Goal: Task Accomplishment & Management: Manage account settings

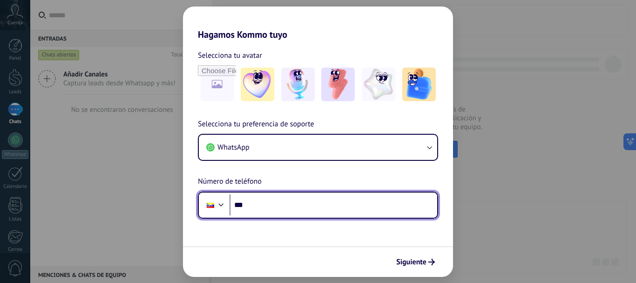
click at [263, 209] on input "***" at bounding box center [334, 204] width 208 height 21
type input "**********"
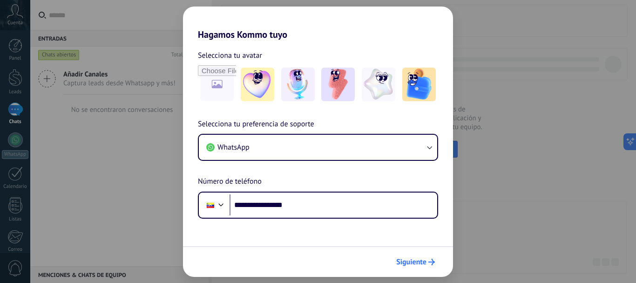
click at [425, 263] on span "Siguiente" at bounding box center [411, 262] width 30 height 7
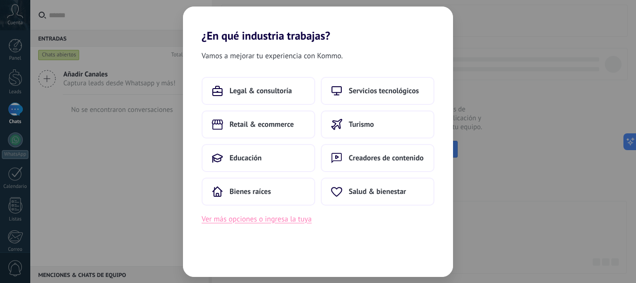
click at [259, 217] on button "Ver más opciones o ingresa la tuya" at bounding box center [257, 219] width 110 height 12
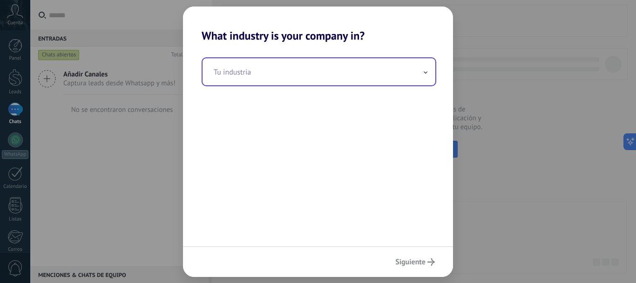
click at [229, 69] on input "text" at bounding box center [319, 71] width 233 height 27
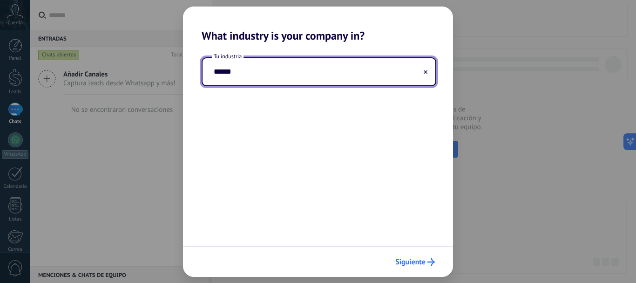
type input "******"
click at [421, 265] on span "Siguiente" at bounding box center [411, 262] width 30 height 7
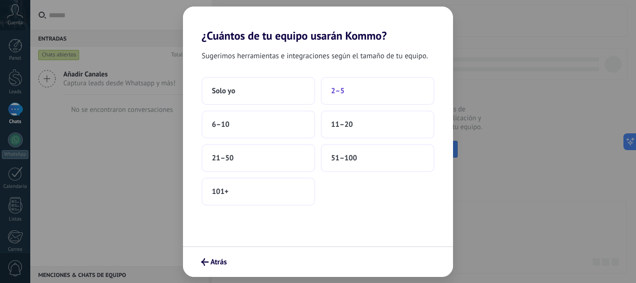
click at [339, 94] on span "2–5" at bounding box center [338, 90] width 14 height 9
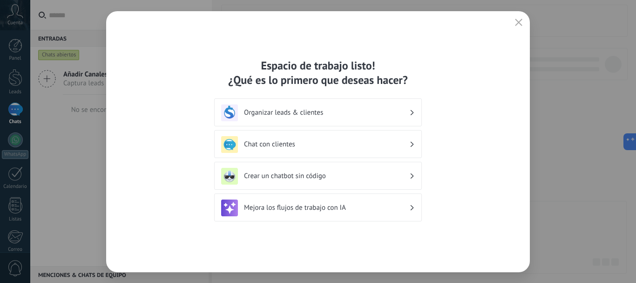
click at [519, 25] on icon "button" at bounding box center [518, 22] width 7 height 7
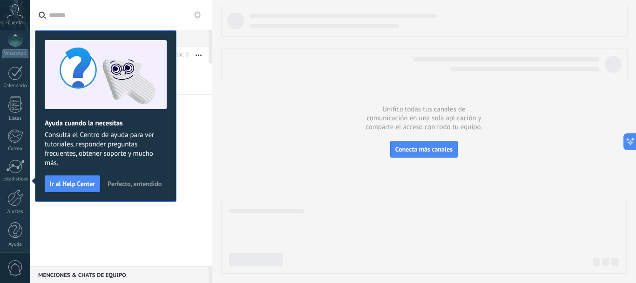
scroll to position [105, 0]
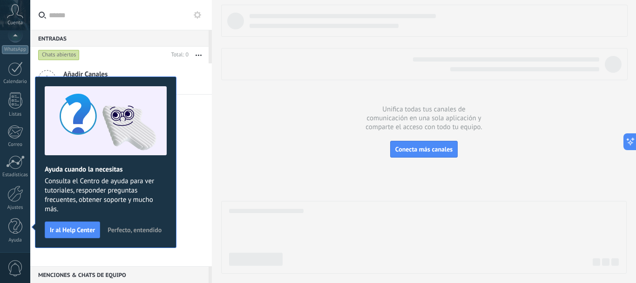
click at [129, 229] on span "Perfecto, entendido" at bounding box center [135, 229] width 54 height 7
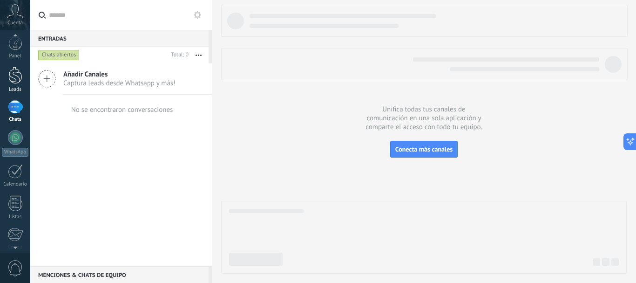
scroll to position [0, 0]
click at [11, 81] on div at bounding box center [15, 77] width 14 height 17
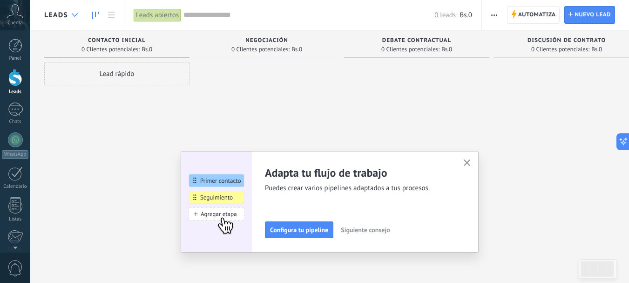
click at [75, 14] on icon at bounding box center [75, 15] width 6 height 4
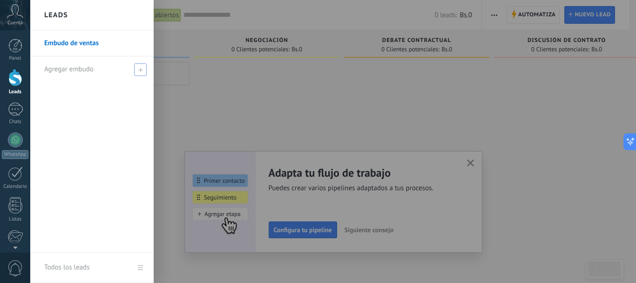
click at [146, 70] on span at bounding box center [140, 69] width 13 height 13
click at [90, 69] on input "text" at bounding box center [88, 69] width 88 height 15
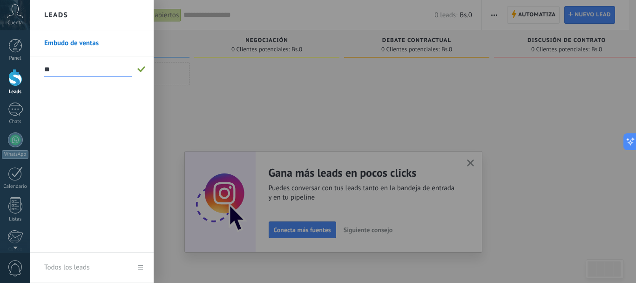
type input "*"
type input "*********"
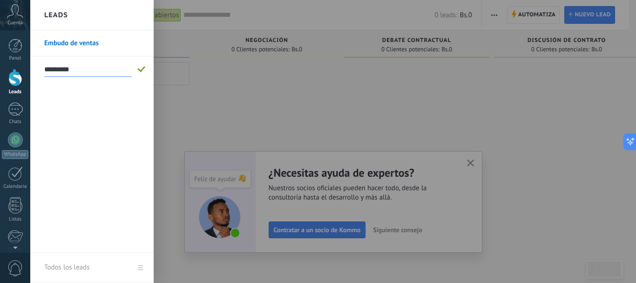
click at [140, 72] on span at bounding box center [141, 69] width 8 height 7
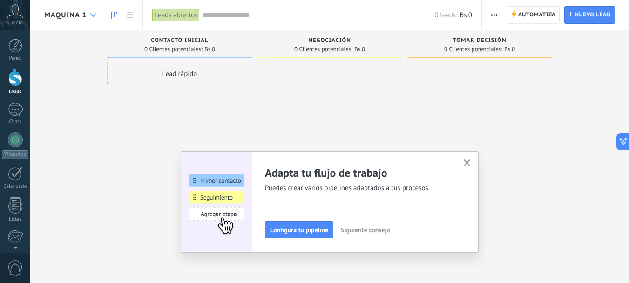
click at [94, 13] on icon at bounding box center [93, 15] width 6 height 4
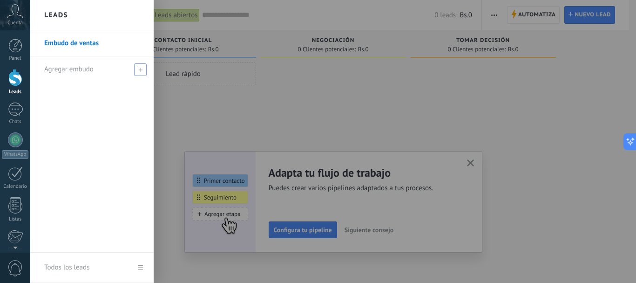
click at [139, 65] on span at bounding box center [140, 69] width 13 height 13
click at [137, 70] on span at bounding box center [140, 69] width 13 height 13
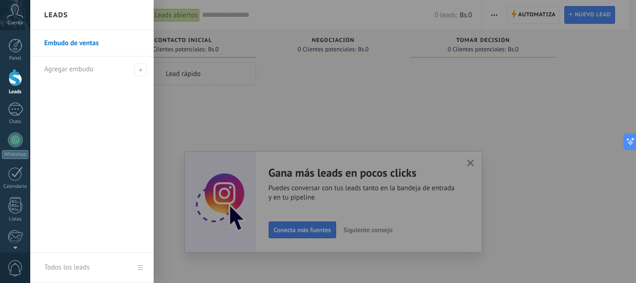
click at [289, 79] on div at bounding box center [348, 141] width 636 height 283
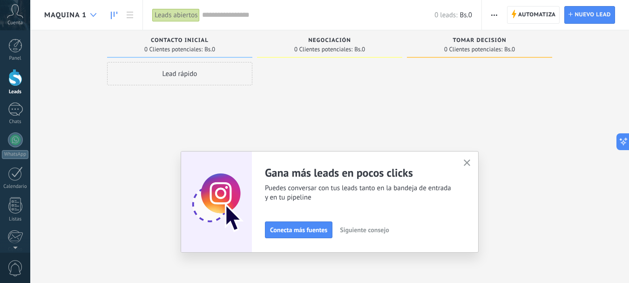
click at [92, 16] on icon at bounding box center [93, 15] width 6 height 4
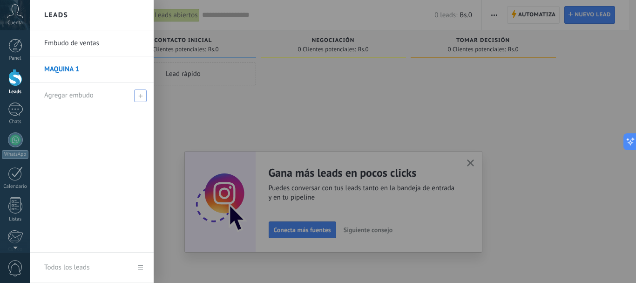
click at [140, 96] on use at bounding box center [140, 96] width 4 height 4
click at [72, 92] on span "Agregar embudo" at bounding box center [68, 95] width 49 height 9
click at [140, 97] on icon at bounding box center [140, 96] width 4 height 4
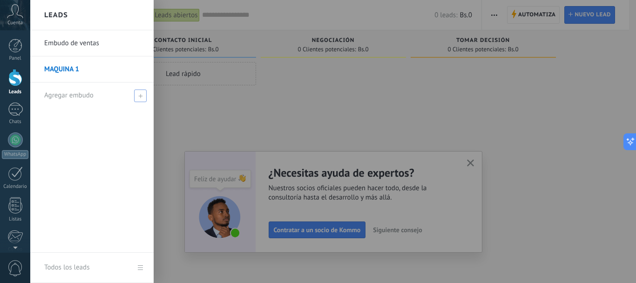
click at [145, 92] on span at bounding box center [140, 95] width 13 height 13
click at [274, 107] on div at bounding box center [348, 141] width 636 height 283
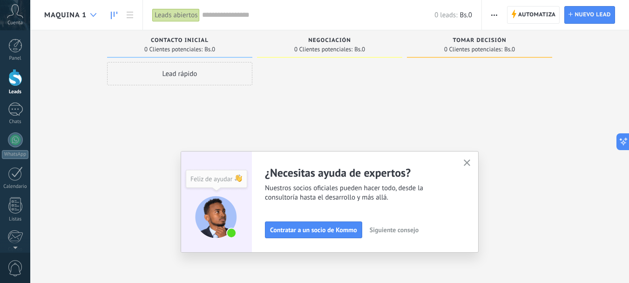
click at [96, 13] on div at bounding box center [93, 15] width 15 height 18
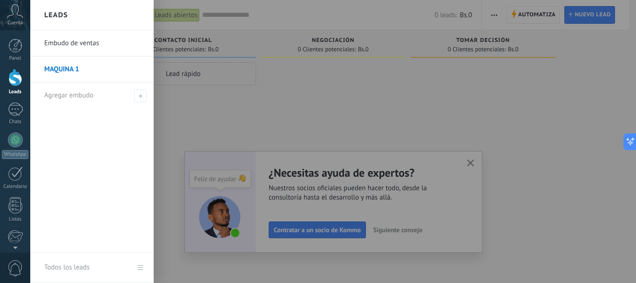
click at [79, 47] on link "Embudo de ventas" at bounding box center [94, 43] width 100 height 26
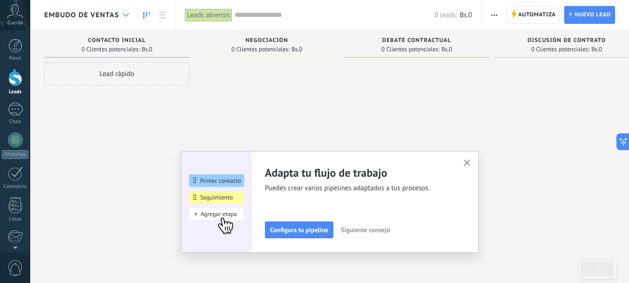
click at [121, 14] on div at bounding box center [125, 15] width 15 height 18
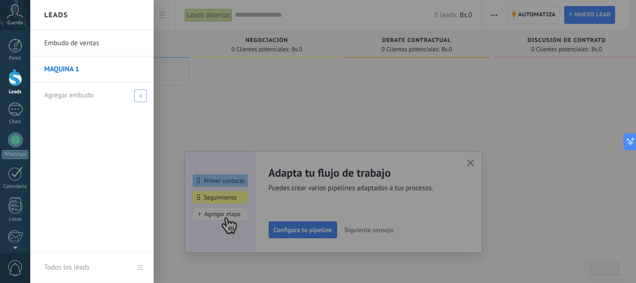
click at [140, 95] on icon at bounding box center [140, 96] width 4 height 4
click at [473, 164] on div at bounding box center [348, 141] width 636 height 283
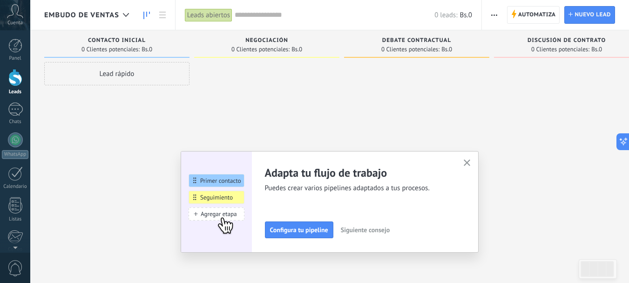
click at [471, 164] on use "button" at bounding box center [467, 162] width 7 height 7
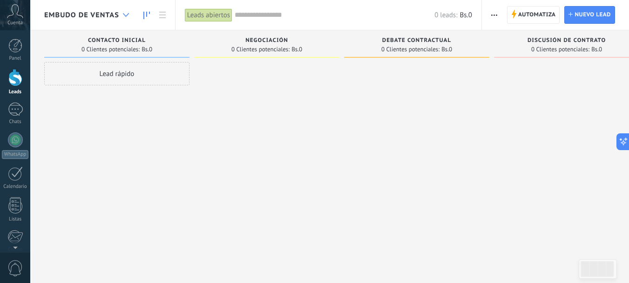
click at [130, 17] on div at bounding box center [125, 15] width 15 height 18
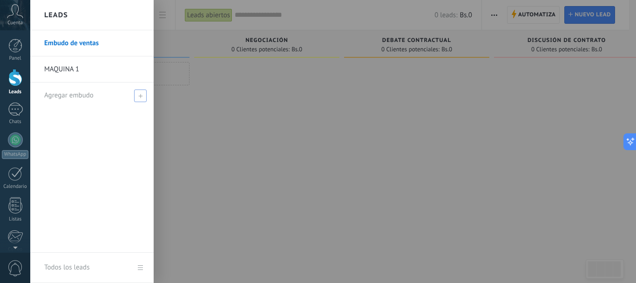
click at [138, 96] on span at bounding box center [140, 95] width 13 height 13
click at [75, 99] on span "Agregar embudo" at bounding box center [68, 95] width 49 height 9
click at [74, 93] on span "Agregar embudo" at bounding box center [68, 95] width 49 height 9
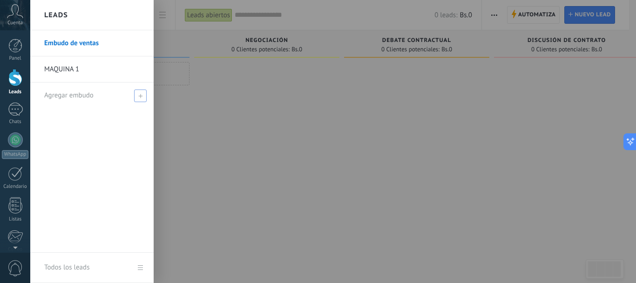
click at [74, 93] on span "Agregar embudo" at bounding box center [68, 95] width 49 height 9
click at [80, 90] on div "Agregar embudo" at bounding box center [94, 95] width 100 height 26
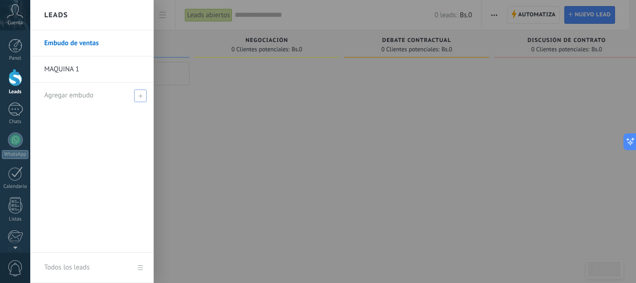
click at [80, 90] on div "Agregar embudo" at bounding box center [94, 95] width 100 height 26
click at [139, 97] on icon at bounding box center [140, 96] width 4 height 4
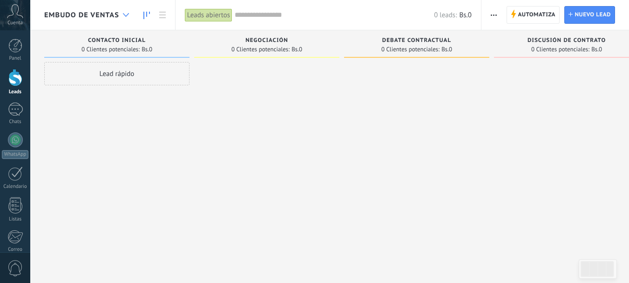
click at [125, 14] on icon at bounding box center [126, 15] width 6 height 4
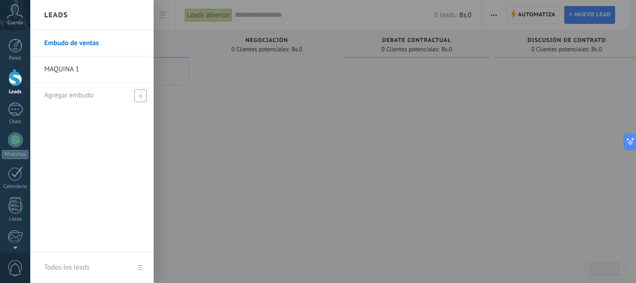
click at [142, 95] on icon at bounding box center [140, 96] width 4 height 4
type input "*********"
click at [142, 96] on span at bounding box center [141, 95] width 8 height 7
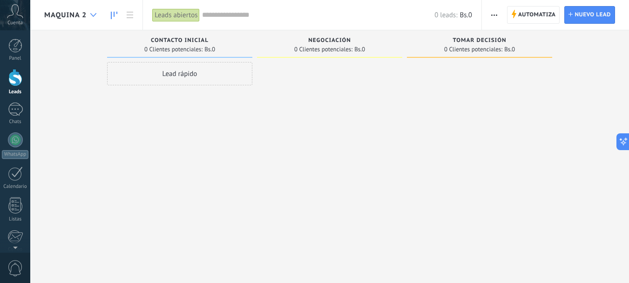
click at [96, 15] on icon at bounding box center [93, 15] width 6 height 4
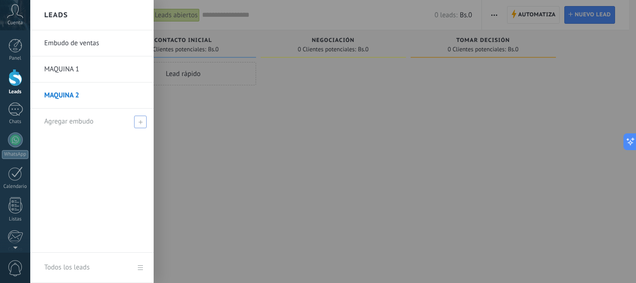
click at [141, 116] on span at bounding box center [140, 122] width 13 height 13
click at [96, 120] on input "text" at bounding box center [88, 121] width 88 height 15
type input "*********"
click at [144, 124] on span at bounding box center [141, 121] width 8 height 7
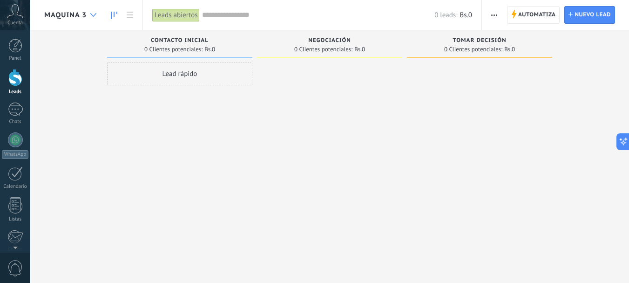
click at [95, 15] on icon at bounding box center [93, 15] width 6 height 4
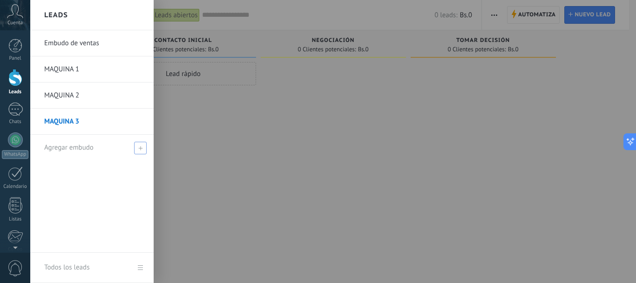
click at [145, 145] on span at bounding box center [140, 148] width 13 height 13
click at [85, 148] on input "text" at bounding box center [88, 147] width 88 height 15
type input "*********"
click at [138, 148] on span at bounding box center [141, 147] width 8 height 7
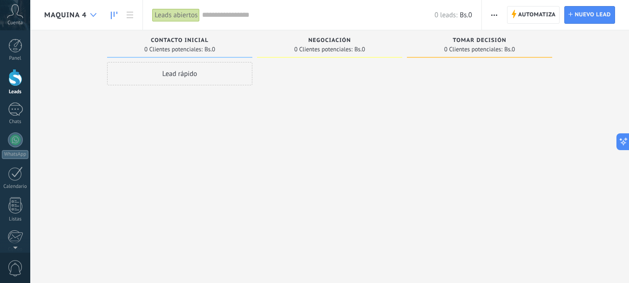
click at [93, 13] on div at bounding box center [93, 15] width 15 height 18
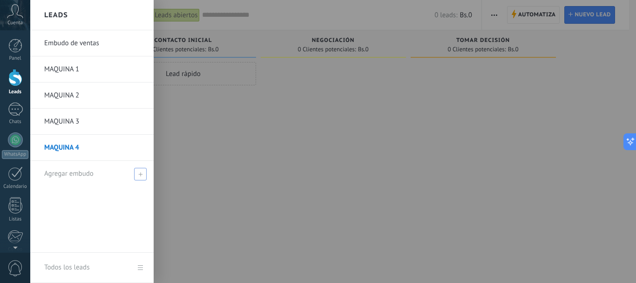
click at [138, 175] on span at bounding box center [140, 174] width 13 height 13
click at [101, 172] on input "text" at bounding box center [88, 173] width 88 height 15
type input "*********"
click at [141, 174] on span at bounding box center [141, 174] width 8 height 7
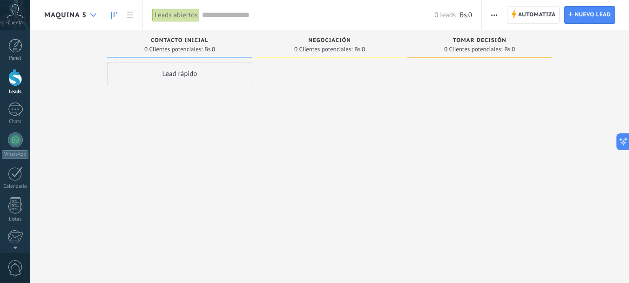
click at [97, 15] on div at bounding box center [93, 15] width 15 height 18
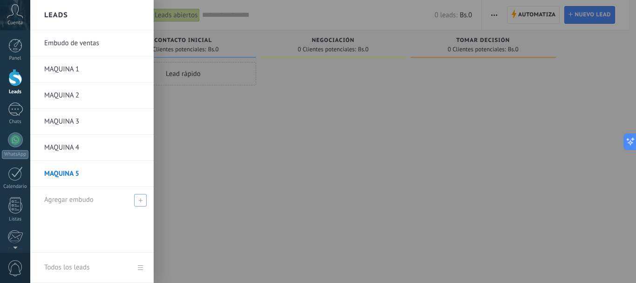
click at [138, 199] on icon at bounding box center [140, 200] width 4 height 4
click at [121, 194] on input "text" at bounding box center [88, 199] width 88 height 15
type input "*********"
click at [197, 158] on div at bounding box center [348, 141] width 636 height 283
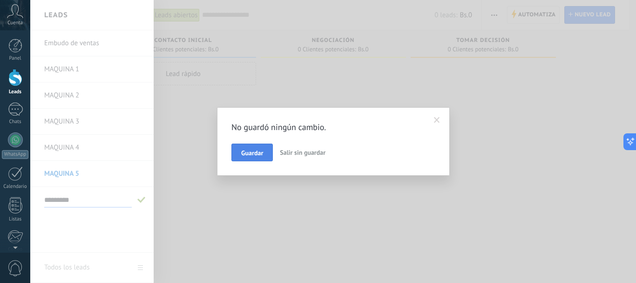
click at [249, 152] on span "Guardar" at bounding box center [252, 153] width 22 height 7
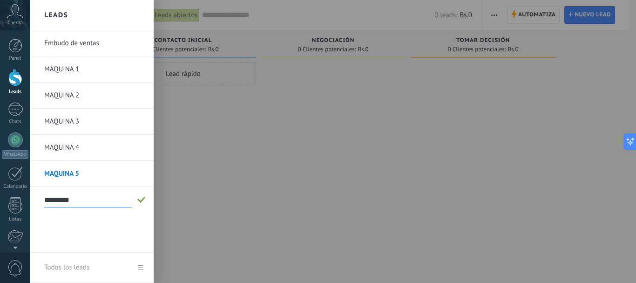
click at [260, 150] on div at bounding box center [348, 141] width 636 height 283
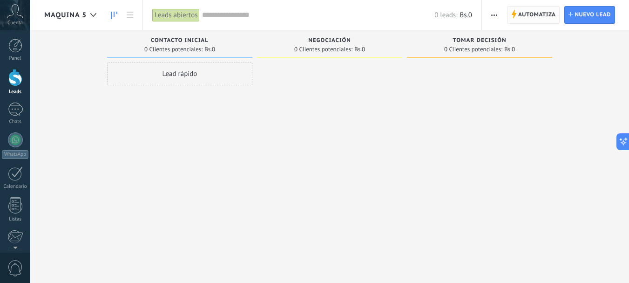
click at [538, 14] on span "Automatiza" at bounding box center [538, 15] width 38 height 17
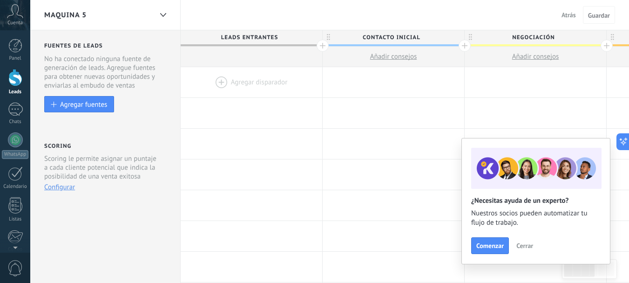
click at [369, 36] on span "Contacto inicial" at bounding box center [391, 37] width 137 height 14
click at [369, 36] on input "**********" at bounding box center [391, 37] width 123 height 14
type input "**********"
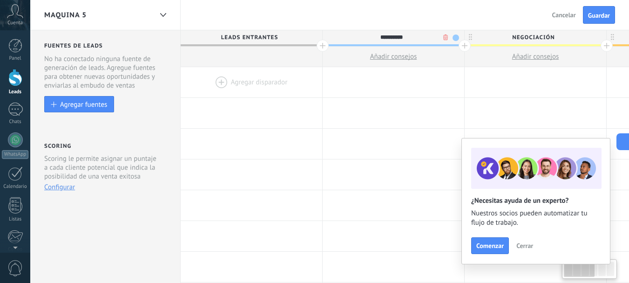
click at [523, 35] on span "Negociación" at bounding box center [533, 37] width 137 height 14
click at [523, 35] on input "**********" at bounding box center [533, 37] width 123 height 14
type input "********"
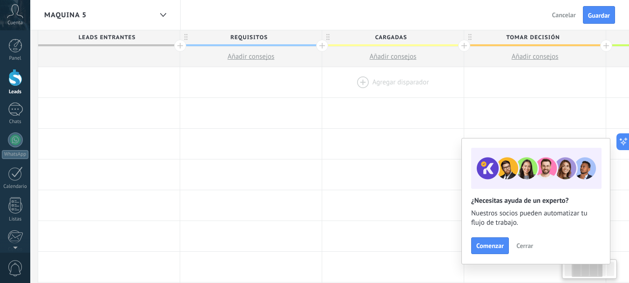
scroll to position [0, 150]
drag, startPoint x: 557, startPoint y: 88, endPoint x: 413, endPoint y: 76, distance: 144.4
click at [413, 76] on div at bounding box center [386, 82] width 142 height 30
click at [527, 38] on span "Tomar decisión" at bounding box center [526, 37] width 137 height 14
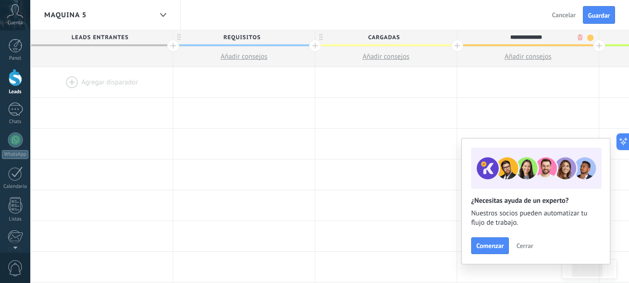
click at [527, 38] on input "**********" at bounding box center [525, 37] width 123 height 14
type input "**********"
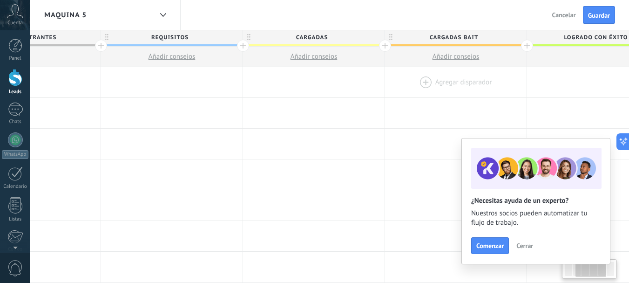
drag, startPoint x: 485, startPoint y: 90, endPoint x: 408, endPoint y: 91, distance: 76.4
click at [408, 91] on div at bounding box center [456, 82] width 142 height 30
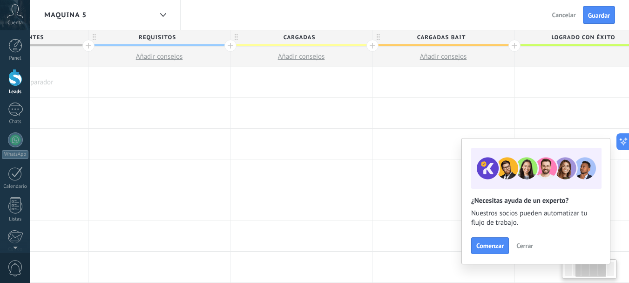
click at [592, 39] on span "Logrado con éxito" at bounding box center [583, 37] width 137 height 14
click at [592, 39] on input "**********" at bounding box center [583, 37] width 123 height 14
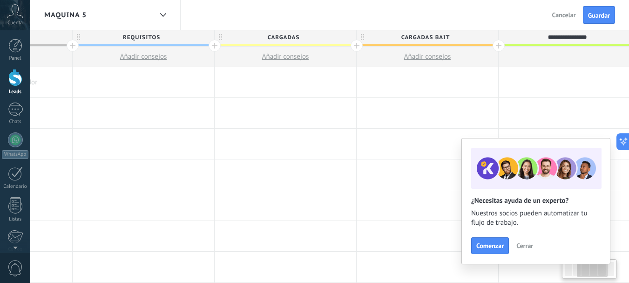
click at [592, 39] on input "**********" at bounding box center [567, 37] width 123 height 14
type input "*****"
click at [604, 15] on span "Guardar" at bounding box center [599, 15] width 22 height 7
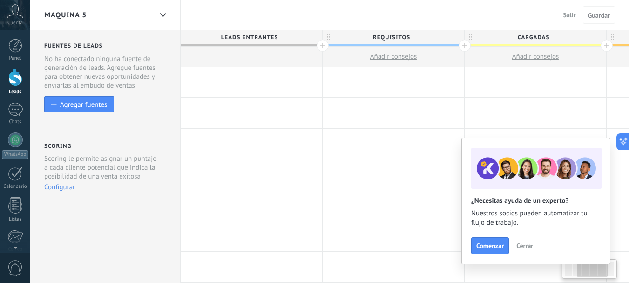
scroll to position [0, 250]
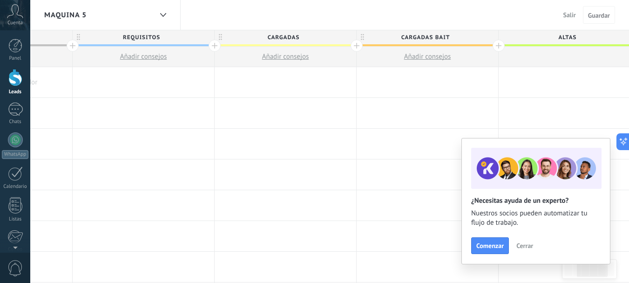
click at [519, 245] on span "Cerrar" at bounding box center [525, 245] width 17 height 7
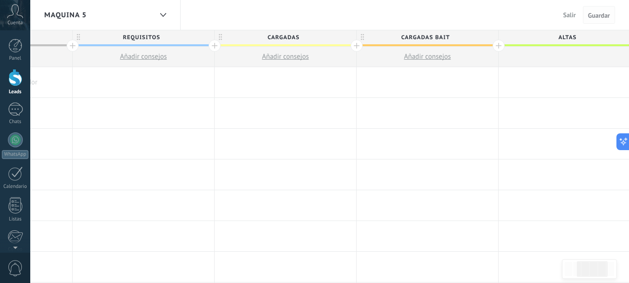
click at [589, 19] on span "Guardar" at bounding box center [599, 15] width 22 height 7
click at [173, 14] on div "MAQUINA 5" at bounding box center [105, 15] width 150 height 30
click at [160, 16] on icon at bounding box center [163, 15] width 6 height 4
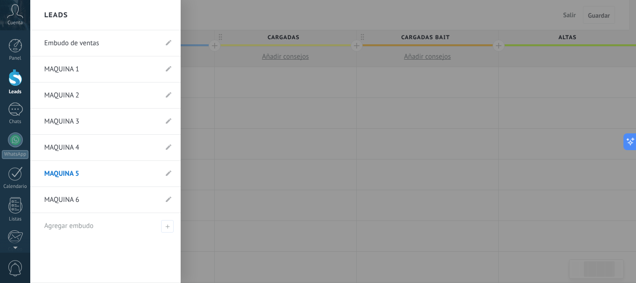
click at [88, 72] on link "MAQUINA 1" at bounding box center [100, 69] width 113 height 26
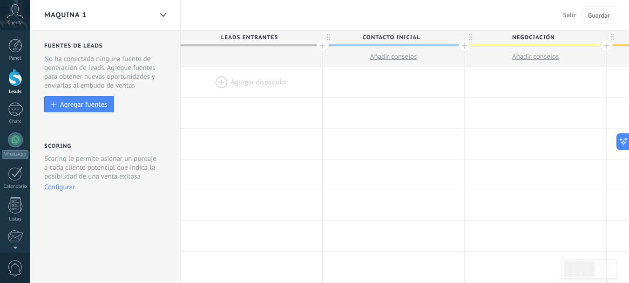
click at [397, 36] on span "Contacto inicial" at bounding box center [391, 37] width 137 height 14
click at [397, 36] on input "**********" at bounding box center [391, 37] width 123 height 14
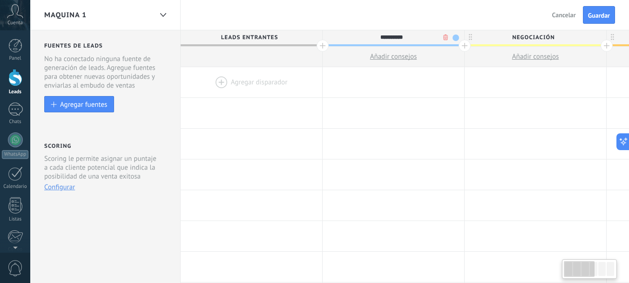
type input "**********"
click at [520, 35] on span "Negociación" at bounding box center [533, 37] width 137 height 14
click at [520, 35] on input "**********" at bounding box center [533, 37] width 123 height 14
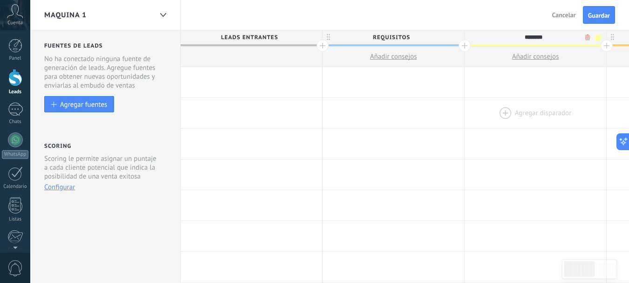
type input "********"
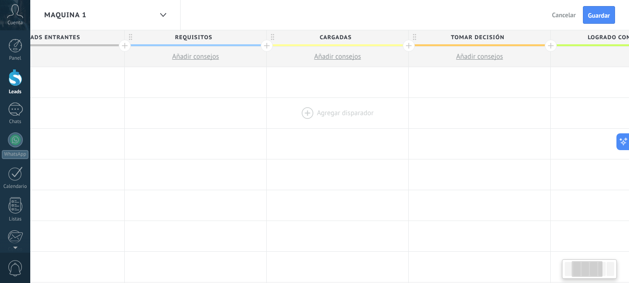
drag, startPoint x: 506, startPoint y: 122, endPoint x: 310, endPoint y: 121, distance: 195.7
click at [304, 128] on div at bounding box center [338, 113] width 142 height 30
click at [487, 33] on span "Tomar decisión" at bounding box center [473, 37] width 137 height 14
click at [486, 37] on input "**********" at bounding box center [473, 37] width 123 height 14
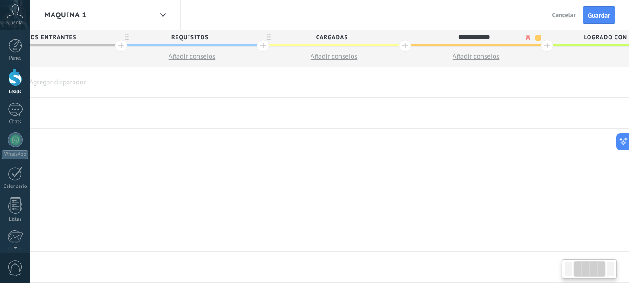
click at [486, 37] on input "**********" at bounding box center [473, 37] width 123 height 14
type input "**********"
click at [607, 37] on span "Logrado con éxito" at bounding box center [615, 37] width 137 height 14
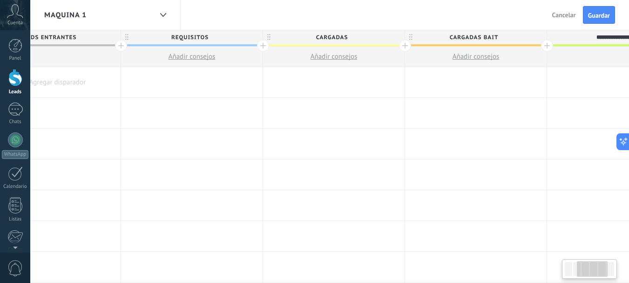
scroll to position [0, 250]
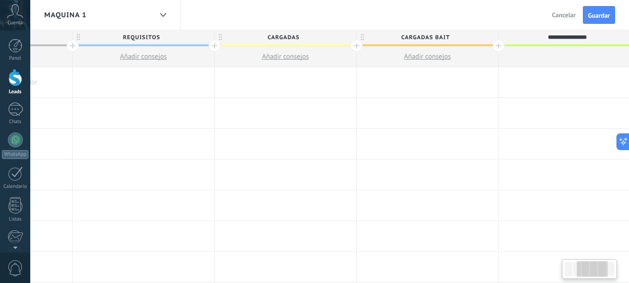
click at [607, 37] on input "**********" at bounding box center [567, 37] width 123 height 14
type input "*****"
click at [600, 21] on button "Guardar" at bounding box center [599, 15] width 32 height 18
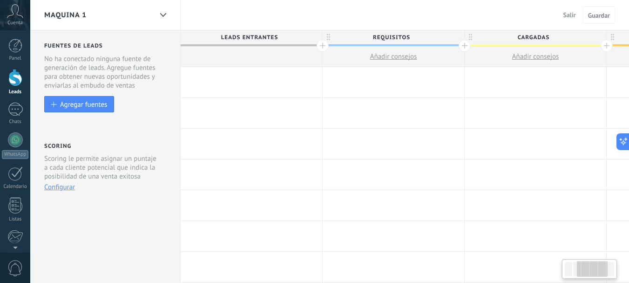
scroll to position [0, 250]
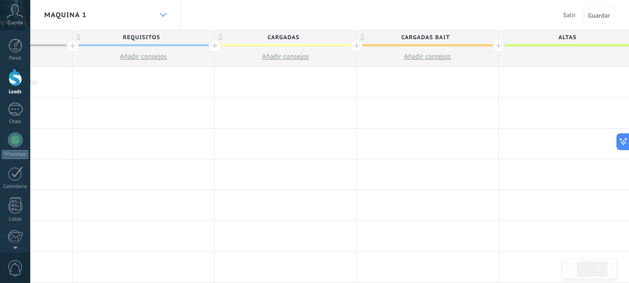
click at [161, 14] on use at bounding box center [163, 15] width 6 height 4
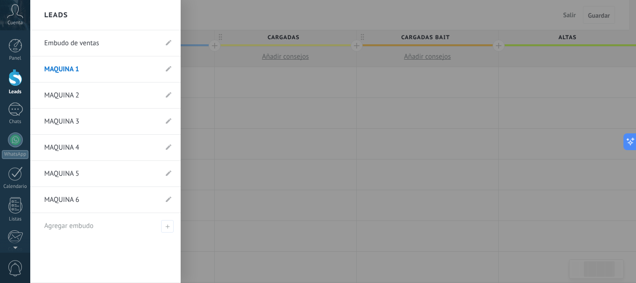
click at [76, 94] on link "MAQUINA 2" at bounding box center [100, 95] width 113 height 26
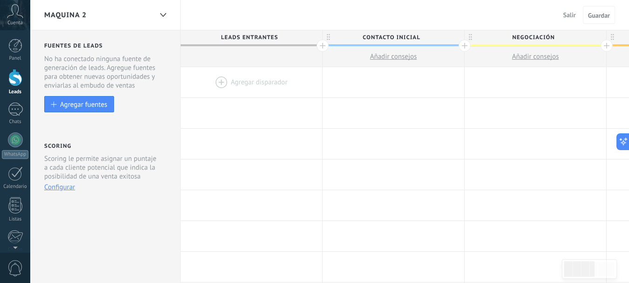
click at [383, 36] on span "Contacto inicial" at bounding box center [391, 37] width 137 height 14
click at [383, 36] on input "**********" at bounding box center [391, 37] width 123 height 14
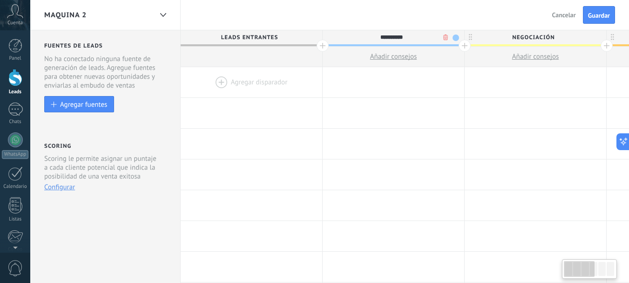
type input "**********"
click at [550, 38] on span "Negociación" at bounding box center [533, 37] width 137 height 14
click at [550, 38] on input "**********" at bounding box center [533, 37] width 123 height 14
type input "********"
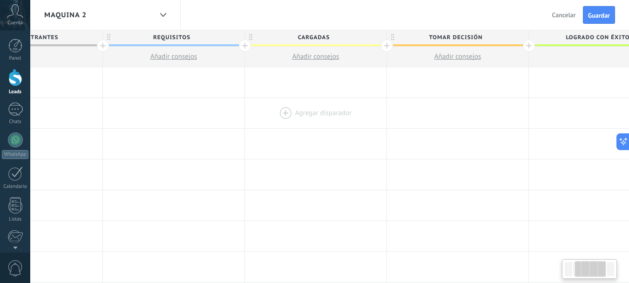
drag, startPoint x: 513, startPoint y: 111, endPoint x: 280, endPoint y: 102, distance: 233.6
click at [265, 118] on div at bounding box center [316, 113] width 142 height 30
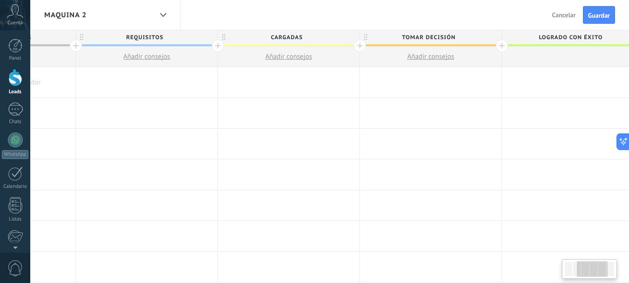
click at [448, 37] on span "Tomar decisión" at bounding box center [428, 37] width 137 height 14
click at [448, 37] on input "**********" at bounding box center [428, 37] width 123 height 14
type input "*"
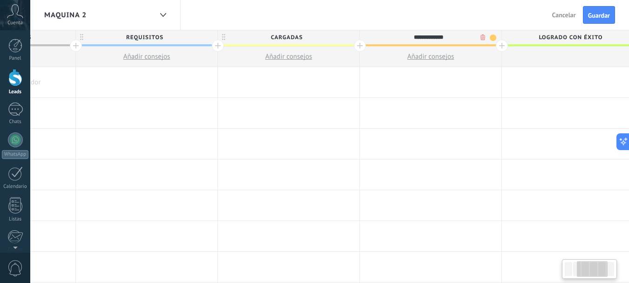
type input "**********"
click at [542, 36] on span "Logrado con éxito" at bounding box center [570, 37] width 137 height 14
click at [542, 36] on input "**********" at bounding box center [570, 37] width 123 height 14
click at [542, 36] on input "**********" at bounding box center [567, 37] width 123 height 14
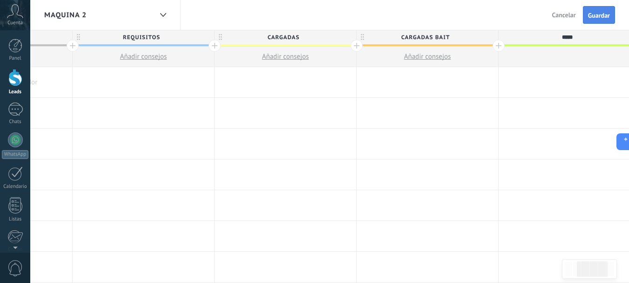
type input "*****"
click at [601, 20] on button "Guardar" at bounding box center [599, 15] width 32 height 18
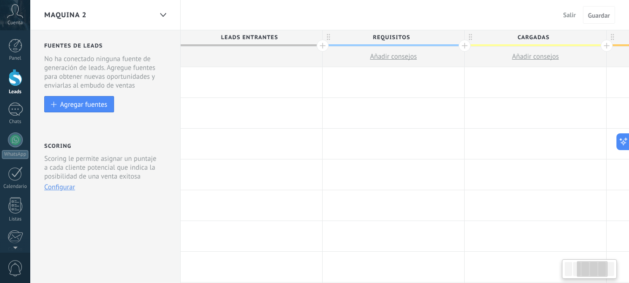
scroll to position [0, 250]
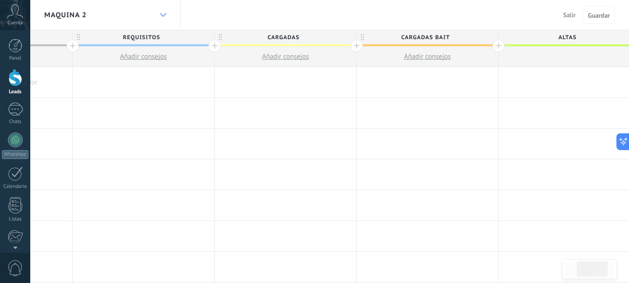
click at [159, 14] on div at bounding box center [163, 15] width 16 height 18
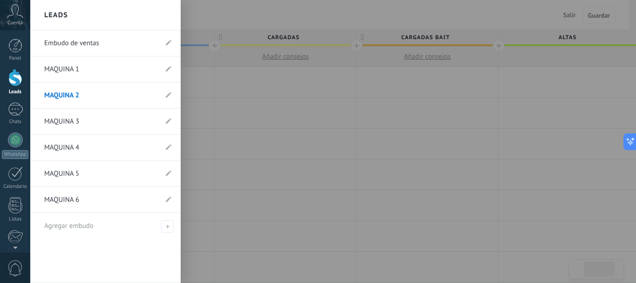
click at [85, 120] on link "MAQUINA 3" at bounding box center [100, 122] width 113 height 26
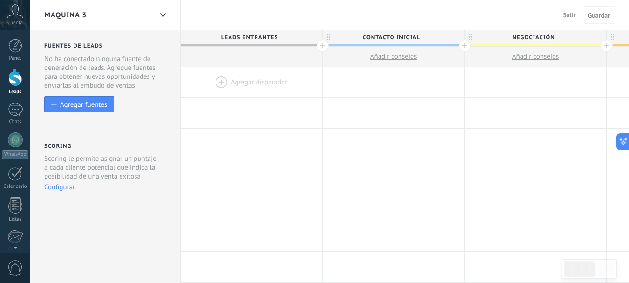
click at [383, 33] on span "Contacto inicial" at bounding box center [391, 37] width 137 height 14
click at [383, 33] on input "**********" at bounding box center [391, 37] width 123 height 14
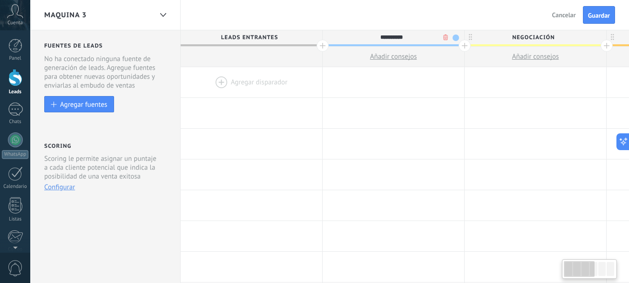
type input "**********"
click at [539, 41] on span "Negociación" at bounding box center [533, 37] width 137 height 14
click at [539, 41] on input "**********" at bounding box center [533, 37] width 123 height 14
type input "********"
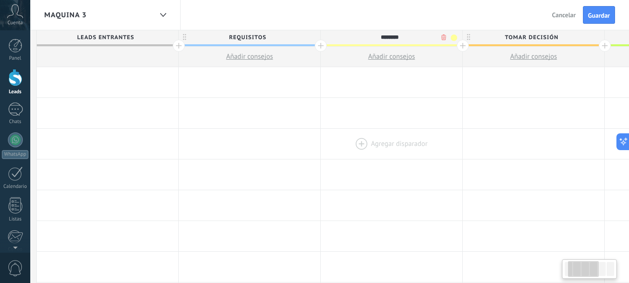
drag, startPoint x: 519, startPoint y: 133, endPoint x: 272, endPoint y: 139, distance: 247.4
click at [321, 142] on div at bounding box center [392, 144] width 142 height 30
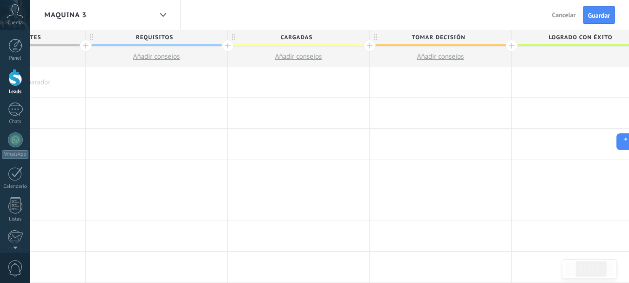
click at [436, 39] on span "Tomar decisión" at bounding box center [438, 37] width 137 height 14
click at [436, 39] on input "**********" at bounding box center [438, 37] width 123 height 14
type input "**********"
click at [566, 37] on span "Logrado con éxito" at bounding box center [580, 37] width 137 height 14
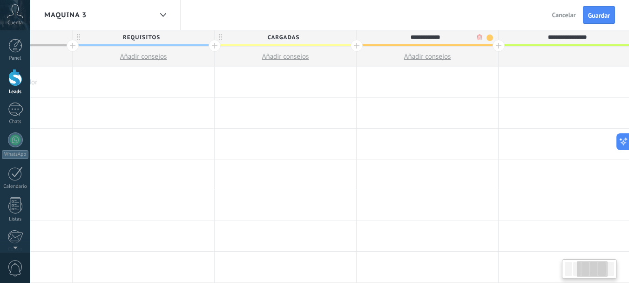
click at [566, 37] on input "**********" at bounding box center [567, 37] width 123 height 14
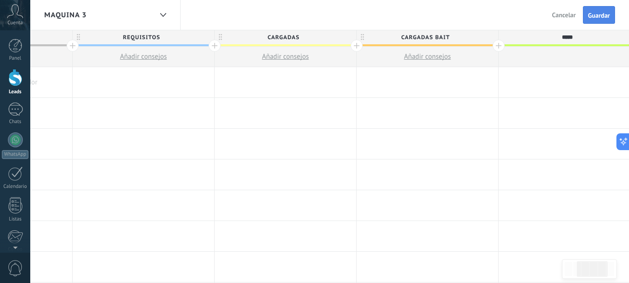
type input "*****"
click at [601, 19] on span "Guardar" at bounding box center [599, 15] width 22 height 7
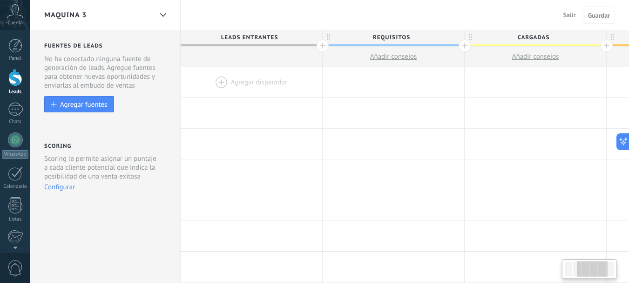
scroll to position [0, 250]
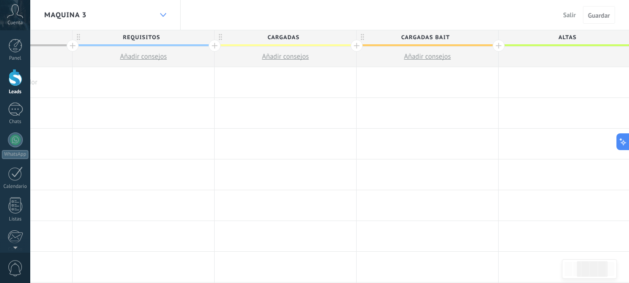
click at [163, 13] on div at bounding box center [163, 15] width 16 height 18
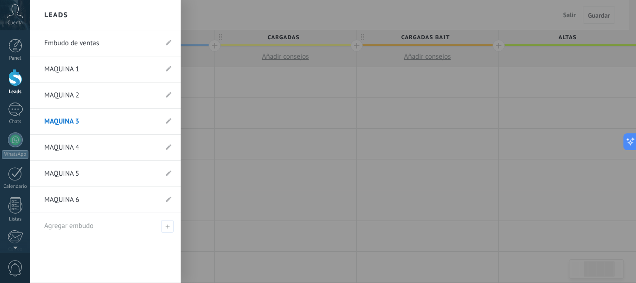
click at [74, 143] on link "MAQUINA 4" at bounding box center [100, 148] width 113 height 26
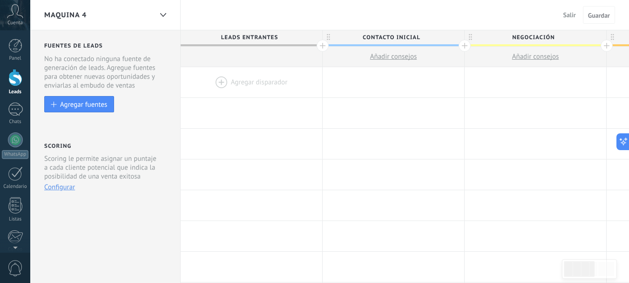
click at [380, 34] on span "Contacto inicial" at bounding box center [391, 37] width 137 height 14
click at [380, 34] on input "**********" at bounding box center [391, 37] width 123 height 14
type input "**********"
click at [538, 41] on span "Negociación" at bounding box center [533, 37] width 137 height 14
click at [538, 41] on input "**********" at bounding box center [533, 37] width 123 height 14
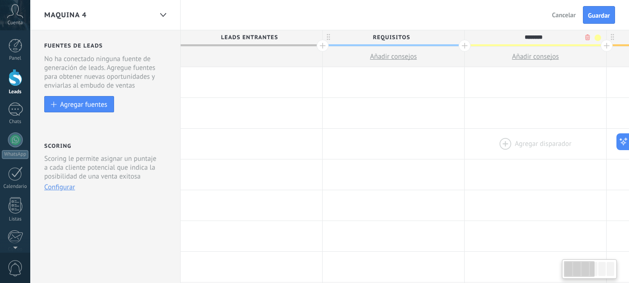
type input "********"
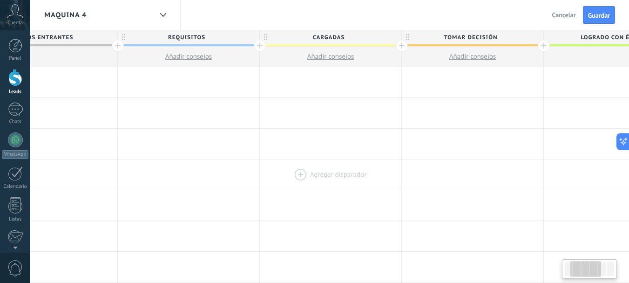
drag, startPoint x: 517, startPoint y: 143, endPoint x: 310, endPoint y: 162, distance: 207.8
click at [477, 37] on span "Tomar decisión" at bounding box center [467, 37] width 137 height 14
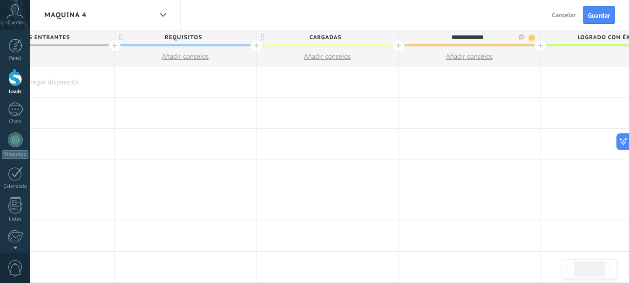
click at [477, 37] on input "**********" at bounding box center [467, 37] width 123 height 14
type input "**********"
click at [598, 38] on span "Logrado con éxito" at bounding box center [609, 37] width 137 height 14
click at [598, 38] on input "**********" at bounding box center [609, 37] width 123 height 14
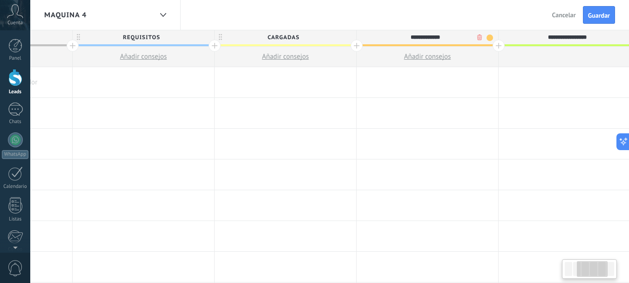
click at [598, 38] on input "**********" at bounding box center [567, 37] width 123 height 14
type input "*****"
click at [594, 9] on button "Guardar" at bounding box center [599, 15] width 32 height 18
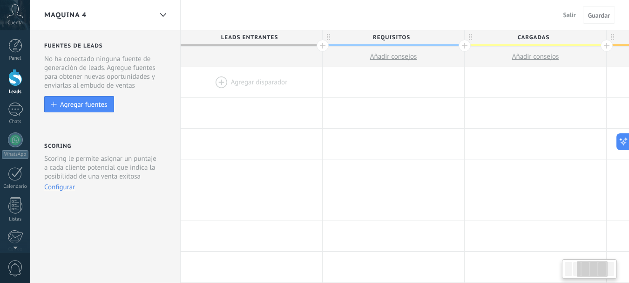
scroll to position [0, 250]
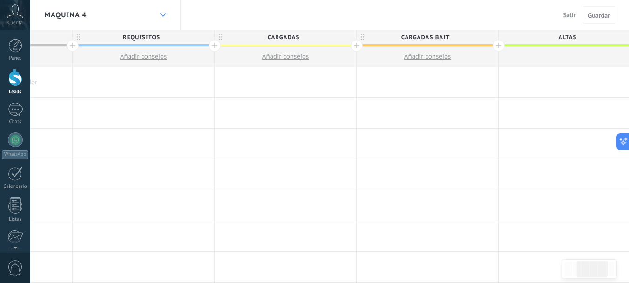
click at [164, 10] on div at bounding box center [163, 15] width 16 height 18
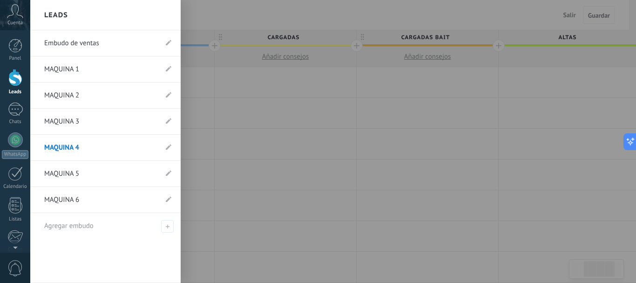
click at [94, 169] on link "MAQUINA 5" at bounding box center [100, 174] width 113 height 26
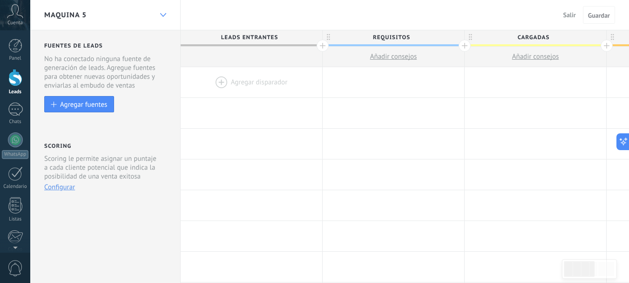
click at [167, 13] on div at bounding box center [163, 15] width 16 height 18
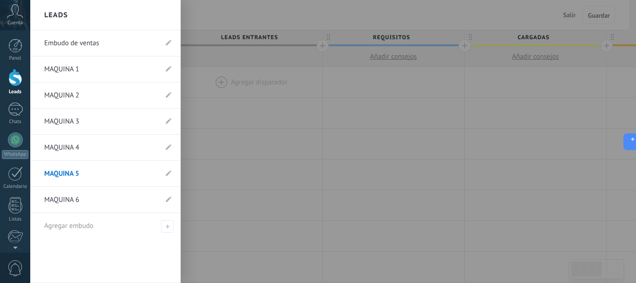
click at [95, 202] on link "MAQUINA 6" at bounding box center [100, 200] width 113 height 26
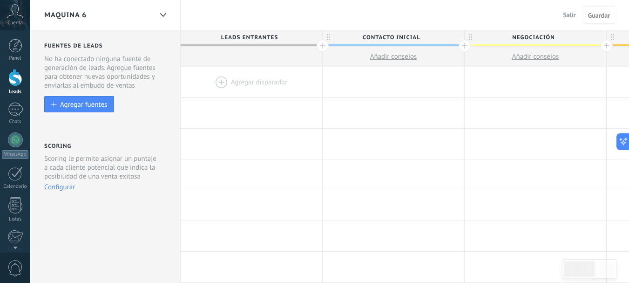
click at [377, 34] on span "Contacto inicial" at bounding box center [391, 37] width 137 height 14
click at [377, 34] on input "**********" at bounding box center [391, 37] width 123 height 14
type input "**********"
click at [524, 36] on span "Negociación" at bounding box center [533, 37] width 137 height 14
click at [524, 36] on input "**********" at bounding box center [533, 37] width 123 height 14
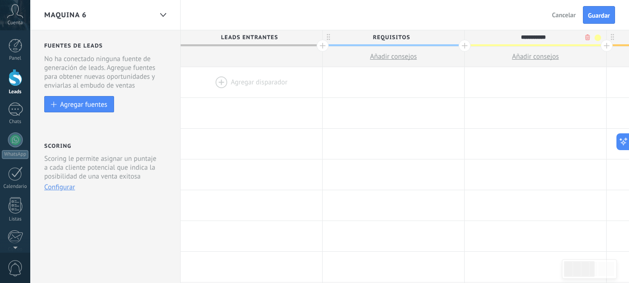
click at [524, 36] on input "**********" at bounding box center [533, 37] width 123 height 14
type input "********"
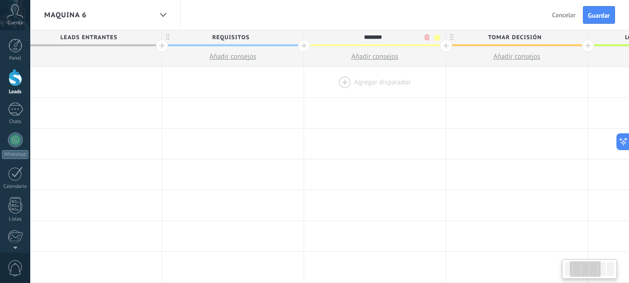
drag, startPoint x: 519, startPoint y: 92, endPoint x: 317, endPoint y: 92, distance: 202.7
click at [321, 93] on div at bounding box center [375, 82] width 142 height 30
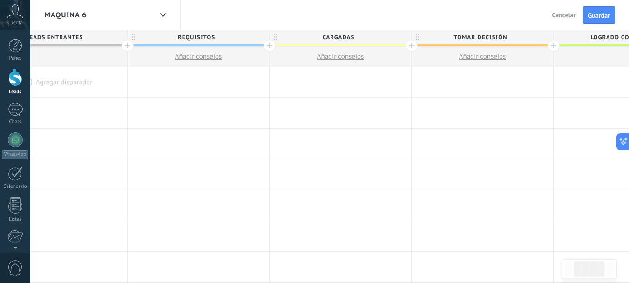
click at [486, 34] on span "Tomar decisión" at bounding box center [480, 37] width 137 height 14
click at [486, 34] on input "**********" at bounding box center [480, 37] width 123 height 14
type input "**********"
click at [608, 36] on span "Logrado con éxito" at bounding box center [622, 37] width 137 height 14
click at [608, 36] on input "**********" at bounding box center [622, 37] width 123 height 14
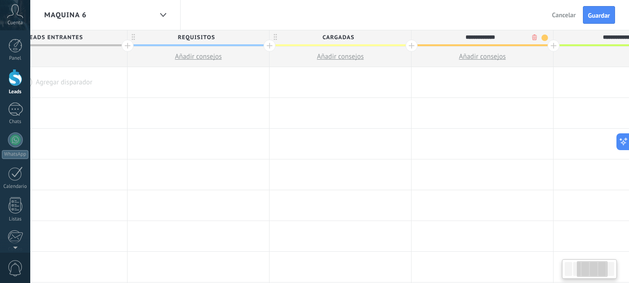
scroll to position [0, 250]
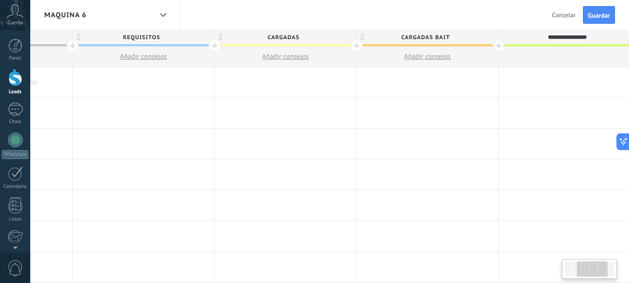
click at [608, 36] on input "**********" at bounding box center [567, 37] width 123 height 14
type input "*****"
click at [602, 12] on span "Guardar" at bounding box center [599, 15] width 22 height 7
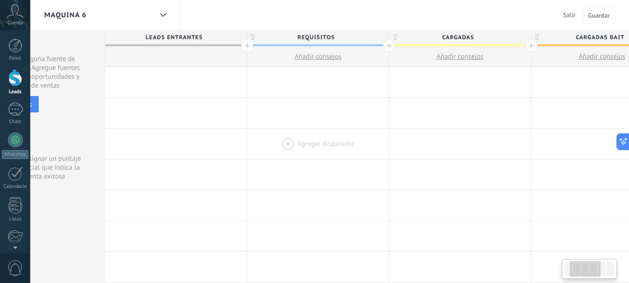
scroll to position [0, 13]
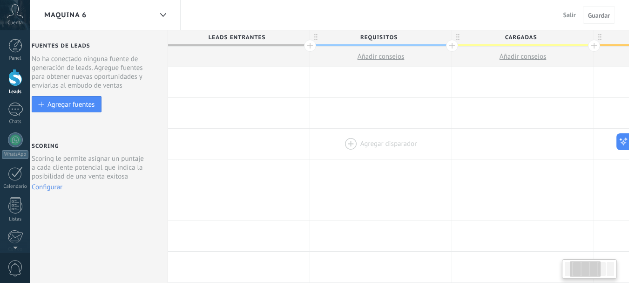
drag, startPoint x: 132, startPoint y: 151, endPoint x: 376, endPoint y: 148, distance: 244.1
click at [369, 148] on div at bounding box center [381, 144] width 142 height 30
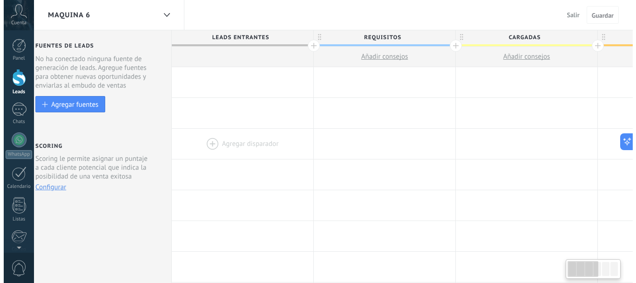
scroll to position [0, 0]
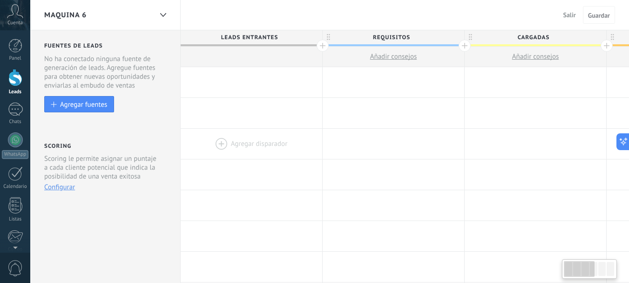
drag, startPoint x: 286, startPoint y: 144, endPoint x: 305, endPoint y: 144, distance: 19.6
click at [305, 144] on div at bounding box center [252, 144] width 142 height 30
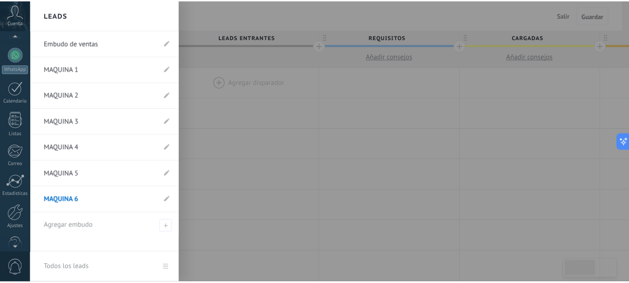
scroll to position [93, 0]
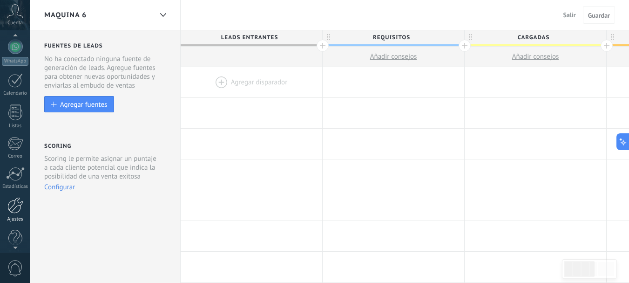
click at [15, 200] on div at bounding box center [15, 205] width 16 height 16
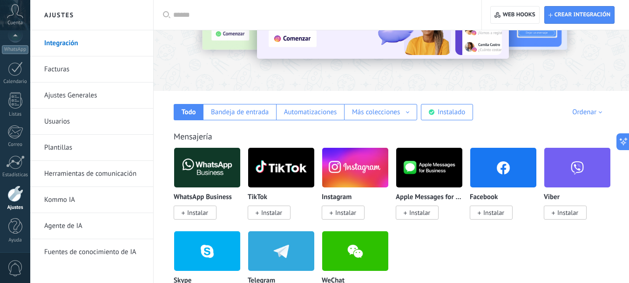
scroll to position [93, 0]
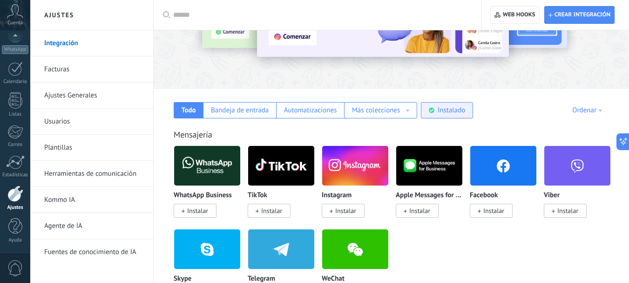
click at [460, 114] on div "Instalado" at bounding box center [451, 110] width 27 height 9
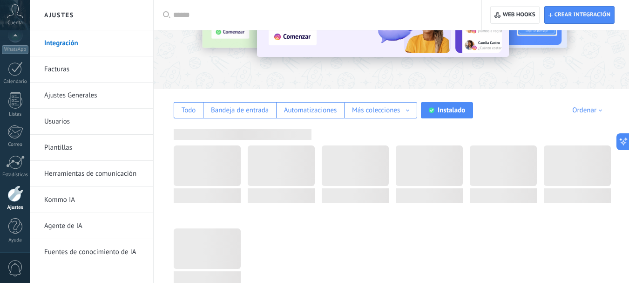
scroll to position [0, 0]
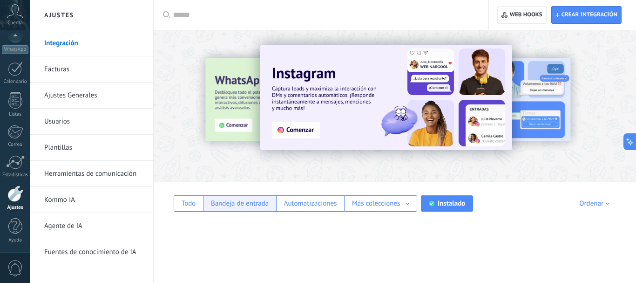
click at [244, 203] on div "Bandeja de entrada" at bounding box center [240, 203] width 58 height 9
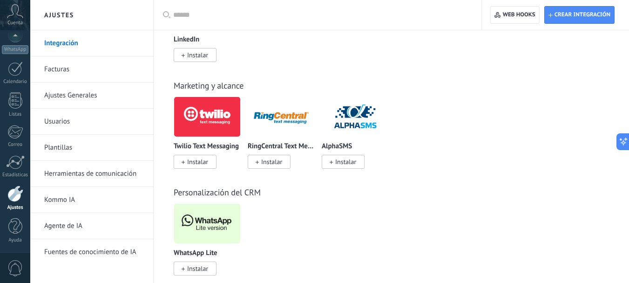
scroll to position [668, 0]
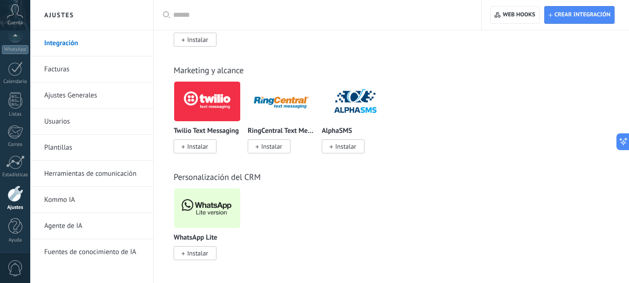
click at [225, 205] on img at bounding box center [207, 207] width 66 height 45
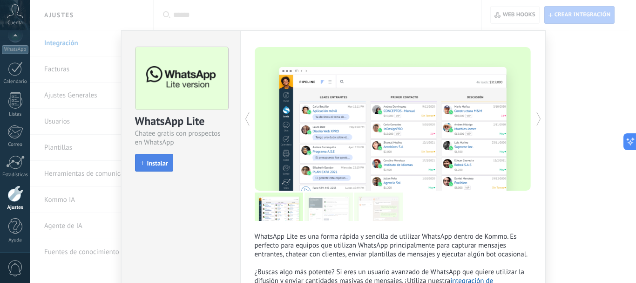
click at [157, 169] on button "Instalar" at bounding box center [154, 163] width 38 height 18
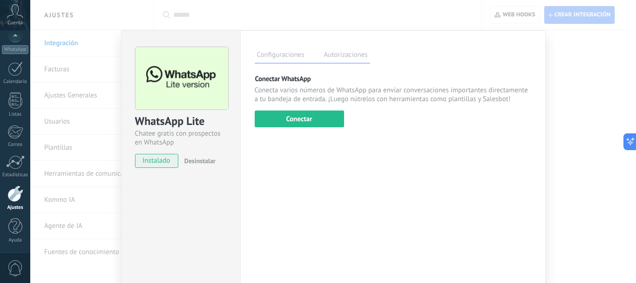
click at [72, 173] on div "WhatsApp Lite Chatee gratis con prospectos en WhatsApp instalado Desinstalar Co…" at bounding box center [333, 141] width 606 height 283
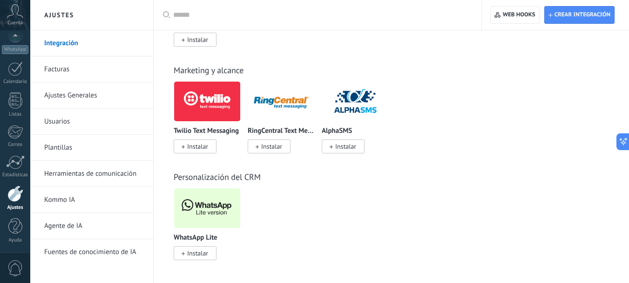
click at [72, 173] on link "Herramientas de comunicación" at bounding box center [94, 174] width 100 height 26
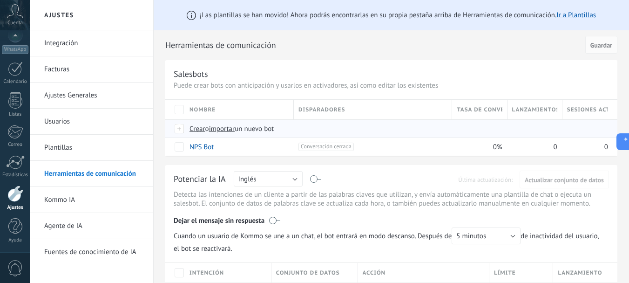
click at [226, 131] on span "importar" at bounding box center [222, 128] width 26 height 9
click at [0, 0] on input "importar un nuevo bot" at bounding box center [0, 0] width 0 height 0
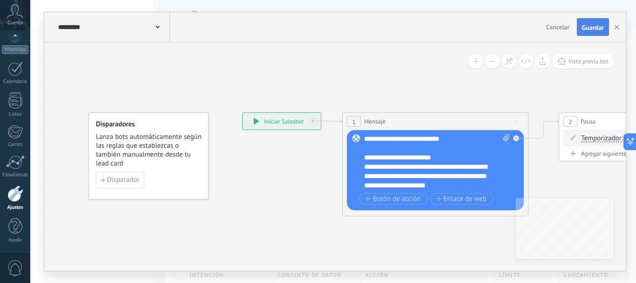
click at [589, 33] on button "Guardar" at bounding box center [593, 27] width 32 height 18
click at [618, 26] on icon "button" at bounding box center [617, 27] width 5 height 5
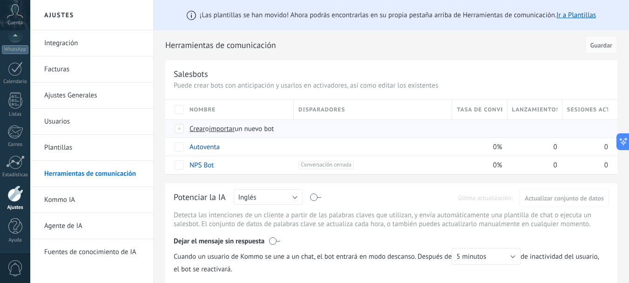
click at [222, 129] on span "importar" at bounding box center [222, 128] width 26 height 9
click at [0, 0] on input "importar un nuevo bot" at bounding box center [0, 0] width 0 height 0
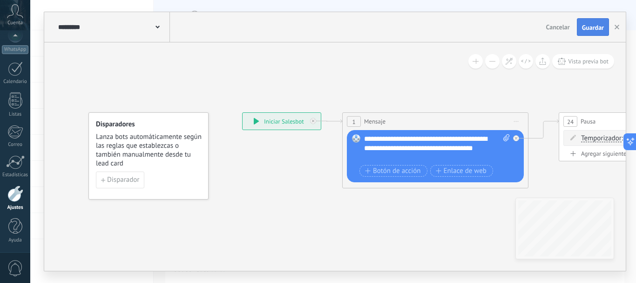
click at [597, 32] on button "Guardar" at bounding box center [593, 27] width 32 height 18
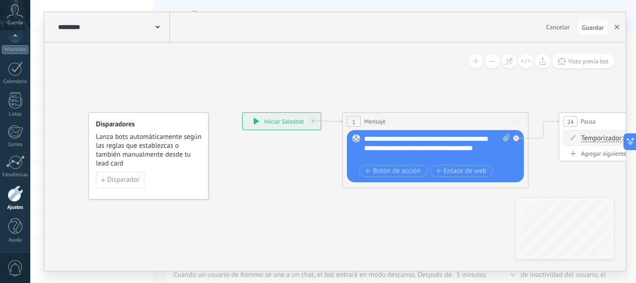
click at [615, 24] on button "button" at bounding box center [617, 27] width 14 height 18
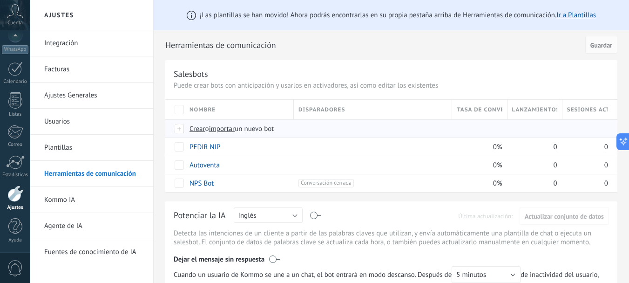
click at [230, 129] on span "importar" at bounding box center [222, 128] width 26 height 9
click at [0, 0] on input "importar un nuevo bot" at bounding box center [0, 0] width 0 height 0
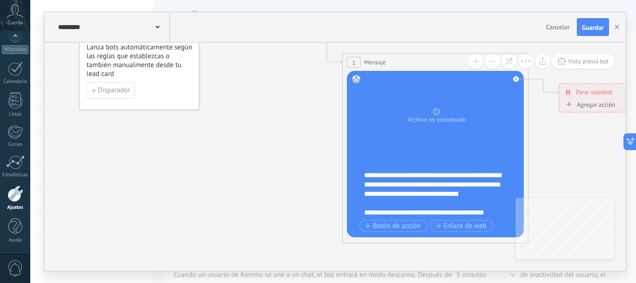
scroll to position [84, 0]
click at [603, 27] on span "Guardar" at bounding box center [593, 27] width 22 height 7
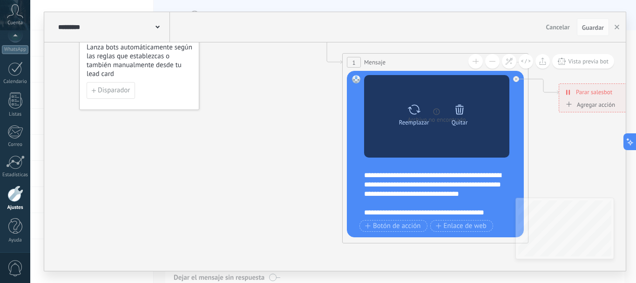
click at [411, 108] on icon at bounding box center [414, 109] width 13 height 10
click input "Subir" at bounding box center [0, 0] width 0 height 0
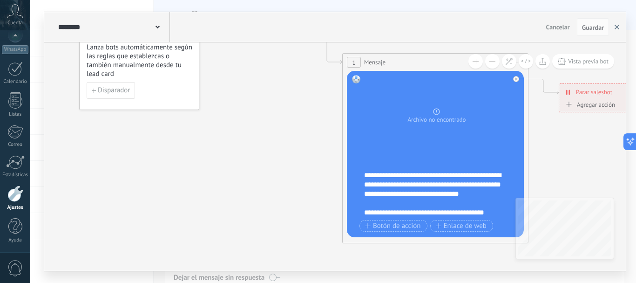
click at [615, 27] on icon "button" at bounding box center [617, 27] width 5 height 5
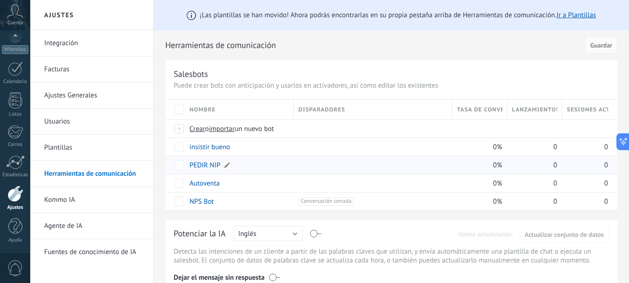
click at [203, 164] on link "PEDIR NIP" at bounding box center [205, 165] width 31 height 9
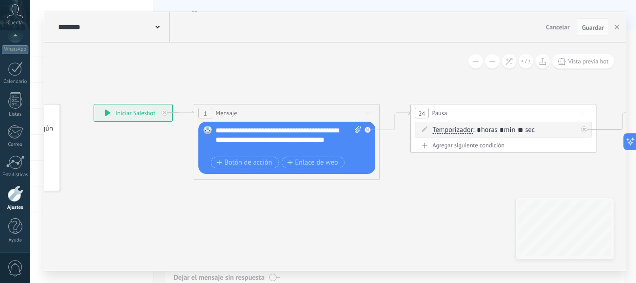
drag, startPoint x: 382, startPoint y: 221, endPoint x: 229, endPoint y: 204, distance: 154.2
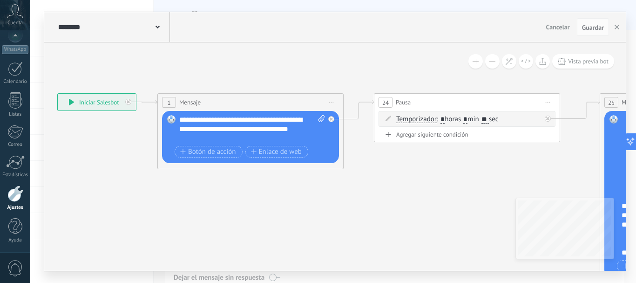
drag, startPoint x: 468, startPoint y: 212, endPoint x: 236, endPoint y: 167, distance: 236.7
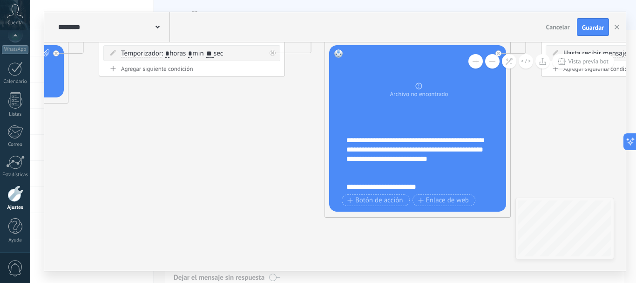
drag, startPoint x: 333, startPoint y: 210, endPoint x: 209, endPoint y: 158, distance: 134.3
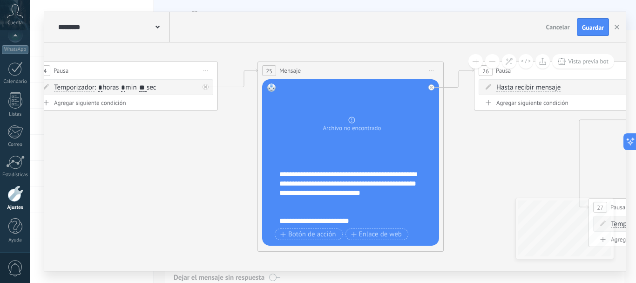
drag, startPoint x: 487, startPoint y: 140, endPoint x: 492, endPoint y: 212, distance: 72.8
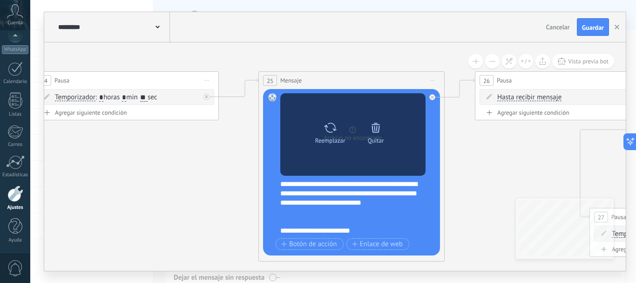
click at [327, 130] on icon at bounding box center [330, 128] width 13 height 10
click input "Subir" at bounding box center [0, 0] width 0 height 0
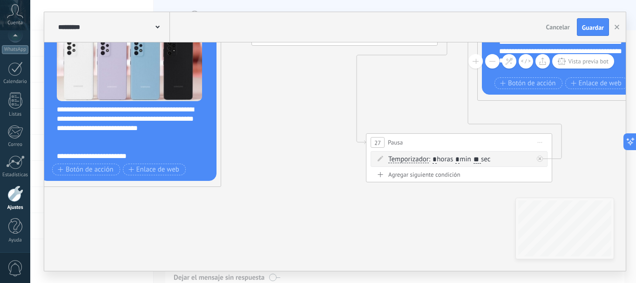
drag, startPoint x: 510, startPoint y: 168, endPoint x: 265, endPoint y: 94, distance: 255.6
click at [271, 93] on icon at bounding box center [509, 98] width 2501 height 668
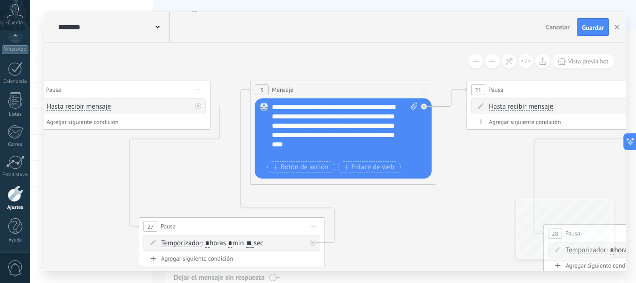
drag, startPoint x: 585, startPoint y: 120, endPoint x: 359, endPoint y: 205, distance: 241.3
click at [359, 205] on icon at bounding box center [282, 182] width 2501 height 668
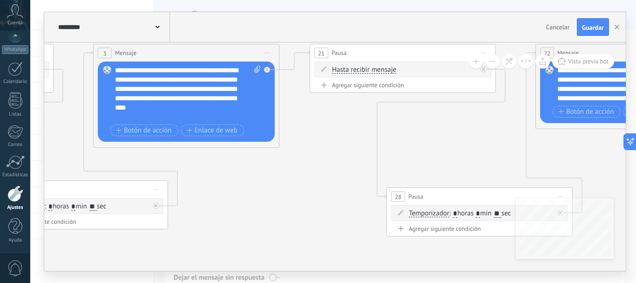
drag, startPoint x: 502, startPoint y: 178, endPoint x: 339, endPoint y: 137, distance: 167.9
click at [341, 137] on icon at bounding box center [125, 145] width 2501 height 668
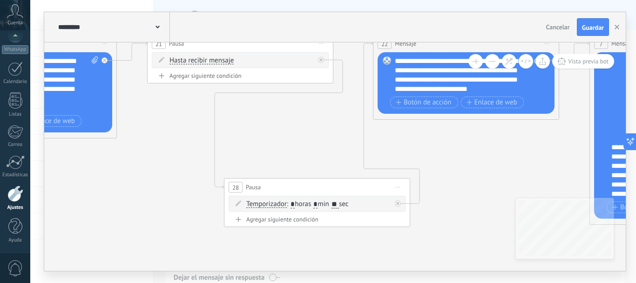
drag, startPoint x: 468, startPoint y: 153, endPoint x: 317, endPoint y: 148, distance: 151.5
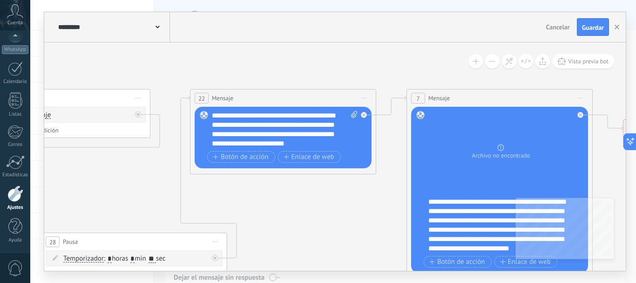
drag, startPoint x: 500, startPoint y: 162, endPoint x: 325, endPoint y: 216, distance: 183.5
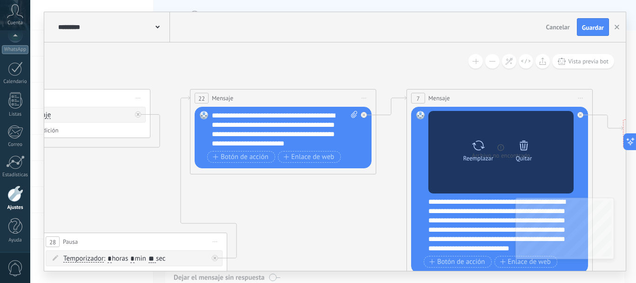
click at [479, 143] on icon at bounding box center [479, 145] width 14 height 13
click input "Subir" at bounding box center [0, 0] width 0 height 0
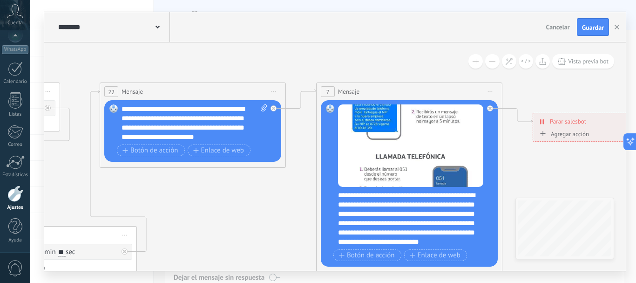
drag, startPoint x: 426, startPoint y: 69, endPoint x: 449, endPoint y: 73, distance: 23.6
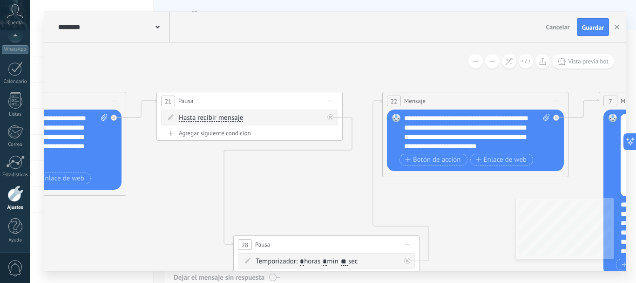
drag, startPoint x: 99, startPoint y: 64, endPoint x: 355, endPoint y: 68, distance: 256.3
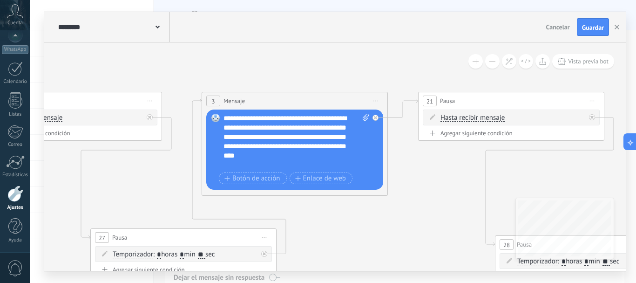
drag, startPoint x: 66, startPoint y: 75, endPoint x: 284, endPoint y: 72, distance: 218.0
click at [280, 72] on icon at bounding box center [233, 188] width 2501 height 658
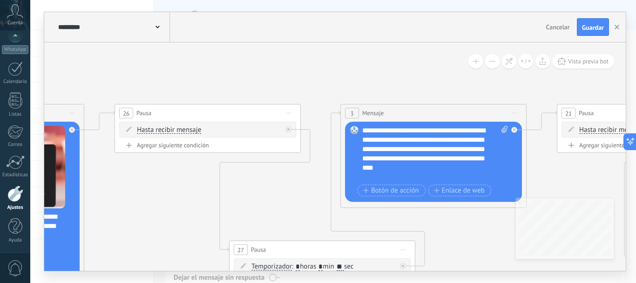
drag, startPoint x: 122, startPoint y: 64, endPoint x: 196, endPoint y: 63, distance: 74.6
click at [238, 76] on icon at bounding box center [372, 200] width 2501 height 658
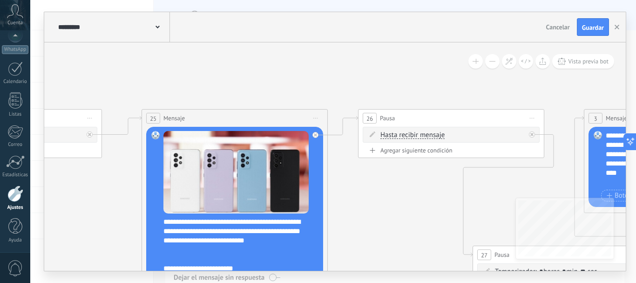
drag, startPoint x: 105, startPoint y: 71, endPoint x: 355, endPoint y: 77, distance: 250.3
click at [355, 77] on icon at bounding box center [616, 205] width 2501 height 658
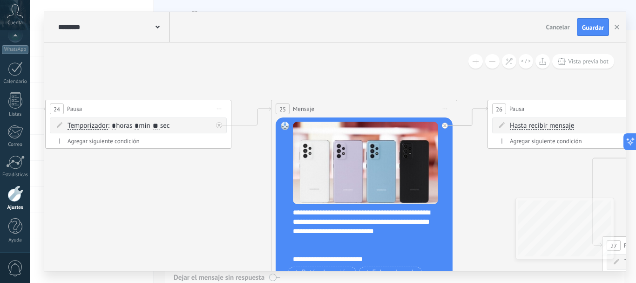
drag, startPoint x: 193, startPoint y: 80, endPoint x: 332, endPoint y: 64, distance: 139.8
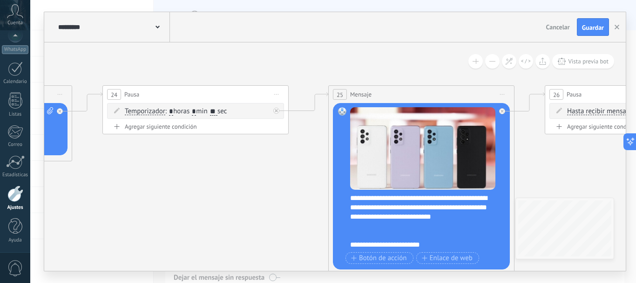
drag, startPoint x: 158, startPoint y: 192, endPoint x: 243, endPoint y: 159, distance: 91.0
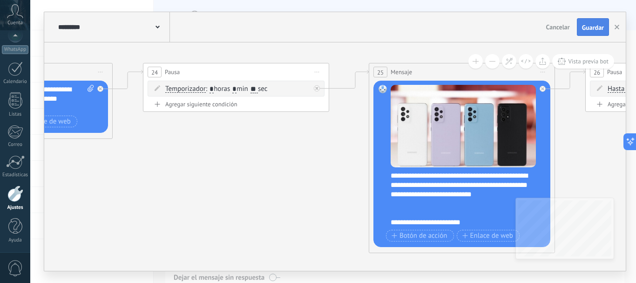
click at [581, 28] on button "Guardar" at bounding box center [593, 27] width 32 height 18
click at [616, 28] on icon "button" at bounding box center [617, 27] width 5 height 5
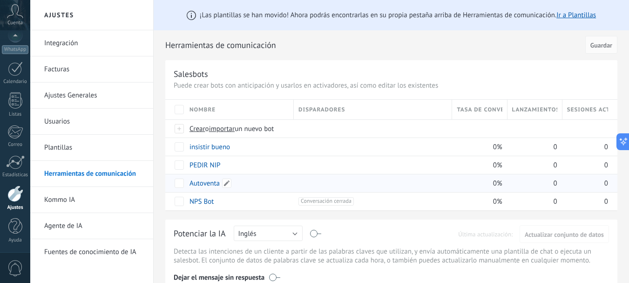
click at [211, 184] on link "Autoventa" at bounding box center [205, 183] width 30 height 9
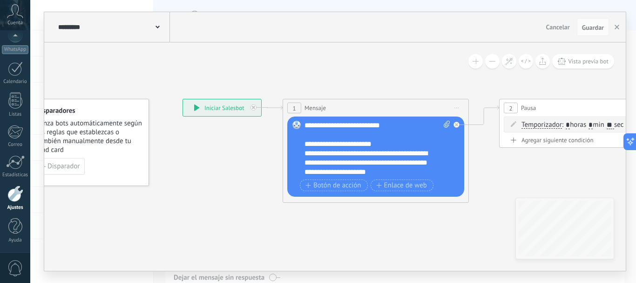
drag, startPoint x: 302, startPoint y: 202, endPoint x: 108, endPoint y: 188, distance: 194.8
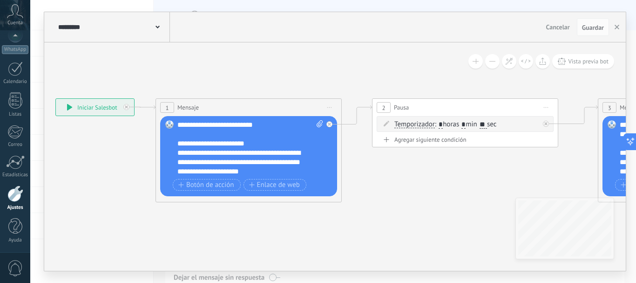
drag, startPoint x: 478, startPoint y: 195, endPoint x: 422, endPoint y: 213, distance: 58.8
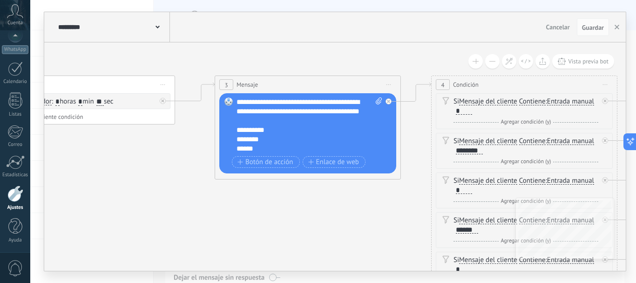
drag, startPoint x: 422, startPoint y: 213, endPoint x: 253, endPoint y: 194, distance: 169.7
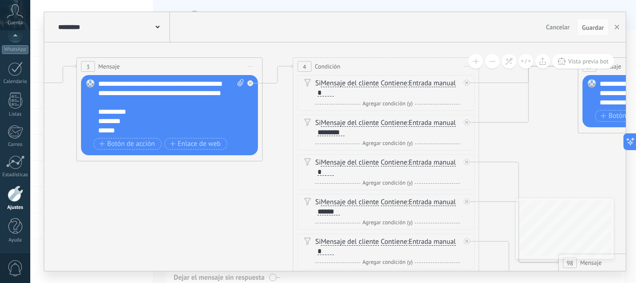
drag, startPoint x: 348, startPoint y: 227, endPoint x: 122, endPoint y: 226, distance: 226.4
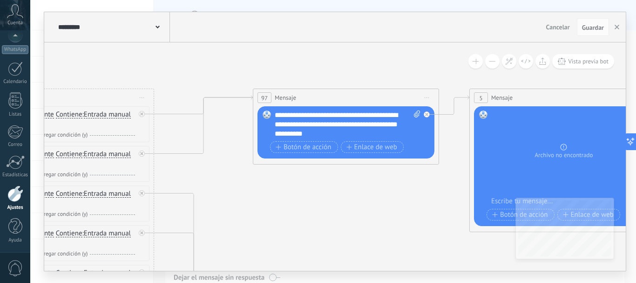
drag, startPoint x: 548, startPoint y: 185, endPoint x: 279, endPoint y: 214, distance: 270.8
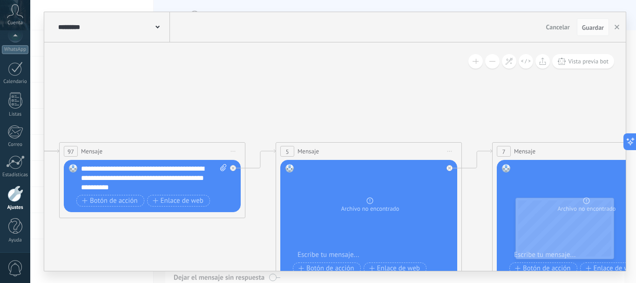
drag, startPoint x: 358, startPoint y: 194, endPoint x: 200, endPoint y: 255, distance: 169.9
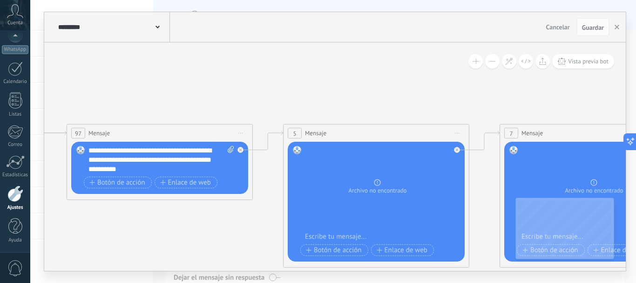
drag, startPoint x: 213, startPoint y: 97, endPoint x: 208, endPoint y: 44, distance: 53.8
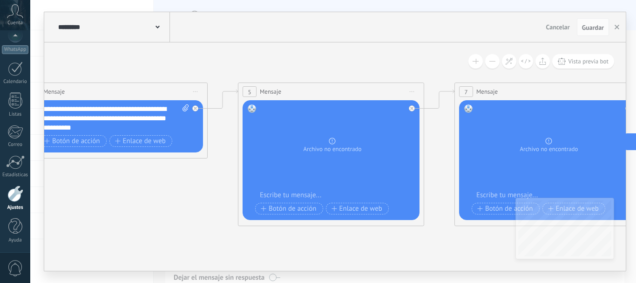
drag, startPoint x: 344, startPoint y: 76, endPoint x: 307, endPoint y: 57, distance: 41.5
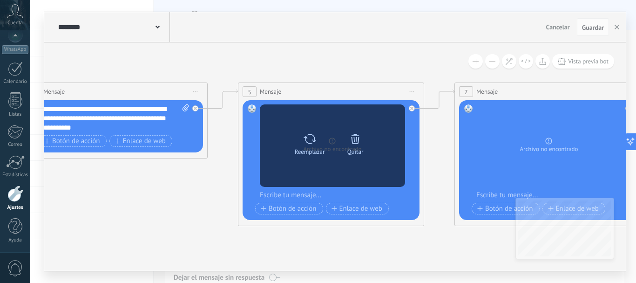
click at [308, 154] on div "Reemplazar" at bounding box center [310, 151] width 30 height 7
click input "Subir" at bounding box center [0, 0] width 0 height 0
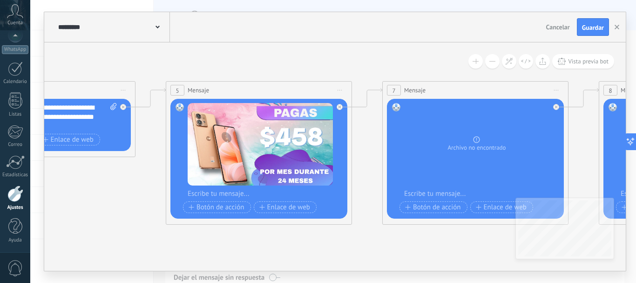
drag, startPoint x: 423, startPoint y: 60, endPoint x: 298, endPoint y: 57, distance: 125.3
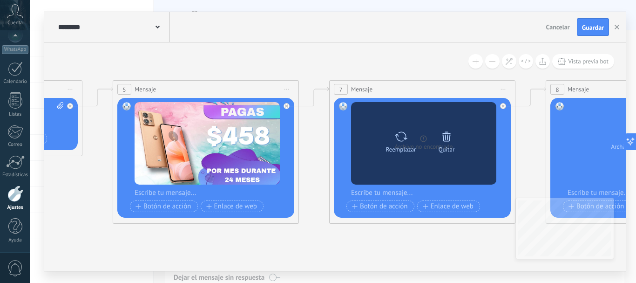
click at [400, 142] on icon at bounding box center [402, 136] width 14 height 13
click input "Subir" at bounding box center [0, 0] width 0 height 0
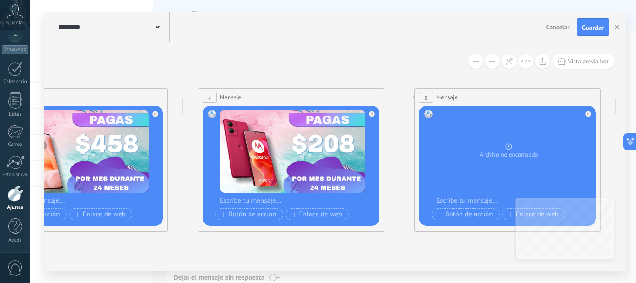
drag, startPoint x: 420, startPoint y: 68, endPoint x: 225, endPoint y: 76, distance: 195.4
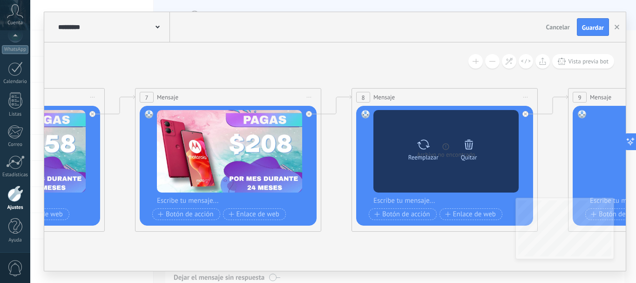
click at [427, 135] on div at bounding box center [424, 144] width 14 height 19
click input "Subir" at bounding box center [0, 0] width 0 height 0
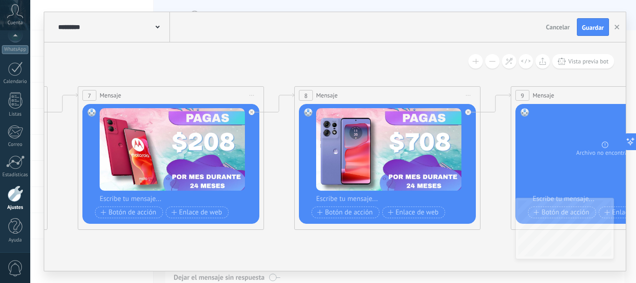
drag, startPoint x: 433, startPoint y: 72, endPoint x: 191, endPoint y: 60, distance: 241.6
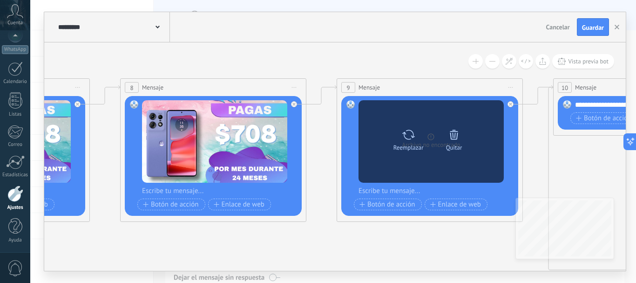
click at [403, 136] on icon at bounding box center [409, 134] width 14 height 13
click input "Subir" at bounding box center [0, 0] width 0 height 0
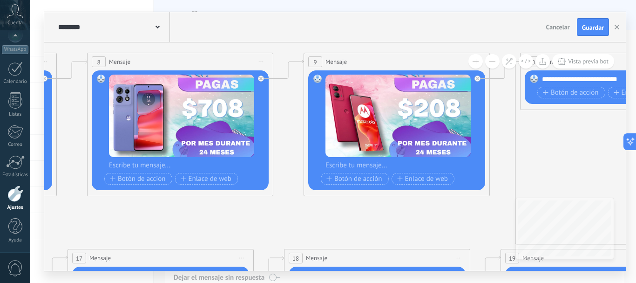
drag, startPoint x: 394, startPoint y: 60, endPoint x: 406, endPoint y: 28, distance: 33.7
click at [399, 30] on div "**********" at bounding box center [335, 141] width 582 height 259
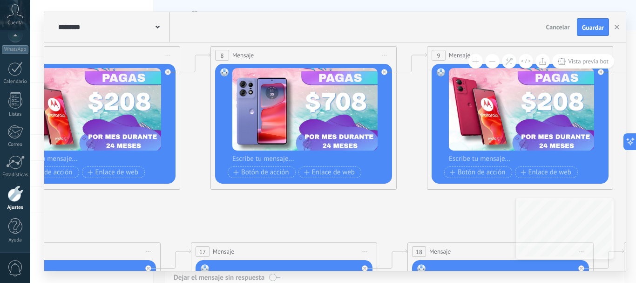
drag, startPoint x: 151, startPoint y: 222, endPoint x: 471, endPoint y: 179, distance: 323.4
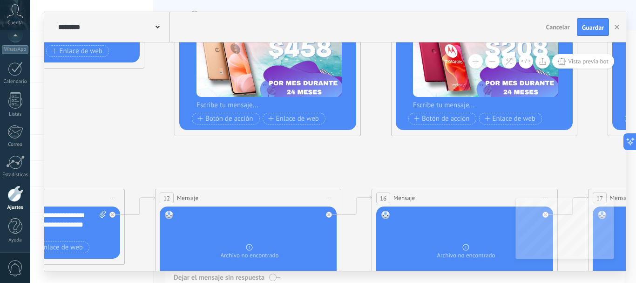
drag, startPoint x: 108, startPoint y: 187, endPoint x: 346, endPoint y: 155, distance: 240.7
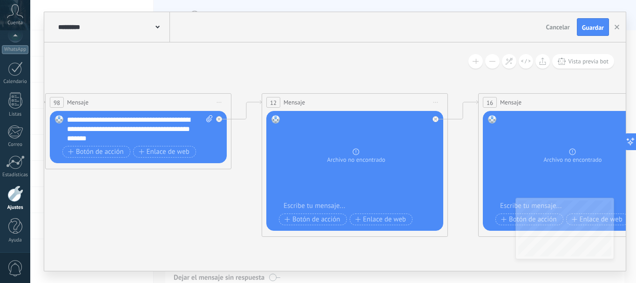
drag, startPoint x: 181, startPoint y: 143, endPoint x: 219, endPoint y: 70, distance: 82.3
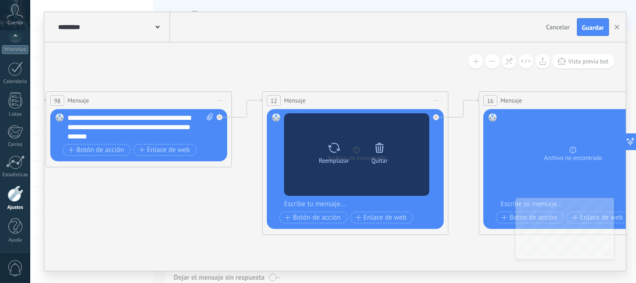
click at [340, 148] on icon at bounding box center [335, 147] width 14 height 13
click input "Subir" at bounding box center [0, 0] width 0 height 0
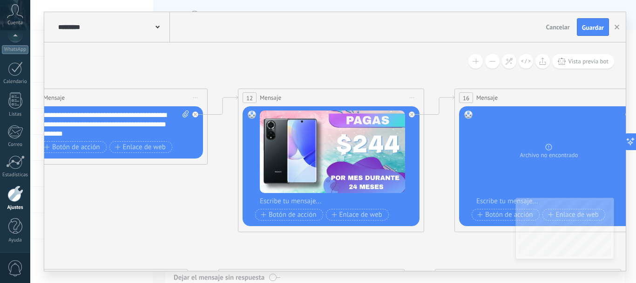
drag, startPoint x: 386, startPoint y: 68, endPoint x: 205, endPoint y: 53, distance: 181.8
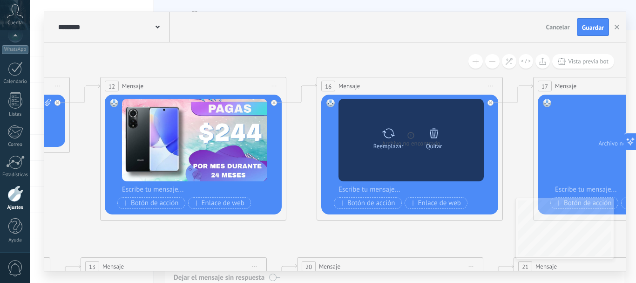
click at [384, 131] on icon at bounding box center [388, 133] width 13 height 10
click input "Subir" at bounding box center [0, 0] width 0 height 0
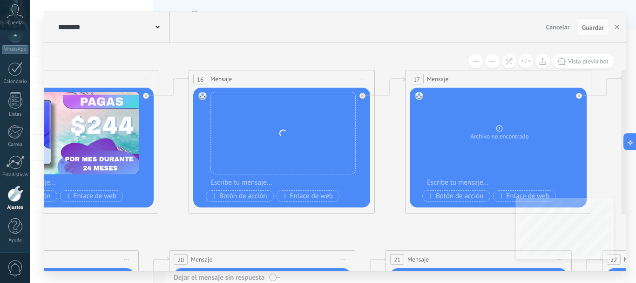
drag, startPoint x: 413, startPoint y: 61, endPoint x: 181, endPoint y: 42, distance: 232.4
click at [181, 42] on div "**********" at bounding box center [335, 141] width 582 height 259
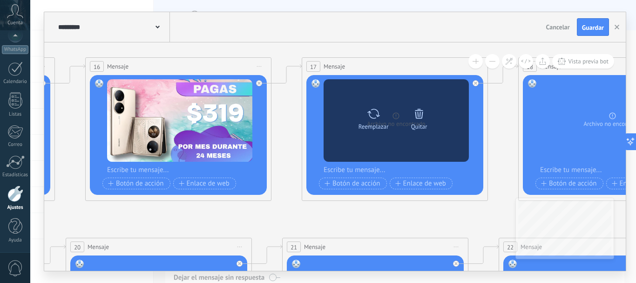
click at [369, 115] on icon at bounding box center [374, 114] width 13 height 10
click input "Subir" at bounding box center [0, 0] width 0 height 0
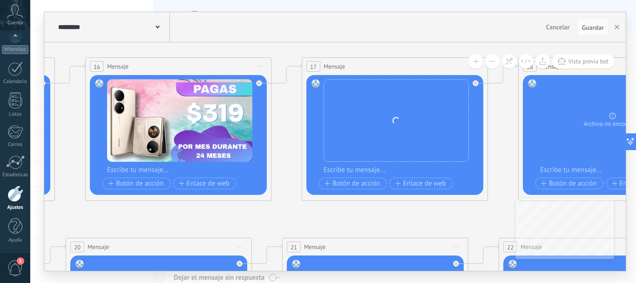
drag, startPoint x: 401, startPoint y: 29, endPoint x: 245, endPoint y: 28, distance: 156.1
click at [246, 28] on div "********* Autoventa Cancelar Actualización Cancelar Guardar" at bounding box center [335, 27] width 582 height 30
drag, startPoint x: 422, startPoint y: 35, endPoint x: 337, endPoint y: 35, distance: 84.3
click at [337, 35] on div "********* Autoventa Cancelar Actualización Cancelar Guardar" at bounding box center [335, 27] width 582 height 30
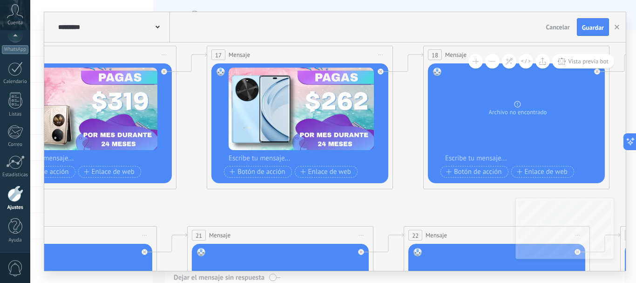
drag, startPoint x: 436, startPoint y: 222, endPoint x: 341, endPoint y: 198, distance: 98.5
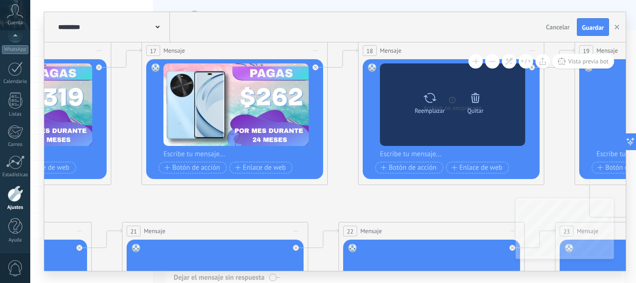
click at [429, 100] on icon at bounding box center [430, 97] width 14 height 13
click input "Subir" at bounding box center [0, 0] width 0 height 0
click at [431, 96] on icon at bounding box center [430, 97] width 14 height 13
click input "Subir" at bounding box center [0, 0] width 0 height 0
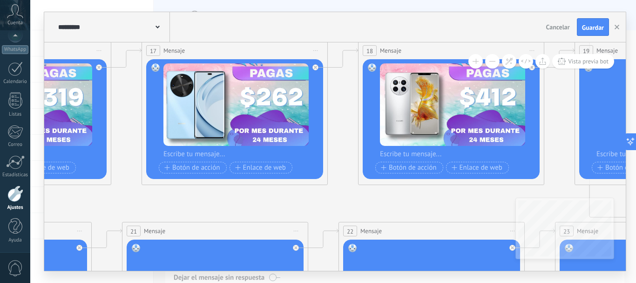
drag, startPoint x: 440, startPoint y: 27, endPoint x: 296, endPoint y: 20, distance: 144.6
click at [296, 20] on div "********* Autoventa Cancelar Actualización Cancelar Guardar" at bounding box center [335, 27] width 582 height 30
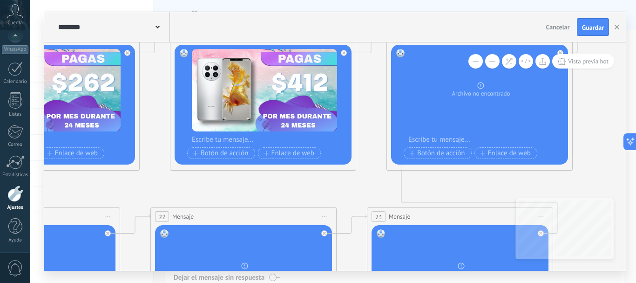
drag, startPoint x: 439, startPoint y: 202, endPoint x: 180, endPoint y: 182, distance: 259.8
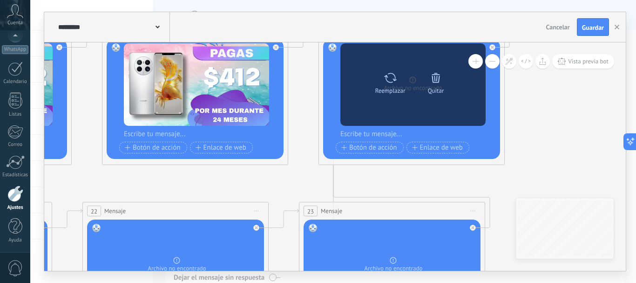
click at [391, 78] on icon at bounding box center [391, 77] width 14 height 13
click input "Subir" at bounding box center [0, 0] width 0 height 0
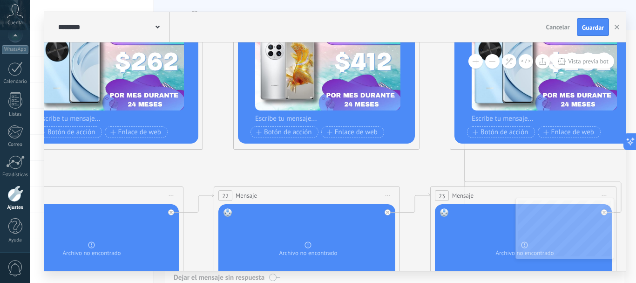
drag, startPoint x: 209, startPoint y: 192, endPoint x: 347, endPoint y: 177, distance: 138.8
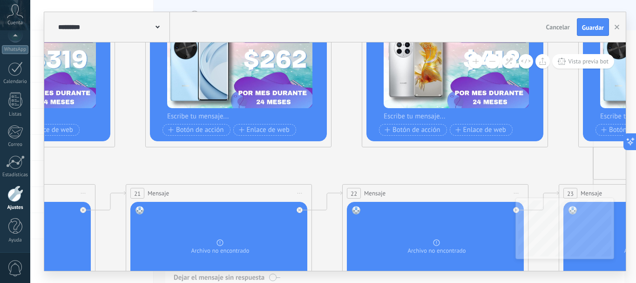
drag, startPoint x: 174, startPoint y: 167, endPoint x: 382, endPoint y: 163, distance: 208.3
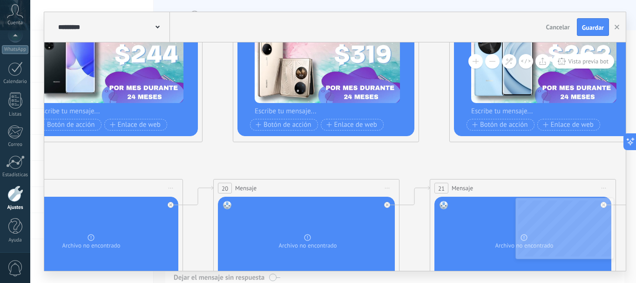
drag, startPoint x: 113, startPoint y: 169, endPoint x: 315, endPoint y: 168, distance: 202.2
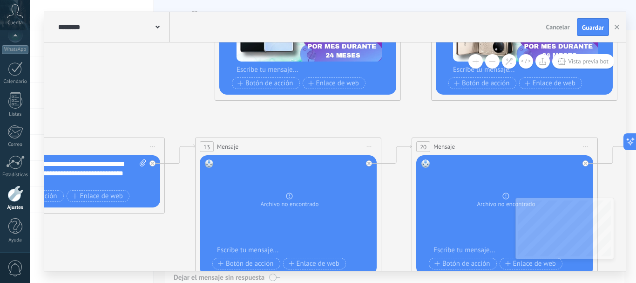
drag, startPoint x: 171, startPoint y: 167, endPoint x: 376, endPoint y: 101, distance: 216.0
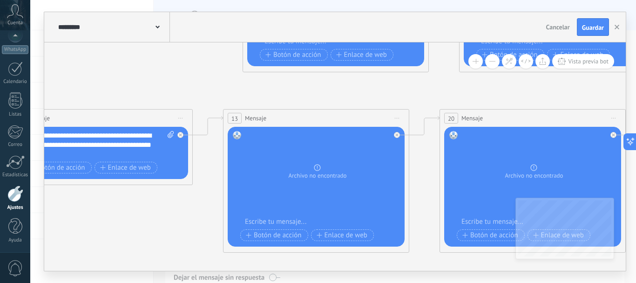
drag, startPoint x: 118, startPoint y: 220, endPoint x: 155, endPoint y: 184, distance: 51.4
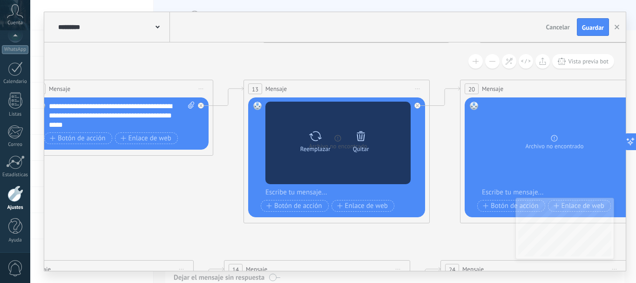
click at [311, 138] on icon at bounding box center [316, 136] width 14 height 13
click input "Subir" at bounding box center [0, 0] width 0 height 0
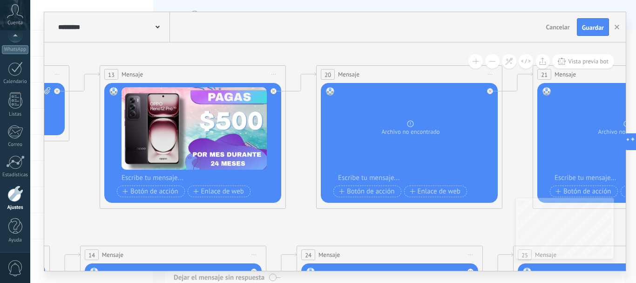
drag, startPoint x: 398, startPoint y: 60, endPoint x: 167, endPoint y: 53, distance: 231.2
click at [176, 41] on div "**********" at bounding box center [335, 141] width 582 height 259
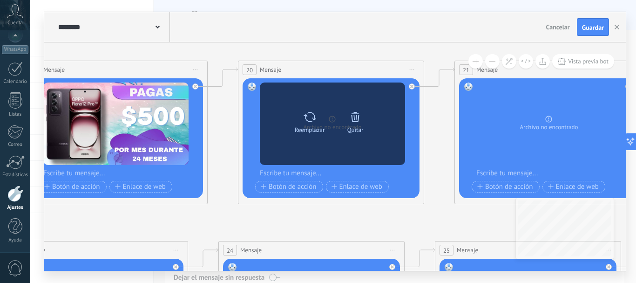
click at [307, 118] on icon at bounding box center [310, 116] width 14 height 13
click input "Subir" at bounding box center [0, 0] width 0 height 0
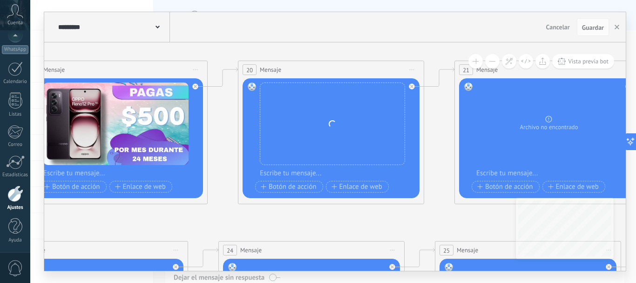
drag, startPoint x: 379, startPoint y: 31, endPoint x: 269, endPoint y: 26, distance: 109.6
click at [269, 26] on div "********* Autoventa Cancelar Actualización Cancelar Guardar" at bounding box center [335, 27] width 582 height 30
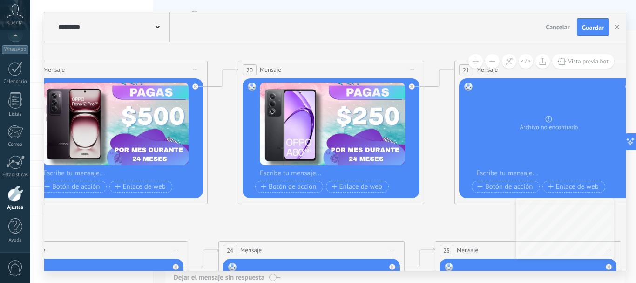
drag, startPoint x: 429, startPoint y: 30, endPoint x: 268, endPoint y: 27, distance: 160.3
click at [268, 27] on div "********* Autoventa Cancelar Actualización Cancelar Guardar" at bounding box center [335, 27] width 582 height 30
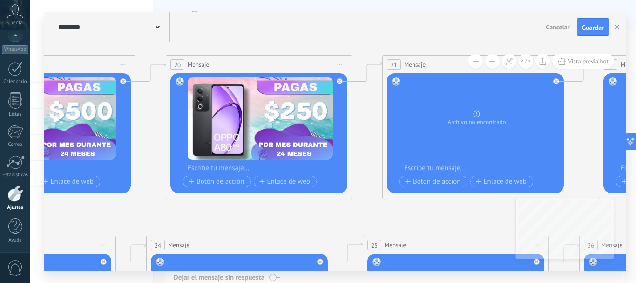
drag, startPoint x: 322, startPoint y: 51, endPoint x: 171, endPoint y: 45, distance: 151.1
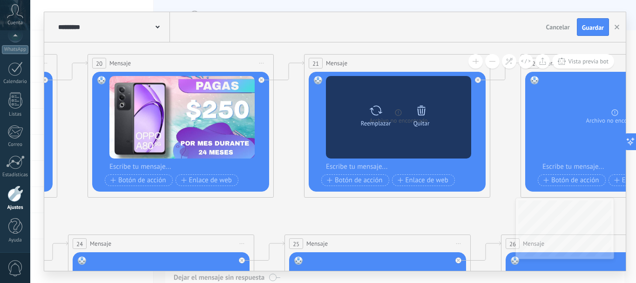
click at [381, 106] on icon at bounding box center [376, 110] width 14 height 13
click input "Subir" at bounding box center [0, 0] width 0 height 0
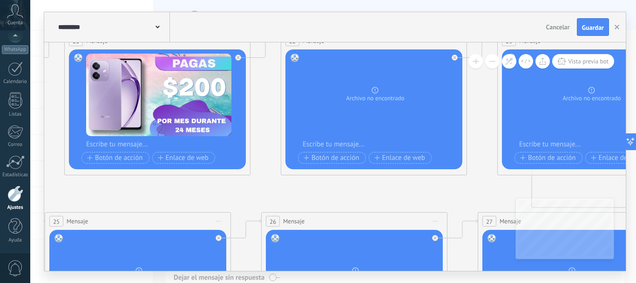
drag, startPoint x: 398, startPoint y: 221, endPoint x: 150, endPoint y: 196, distance: 248.7
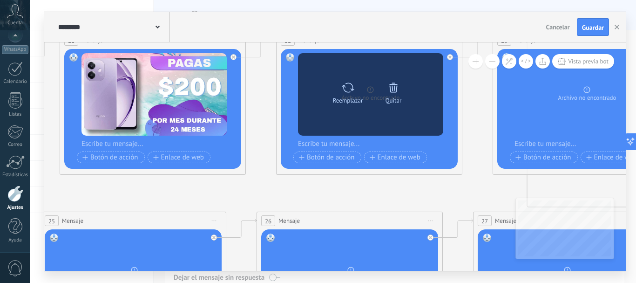
click at [346, 88] on icon at bounding box center [348, 87] width 14 height 13
click input "Subir" at bounding box center [0, 0] width 0 height 0
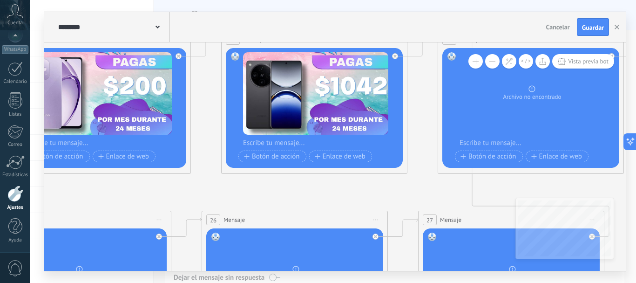
drag, startPoint x: 396, startPoint y: 191, endPoint x: 178, endPoint y: 175, distance: 219.1
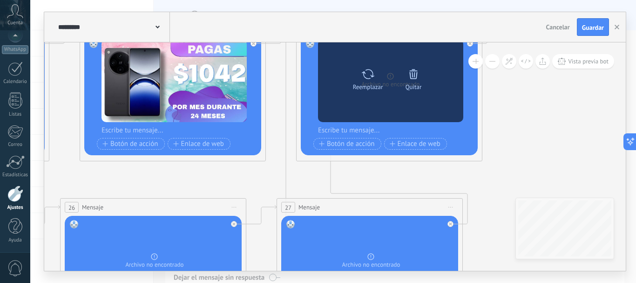
click at [368, 77] on icon at bounding box center [369, 74] width 14 height 13
click input "Subir" at bounding box center [0, 0] width 0 height 0
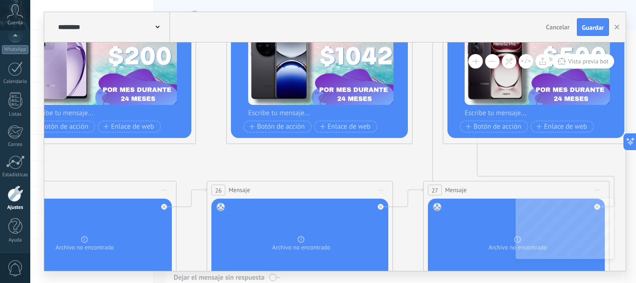
drag, startPoint x: 159, startPoint y: 183, endPoint x: 409, endPoint y: 160, distance: 250.8
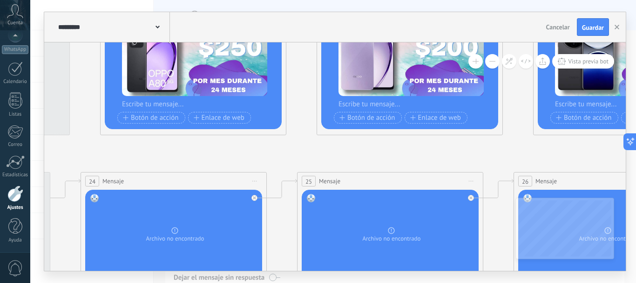
drag, startPoint x: 73, startPoint y: 158, endPoint x: 313, endPoint y: 149, distance: 239.6
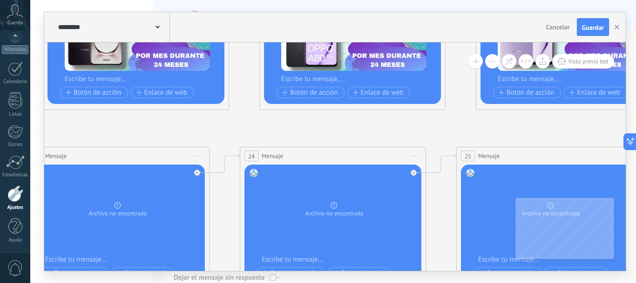
drag, startPoint x: 138, startPoint y: 157, endPoint x: 361, endPoint y: 102, distance: 229.3
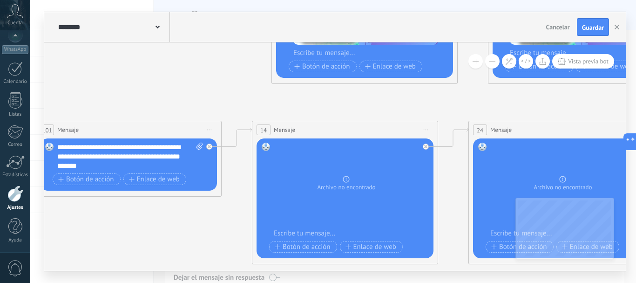
drag, startPoint x: 136, startPoint y: 92, endPoint x: 283, endPoint y: 96, distance: 147.3
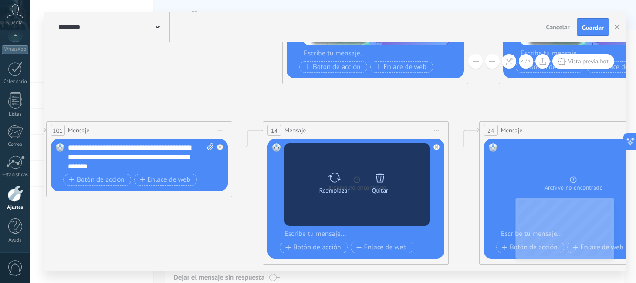
click at [336, 178] on icon at bounding box center [335, 177] width 14 height 13
click input "Subir" at bounding box center [0, 0] width 0 height 0
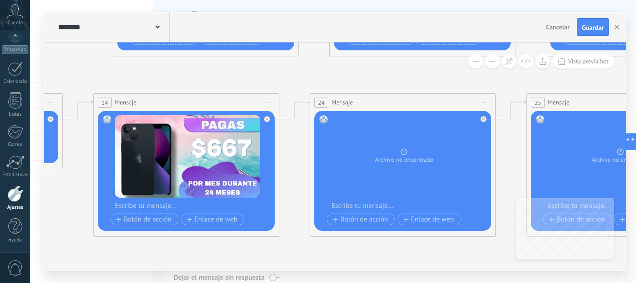
drag, startPoint x: 417, startPoint y: 106, endPoint x: 215, endPoint y: 71, distance: 205.6
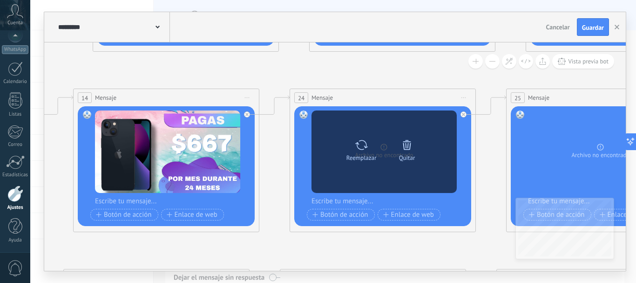
click at [366, 145] on icon at bounding box center [361, 145] width 13 height 10
click input "Subir" at bounding box center [0, 0] width 0 height 0
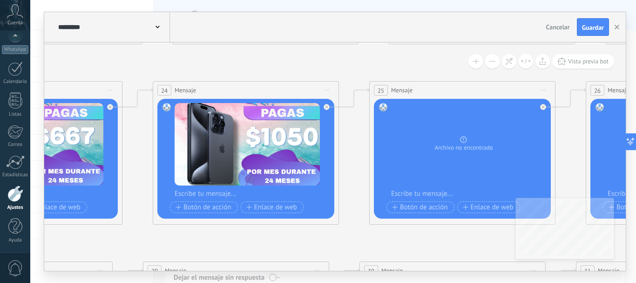
drag, startPoint x: 498, startPoint y: 80, endPoint x: 311, endPoint y: 76, distance: 186.8
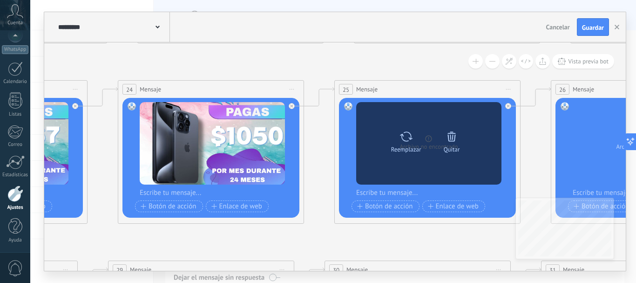
click at [410, 134] on icon at bounding box center [406, 136] width 13 height 10
click input "Subir" at bounding box center [0, 0] width 0 height 0
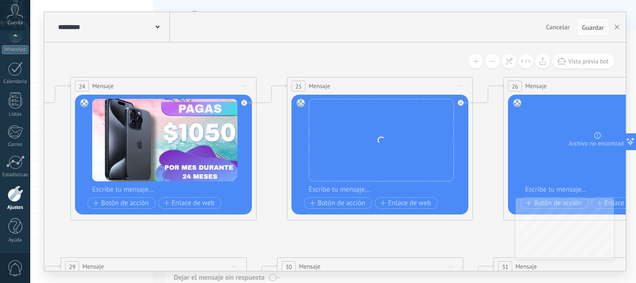
drag, startPoint x: 410, startPoint y: 63, endPoint x: 248, endPoint y: 66, distance: 161.7
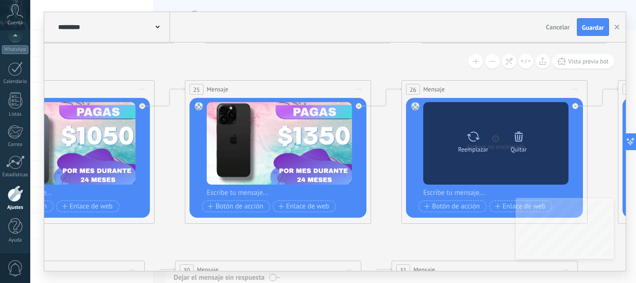
click at [472, 133] on icon at bounding box center [474, 136] width 14 height 13
click input "Subir" at bounding box center [0, 0] width 0 height 0
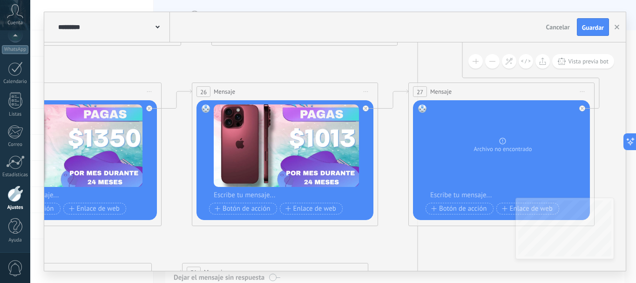
drag, startPoint x: 443, startPoint y: 62, endPoint x: 218, endPoint y: 68, distance: 225.1
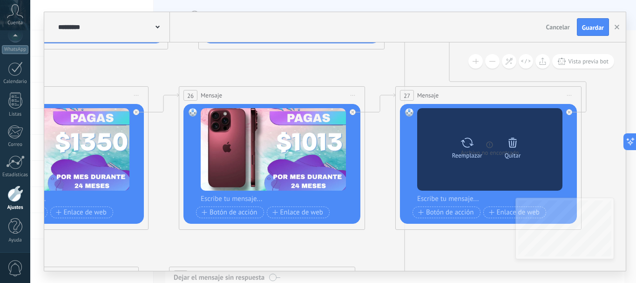
click at [471, 144] on icon at bounding box center [467, 142] width 13 height 10
click input "Subir" at bounding box center [0, 0] width 0 height 0
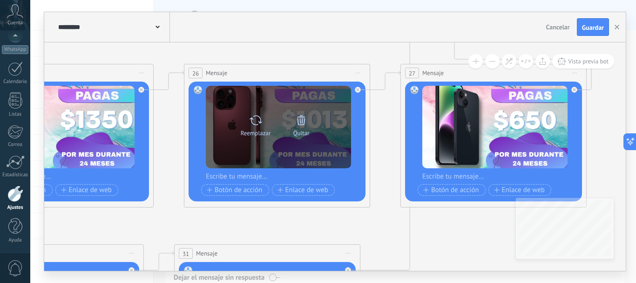
drag, startPoint x: 346, startPoint y: 74, endPoint x: 271, endPoint y: 102, distance: 80.0
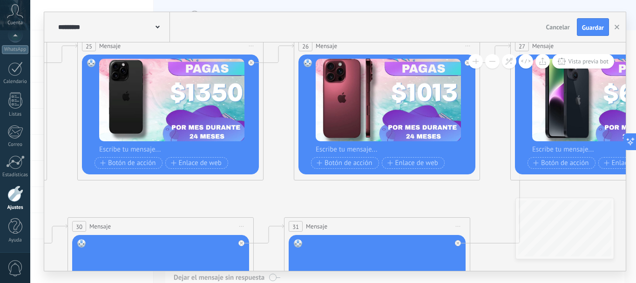
drag, startPoint x: 112, startPoint y: 219, endPoint x: 275, endPoint y: 162, distance: 172.2
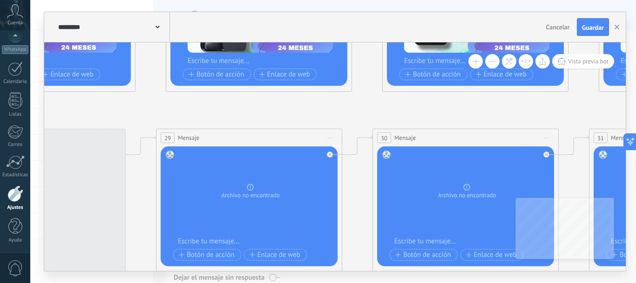
drag, startPoint x: 95, startPoint y: 178, endPoint x: 362, endPoint y: 116, distance: 274.0
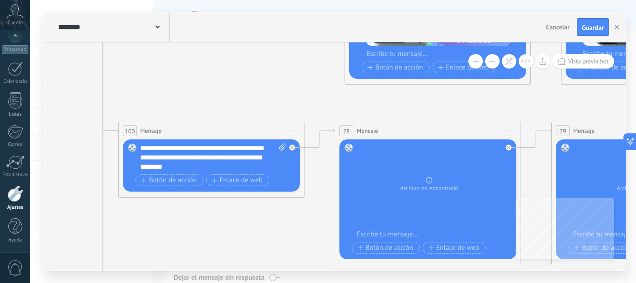
drag, startPoint x: 158, startPoint y: 105, endPoint x: 542, endPoint y: 99, distance: 383.5
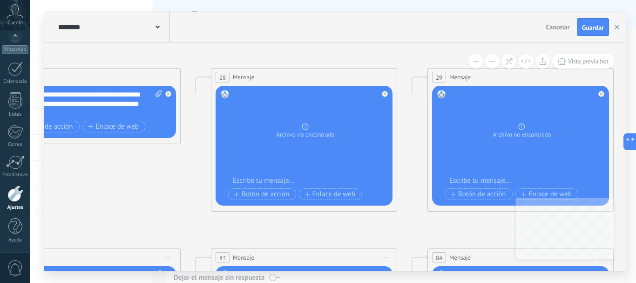
drag, startPoint x: 226, startPoint y: 245, endPoint x: 93, endPoint y: 191, distance: 143.6
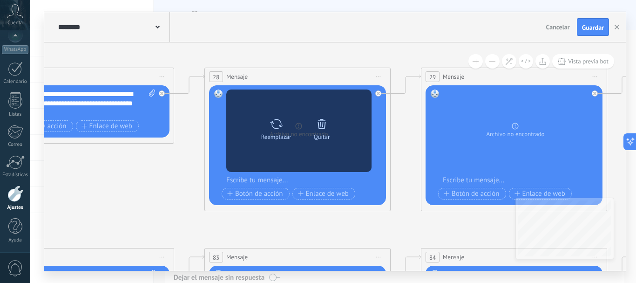
click at [279, 126] on icon at bounding box center [277, 123] width 14 height 13
click input "Subir" at bounding box center [0, 0] width 0 height 0
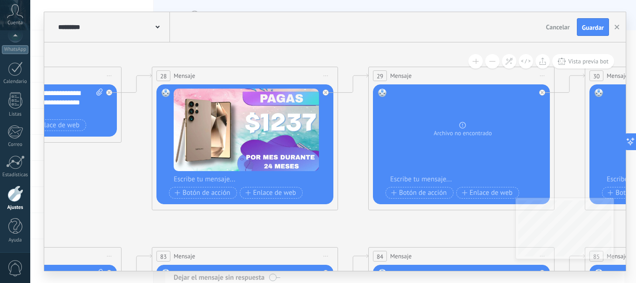
drag, startPoint x: 405, startPoint y: 54, endPoint x: 280, endPoint y: 49, distance: 124.9
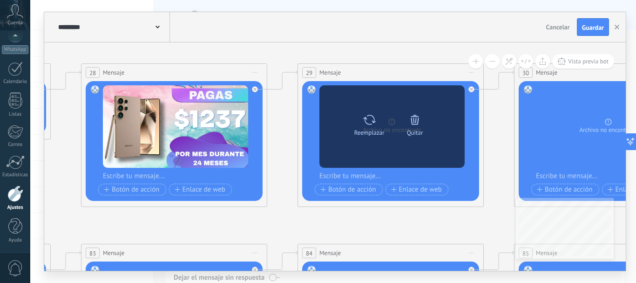
click at [374, 121] on icon at bounding box center [370, 119] width 14 height 13
click input "Subir" at bounding box center [0, 0] width 0 height 0
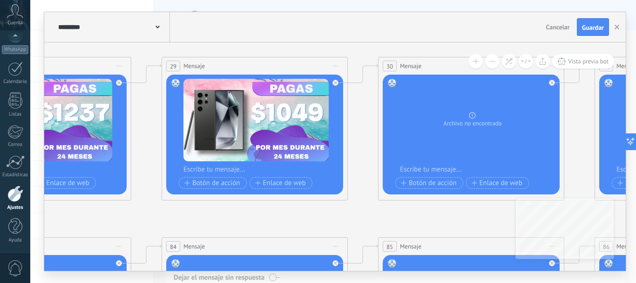
drag, startPoint x: 368, startPoint y: 53, endPoint x: 149, endPoint y: 43, distance: 219.2
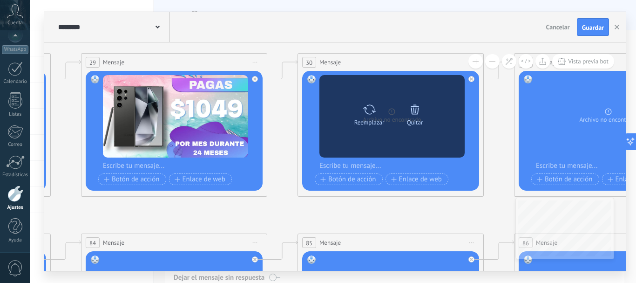
click at [369, 111] on icon at bounding box center [370, 109] width 14 height 13
click input "Subir" at bounding box center [0, 0] width 0 height 0
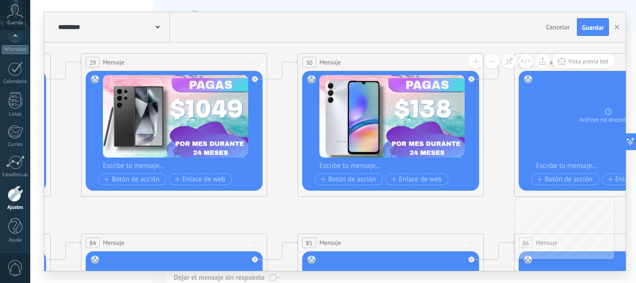
drag, startPoint x: 388, startPoint y: 31, endPoint x: 212, endPoint y: 21, distance: 176.4
click at [212, 21] on div "********* Autoventa Cancelar Actualización Cancelar Guardar" at bounding box center [335, 27] width 582 height 30
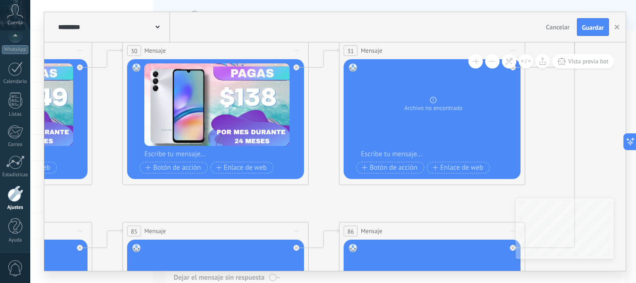
drag, startPoint x: 290, startPoint y: 53, endPoint x: 97, endPoint y: 47, distance: 193.0
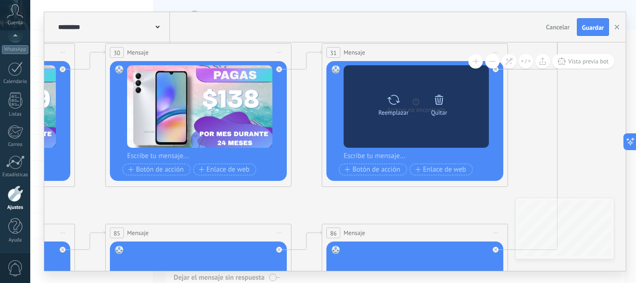
click at [388, 103] on icon at bounding box center [394, 99] width 14 height 13
click input "Subir" at bounding box center [0, 0] width 0 height 0
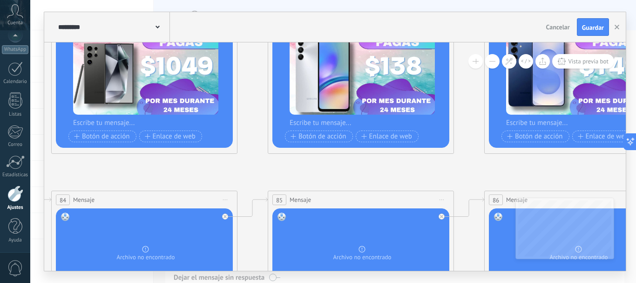
drag, startPoint x: 275, startPoint y: 212, endPoint x: 447, endPoint y: 176, distance: 175.6
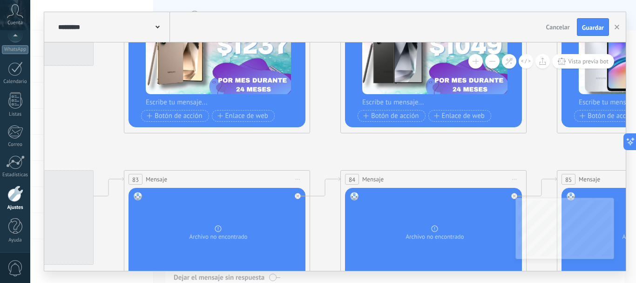
drag, startPoint x: 136, startPoint y: 172, endPoint x: 524, endPoint y: 143, distance: 389.2
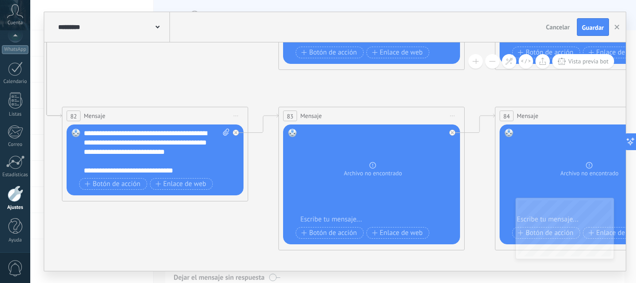
drag, startPoint x: 177, startPoint y: 140, endPoint x: 233, endPoint y: 84, distance: 79.4
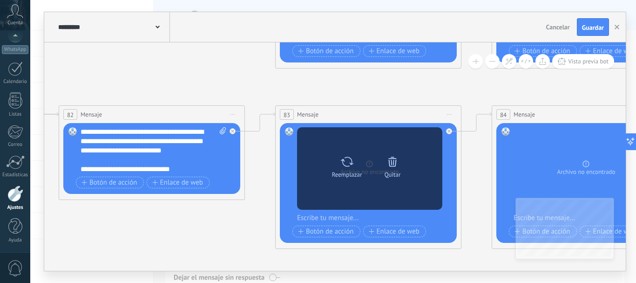
click at [354, 161] on div "Reemplazar" at bounding box center [347, 165] width 39 height 26
click input "Subir" at bounding box center [0, 0] width 0 height 0
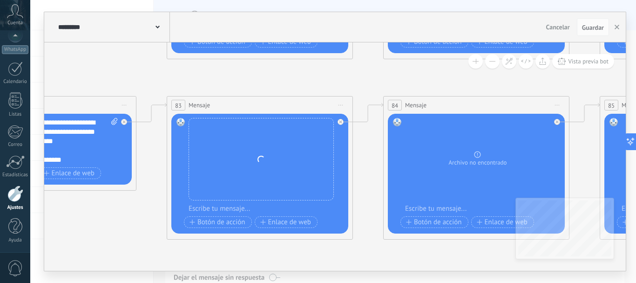
drag, startPoint x: 441, startPoint y: 86, endPoint x: 219, endPoint y: 73, distance: 221.7
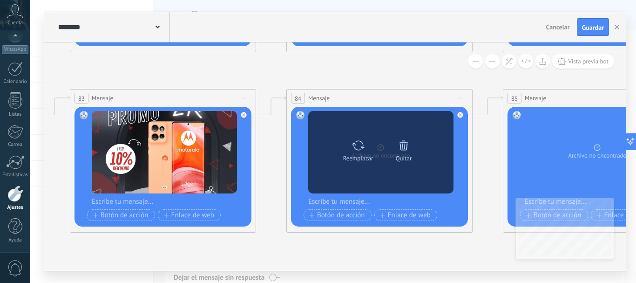
click at [361, 147] on icon at bounding box center [358, 145] width 13 height 10
click input "Subir" at bounding box center [0, 0] width 0 height 0
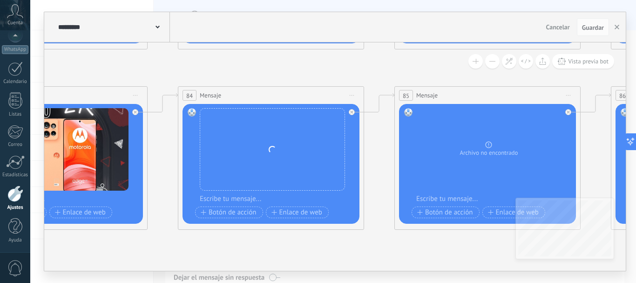
drag, startPoint x: 411, startPoint y: 70, endPoint x: 215, endPoint y: 97, distance: 197.5
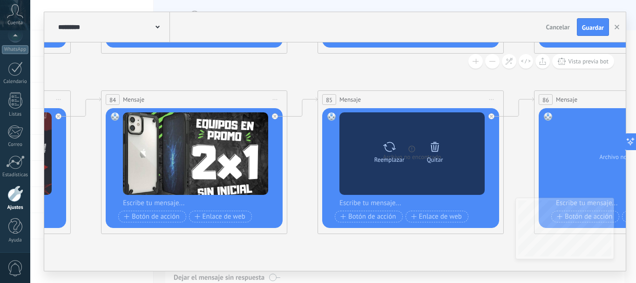
click at [393, 149] on icon at bounding box center [389, 147] width 13 height 10
click input "Subir" at bounding box center [0, 0] width 0 height 0
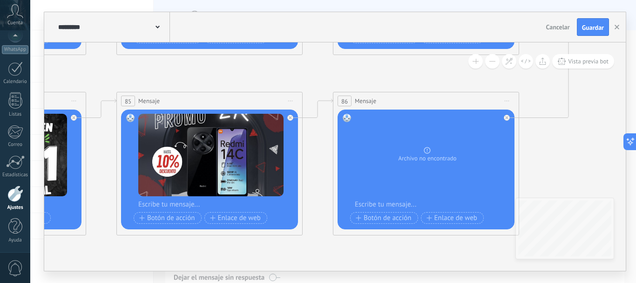
drag, startPoint x: 427, startPoint y: 77, endPoint x: 166, endPoint y: 92, distance: 261.3
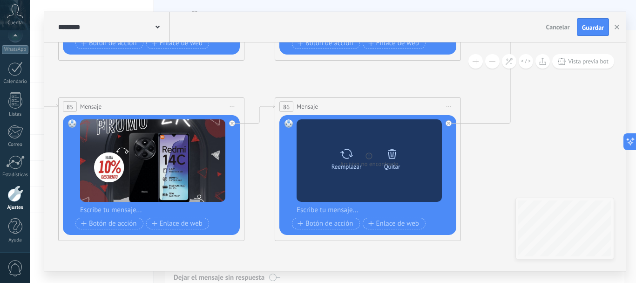
click at [354, 153] on div "Reemplazar" at bounding box center [346, 157] width 39 height 26
click input "Subir" at bounding box center [0, 0] width 0 height 0
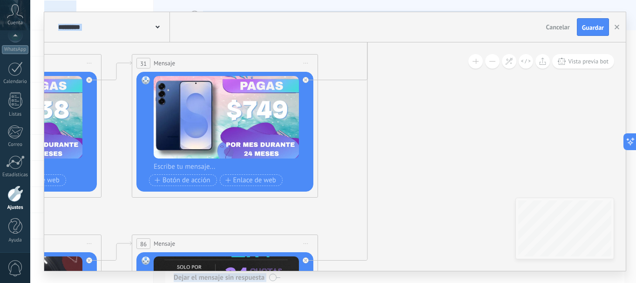
drag, startPoint x: 552, startPoint y: 128, endPoint x: 430, endPoint y: 266, distance: 185.2
click at [387, 282] on html ".abccls-1,.abccls-2{fill-rule:evenodd}.abccls-2{fill:#fff} .abfcls-1{fill:none}…" at bounding box center [318, 141] width 636 height 283
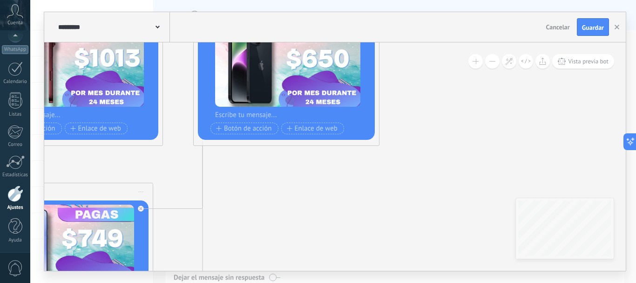
drag, startPoint x: 569, startPoint y: 140, endPoint x: 400, endPoint y: 266, distance: 211.0
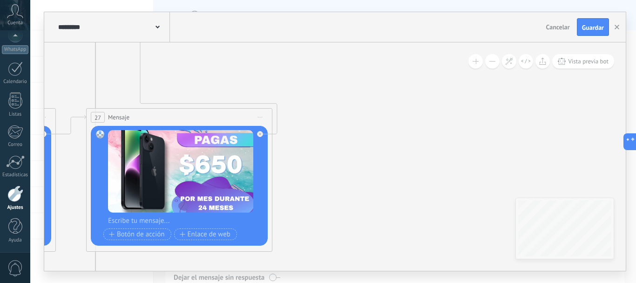
drag, startPoint x: 525, startPoint y: 119, endPoint x: 367, endPoint y: 268, distance: 217.5
click at [362, 278] on div "**********" at bounding box center [333, 141] width 606 height 283
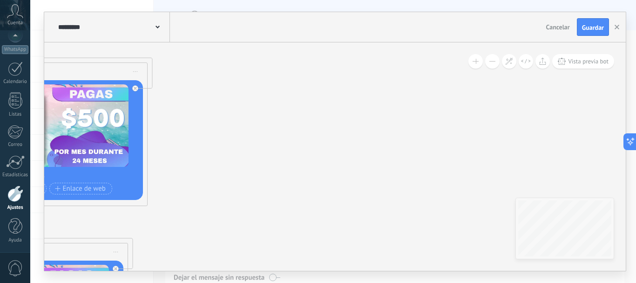
drag, startPoint x: 516, startPoint y: 113, endPoint x: 402, endPoint y: 195, distance: 140.5
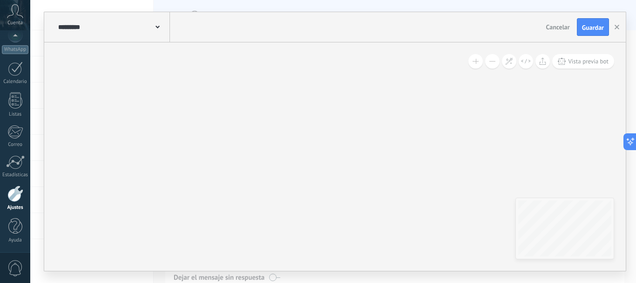
drag, startPoint x: 618, startPoint y: 102, endPoint x: 350, endPoint y: 235, distance: 298.8
drag, startPoint x: 377, startPoint y: 96, endPoint x: 357, endPoint y: 223, distance: 129.1
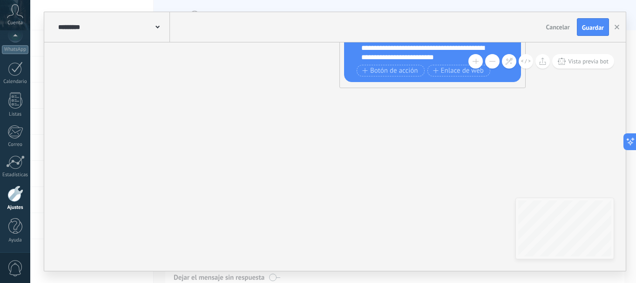
drag, startPoint x: 380, startPoint y: 81, endPoint x: 365, endPoint y: 204, distance: 123.9
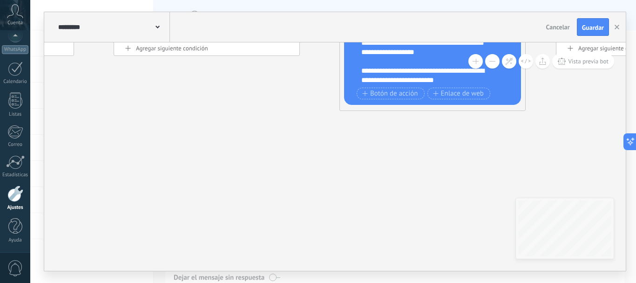
drag, startPoint x: 294, startPoint y: 115, endPoint x: 287, endPoint y: 255, distance: 140.0
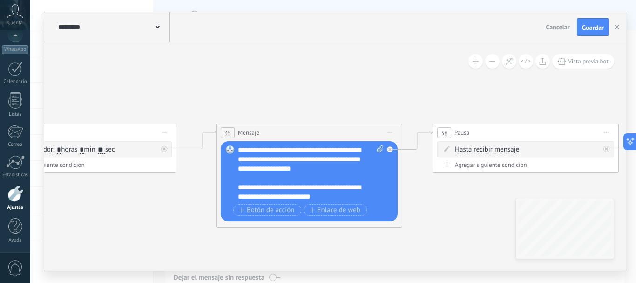
drag, startPoint x: 469, startPoint y: 99, endPoint x: 275, endPoint y: 99, distance: 194.3
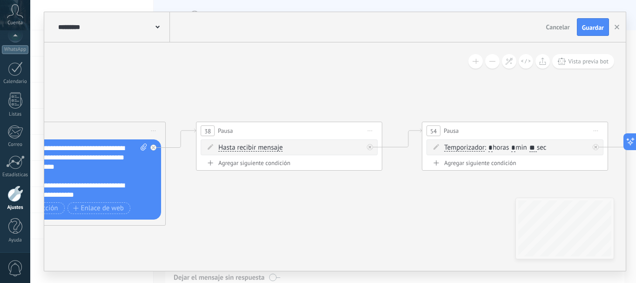
drag, startPoint x: 410, startPoint y: 98, endPoint x: 237, endPoint y: 96, distance: 172.4
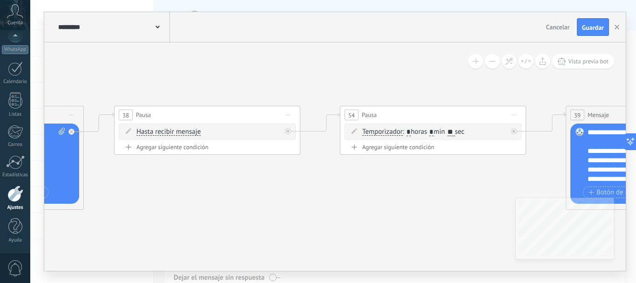
drag, startPoint x: 393, startPoint y: 105, endPoint x: 266, endPoint y: 89, distance: 128.7
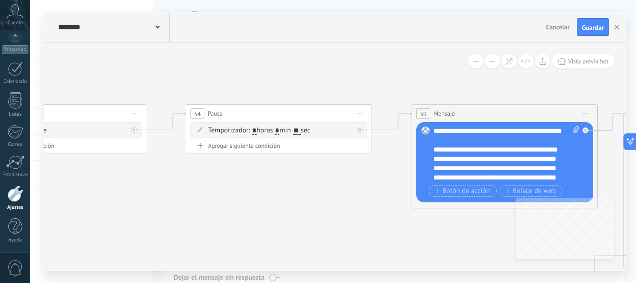
drag, startPoint x: 372, startPoint y: 75, endPoint x: 226, endPoint y: 75, distance: 145.8
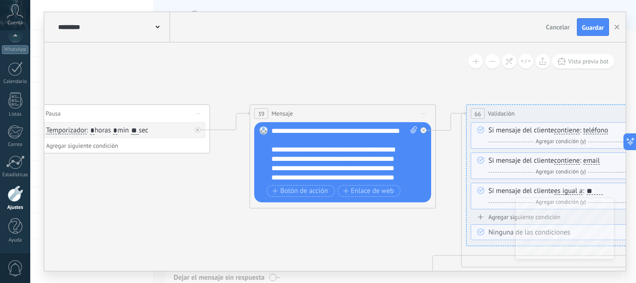
drag, startPoint x: 431, startPoint y: 74, endPoint x: 166, endPoint y: 73, distance: 265.1
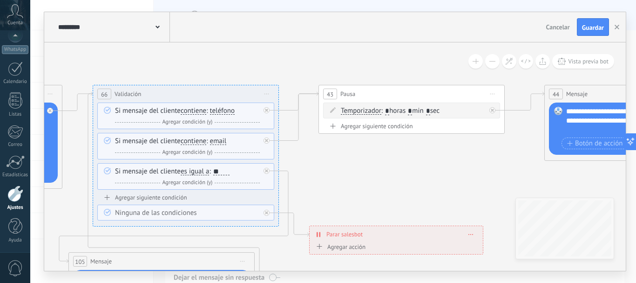
drag, startPoint x: 420, startPoint y: 73, endPoint x: 182, endPoint y: 54, distance: 238.8
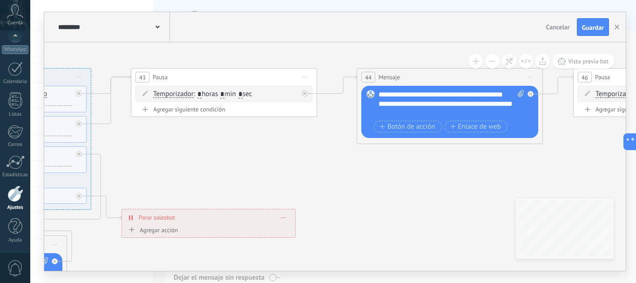
drag, startPoint x: 507, startPoint y: 196, endPoint x: 50, endPoint y: 126, distance: 462.3
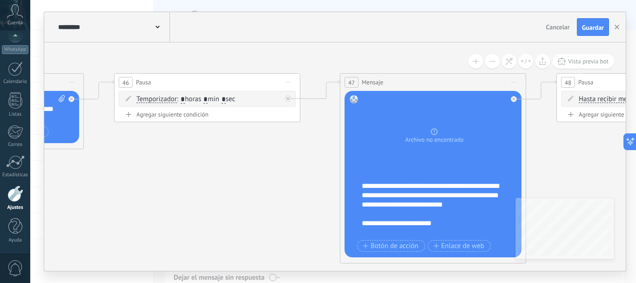
drag, startPoint x: 404, startPoint y: 170, endPoint x: 195, endPoint y: 228, distance: 217.3
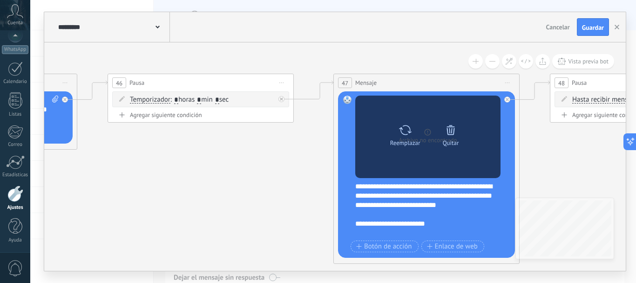
click at [400, 132] on icon at bounding box center [406, 129] width 14 height 13
click input "Subir" at bounding box center [0, 0] width 0 height 0
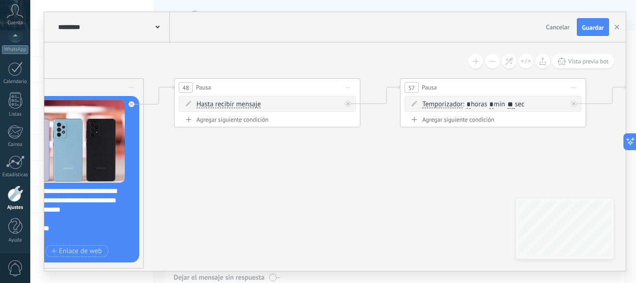
drag, startPoint x: 578, startPoint y: 154, endPoint x: 279, endPoint y: 147, distance: 298.7
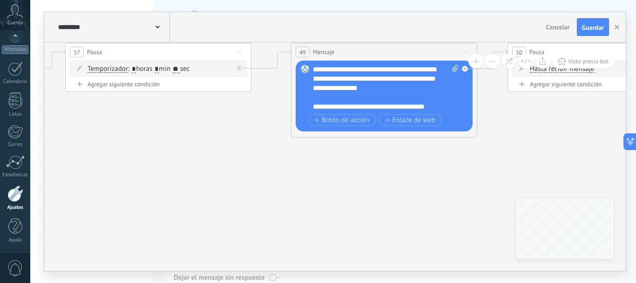
drag, startPoint x: 493, startPoint y: 215, endPoint x: 68, endPoint y: 197, distance: 424.8
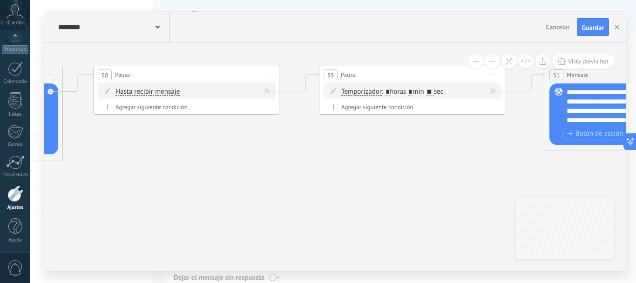
drag, startPoint x: 518, startPoint y: 162, endPoint x: 89, endPoint y: 218, distance: 432.8
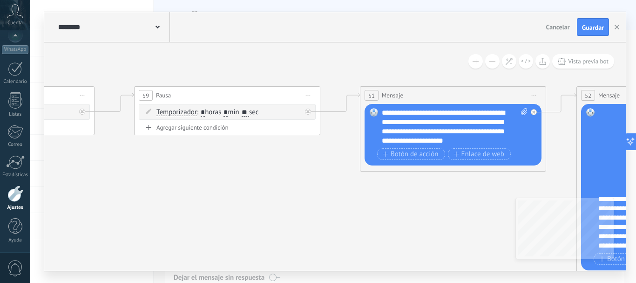
drag, startPoint x: 358, startPoint y: 230, endPoint x: 69, endPoint y: 205, distance: 289.4
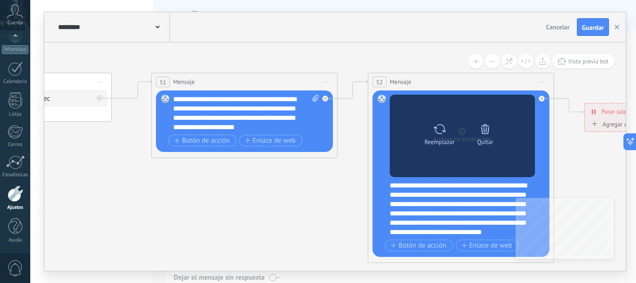
click at [439, 130] on icon at bounding box center [440, 129] width 14 height 13
click input "Subir" at bounding box center [0, 0] width 0 height 0
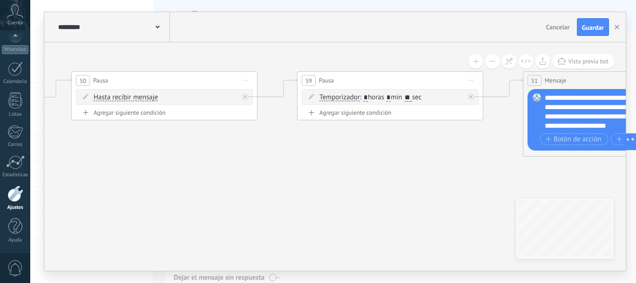
drag, startPoint x: 220, startPoint y: 211, endPoint x: 633, endPoint y: 210, distance: 413.2
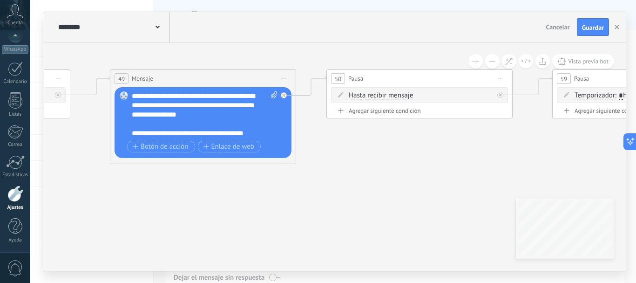
drag, startPoint x: 302, startPoint y: 195, endPoint x: 553, endPoint y: 193, distance: 251.1
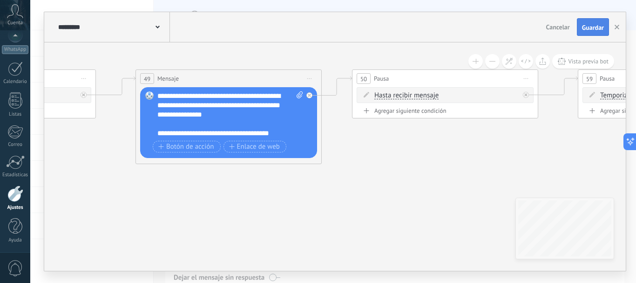
click at [586, 20] on button "Guardar" at bounding box center [593, 27] width 32 height 18
click at [617, 24] on button "button" at bounding box center [617, 27] width 14 height 18
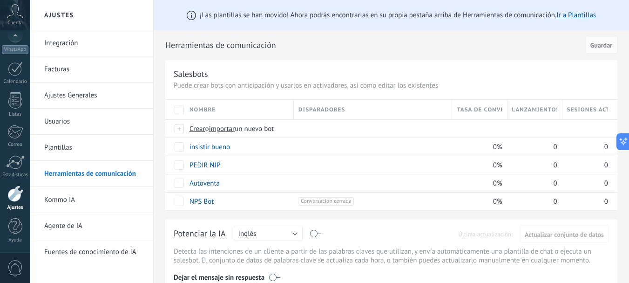
click at [20, 195] on div at bounding box center [15, 193] width 16 height 16
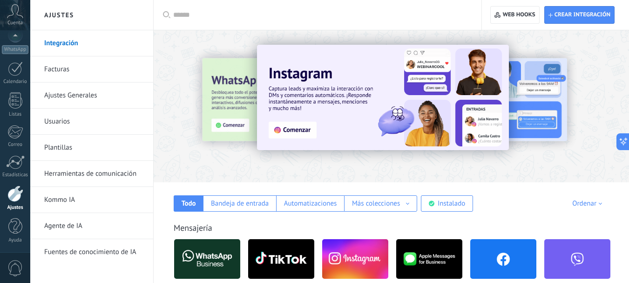
click at [91, 125] on link "Usuarios" at bounding box center [94, 122] width 100 height 26
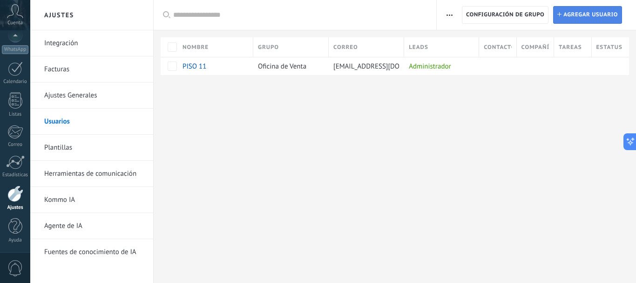
click at [578, 19] on span "Agregar usuario" at bounding box center [591, 15] width 55 height 17
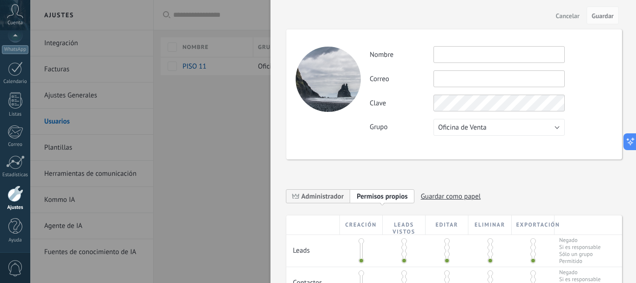
click at [454, 56] on input "text" at bounding box center [499, 54] width 131 height 17
type input "*"
type input "*******"
drag, startPoint x: 475, startPoint y: 55, endPoint x: 434, endPoint y: 55, distance: 41.0
click at [434, 55] on input "*******" at bounding box center [499, 54] width 131 height 17
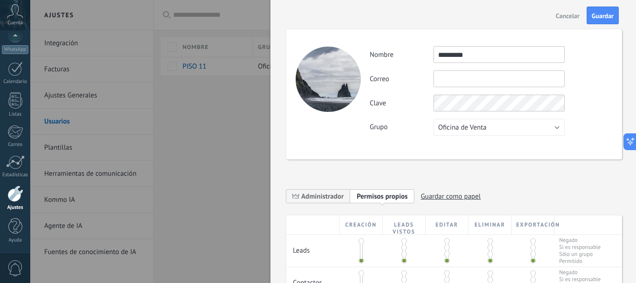
type input "*********"
click at [472, 81] on input "text" at bounding box center [499, 78] width 131 height 17
type input "**********"
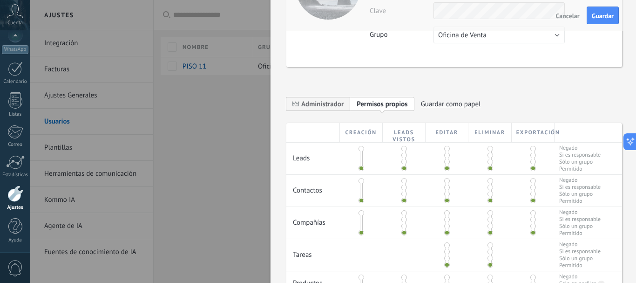
scroll to position [93, 0]
click at [402, 155] on span at bounding box center [405, 154] width 6 height 6
click at [490, 149] on span at bounding box center [491, 148] width 6 height 6
click at [533, 149] on span at bounding box center [534, 148] width 6 height 6
click at [403, 185] on span at bounding box center [405, 187] width 6 height 6
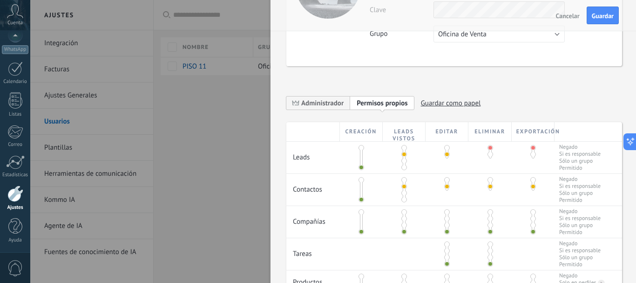
click at [445, 180] on span at bounding box center [447, 180] width 6 height 6
click at [533, 181] on span at bounding box center [534, 180] width 6 height 6
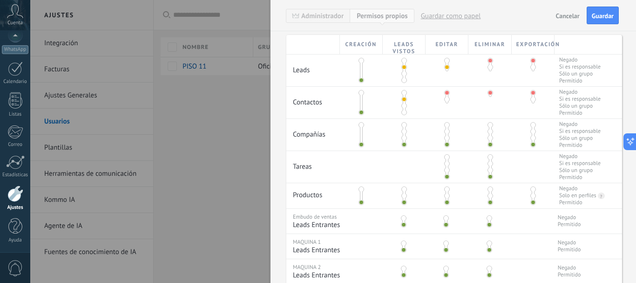
scroll to position [186, 0]
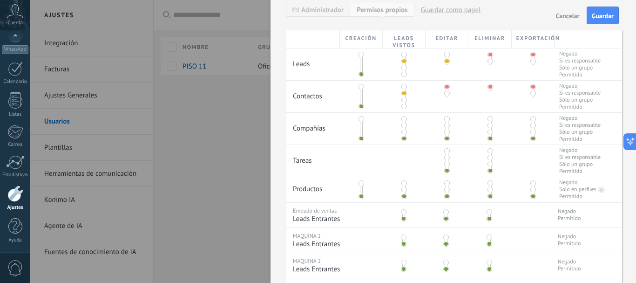
click at [402, 126] on span at bounding box center [405, 126] width 6 height 6
click at [448, 119] on span at bounding box center [447, 119] width 6 height 6
click at [533, 120] on span at bounding box center [534, 119] width 6 height 6
click at [448, 151] on span at bounding box center [447, 151] width 6 height 6
click at [404, 185] on span at bounding box center [405, 183] width 6 height 6
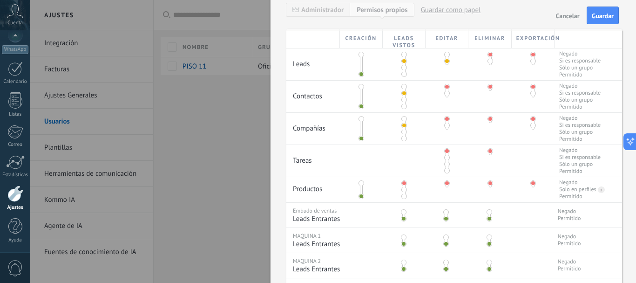
scroll to position [233, 0]
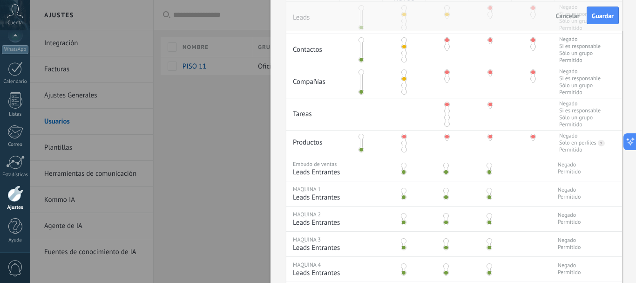
click at [447, 167] on span at bounding box center [447, 166] width 6 height 6
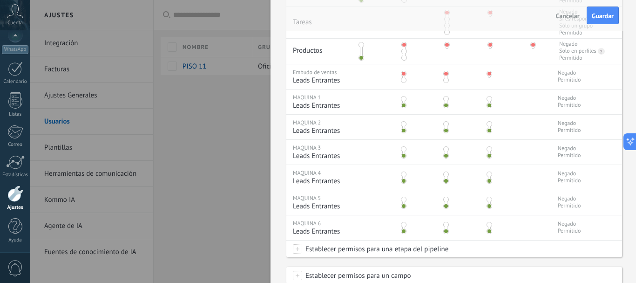
scroll to position [326, 0]
click at [448, 121] on span at bounding box center [447, 123] width 6 height 6
click at [445, 147] on span at bounding box center [447, 148] width 6 height 6
click at [445, 171] on span at bounding box center [447, 173] width 6 height 6
click at [445, 202] on span at bounding box center [447, 205] width 6 height 6
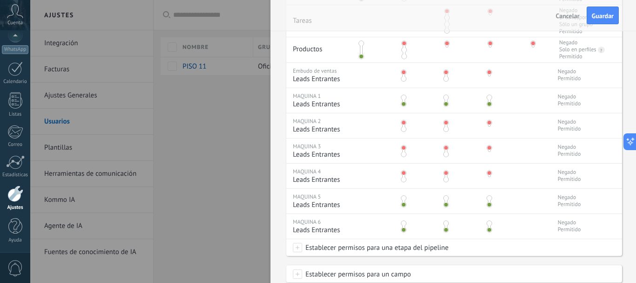
click at [447, 224] on span at bounding box center [447, 223] width 6 height 6
click at [447, 198] on span at bounding box center [447, 198] width 6 height 6
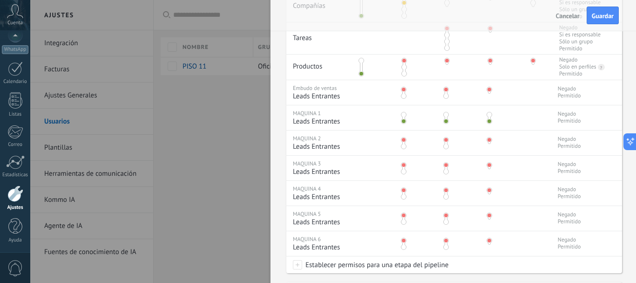
scroll to position [280, 0]
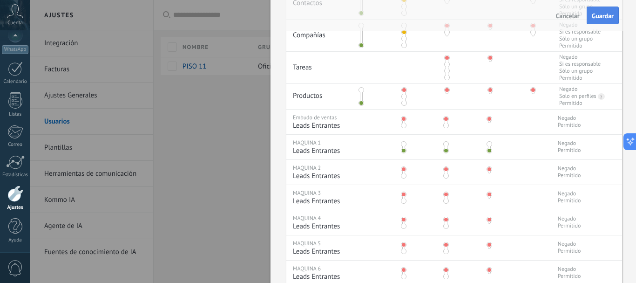
click at [598, 16] on span "Guardar" at bounding box center [603, 16] width 22 height 7
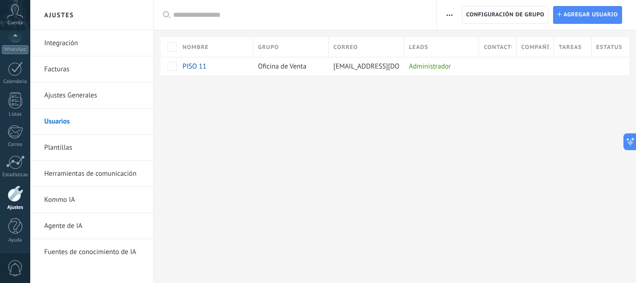
scroll to position [0, 0]
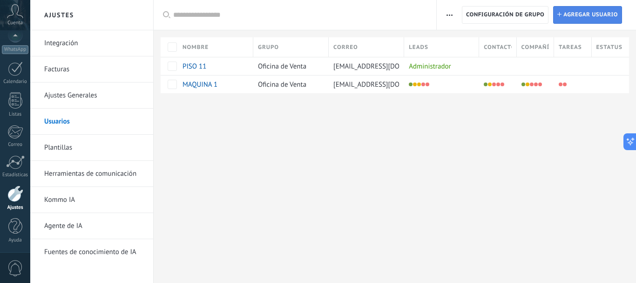
click at [578, 18] on span "Agregar usuario" at bounding box center [591, 15] width 55 height 17
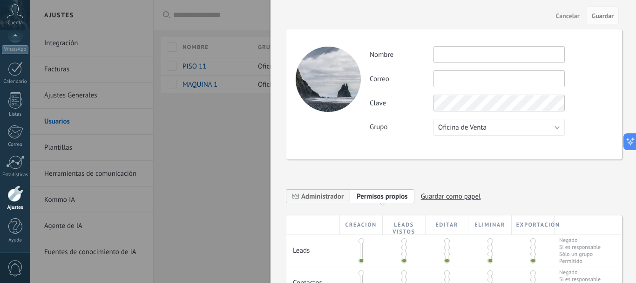
click at [470, 52] on input "text" at bounding box center [499, 54] width 131 height 17
type input "*********"
click at [469, 75] on input "text" at bounding box center [499, 78] width 131 height 17
type input "**********"
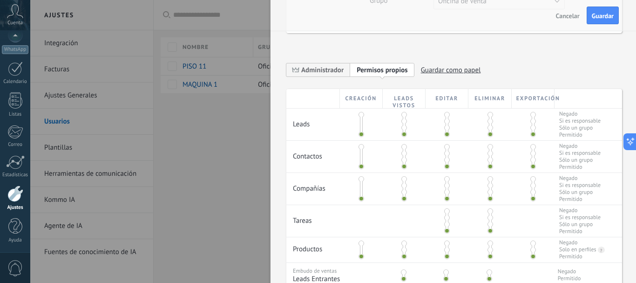
scroll to position [140, 0]
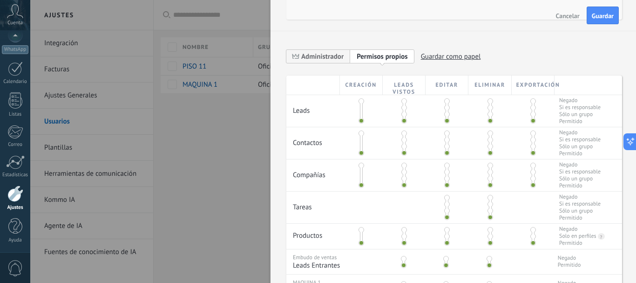
click at [403, 108] on span at bounding box center [405, 108] width 6 height 6
click at [489, 102] on span at bounding box center [491, 101] width 6 height 6
click at [532, 101] on span at bounding box center [534, 101] width 6 height 6
click at [404, 138] on span at bounding box center [405, 140] width 6 height 6
drag, startPoint x: 444, startPoint y: 133, endPoint x: 465, endPoint y: 133, distance: 21.0
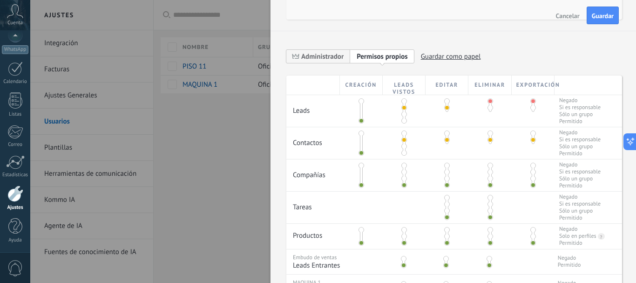
click at [445, 133] on span at bounding box center [447, 133] width 6 height 6
click at [531, 135] on span at bounding box center [534, 133] width 6 height 6
click at [405, 169] on span at bounding box center [405, 172] width 6 height 6
click at [447, 167] on span at bounding box center [447, 166] width 6 height 6
click at [531, 167] on span at bounding box center [534, 166] width 6 height 6
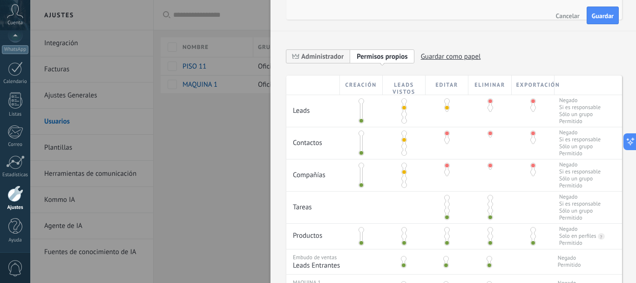
click at [451, 198] on div at bounding box center [447, 207] width 43 height 32
click at [444, 199] on span at bounding box center [447, 198] width 6 height 6
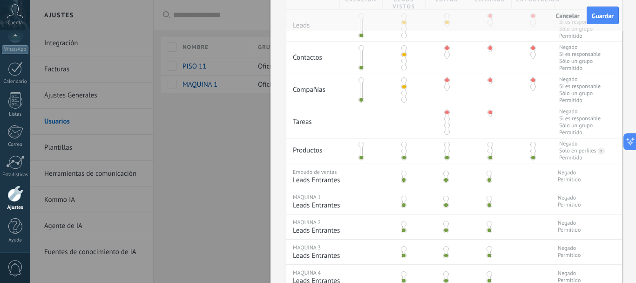
scroll to position [233, 0]
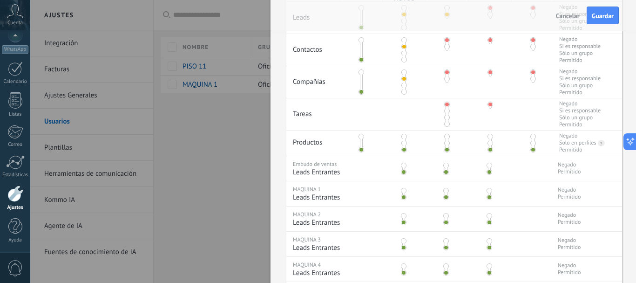
click at [403, 137] on span at bounding box center [405, 137] width 6 height 6
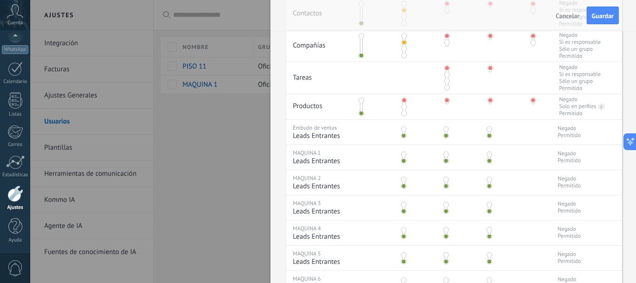
scroll to position [280, 0]
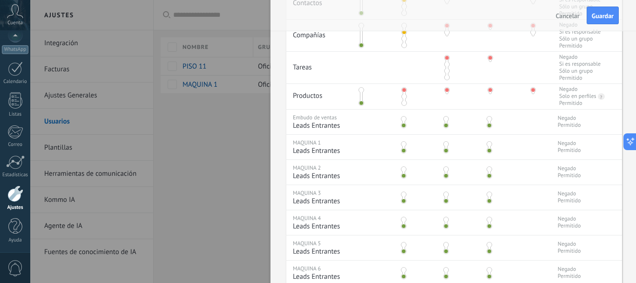
click at [446, 120] on span at bounding box center [447, 119] width 6 height 6
click at [447, 143] on span at bounding box center [447, 144] width 6 height 6
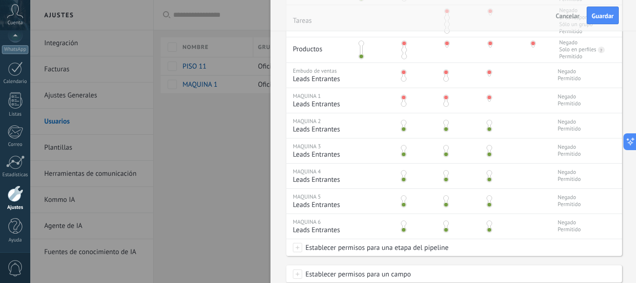
click at [488, 123] on span at bounding box center [490, 123] width 6 height 6
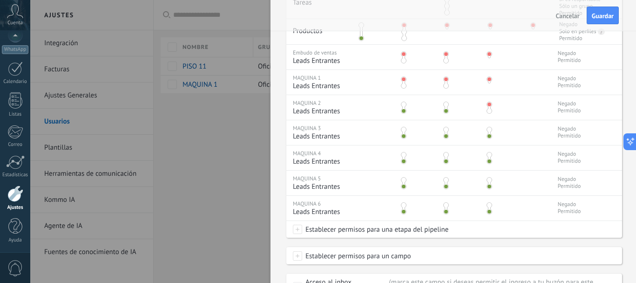
scroll to position [373, 0]
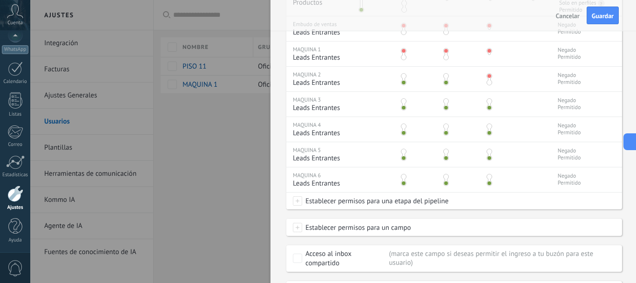
click at [445, 103] on span at bounding box center [447, 101] width 6 height 6
click at [445, 126] on span at bounding box center [447, 126] width 6 height 6
click at [445, 151] on span at bounding box center [447, 152] width 6 height 6
click at [446, 178] on span at bounding box center [447, 177] width 6 height 6
click at [599, 22] on button "Guardar" at bounding box center [603, 16] width 32 height 18
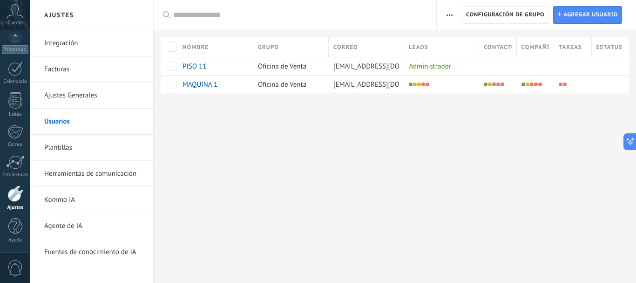
scroll to position [0, 0]
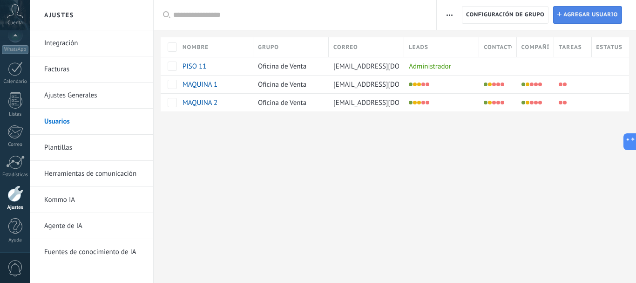
click at [588, 14] on span "Agregar usuario" at bounding box center [591, 15] width 55 height 17
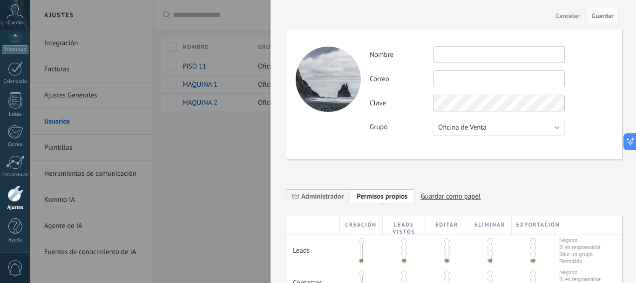
click at [458, 56] on input "text" at bounding box center [499, 54] width 131 height 17
type input "*"
type input "*********"
click at [475, 81] on input "text" at bounding box center [499, 78] width 131 height 17
type input "**********"
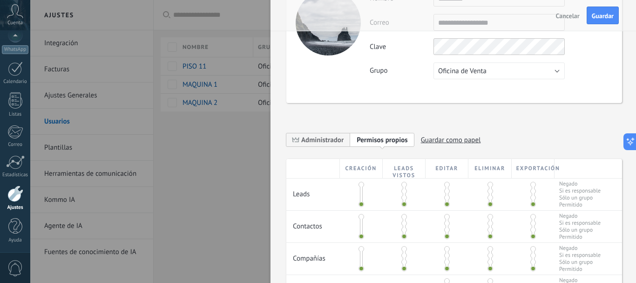
scroll to position [140, 0]
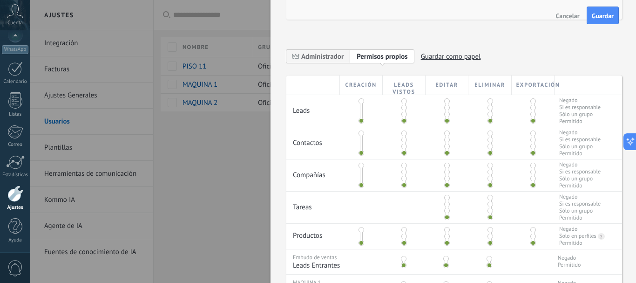
click at [406, 109] on div at bounding box center [404, 111] width 43 height 32
click at [404, 109] on span at bounding box center [405, 108] width 6 height 6
click at [490, 102] on span at bounding box center [491, 101] width 6 height 6
click at [533, 101] on span at bounding box center [534, 101] width 6 height 6
click at [403, 140] on span at bounding box center [405, 140] width 6 height 6
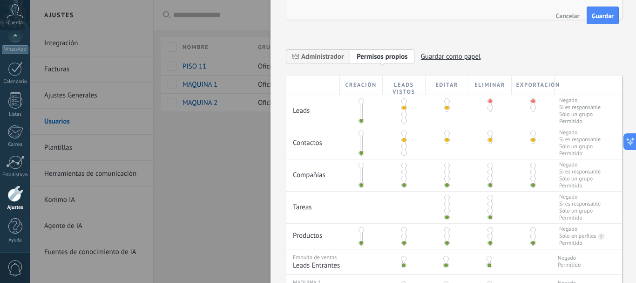
click at [444, 132] on span at bounding box center [447, 133] width 6 height 6
click at [531, 133] on span at bounding box center [534, 133] width 6 height 6
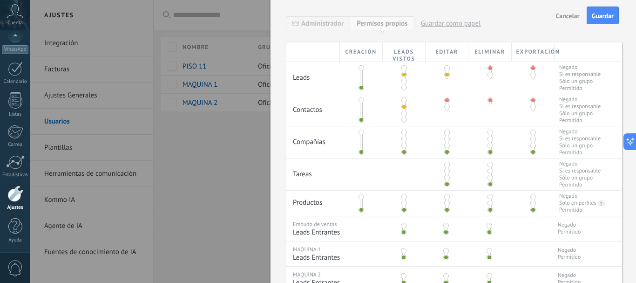
scroll to position [233, 0]
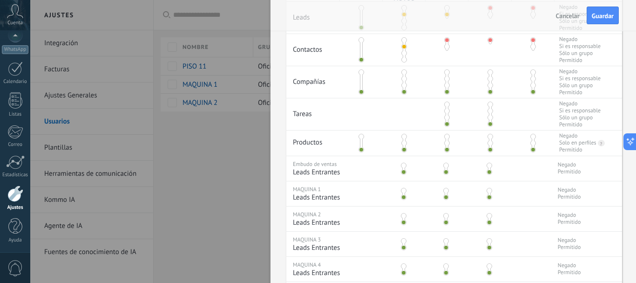
click at [404, 78] on span at bounding box center [405, 79] width 6 height 6
click at [447, 73] on span at bounding box center [447, 72] width 6 height 6
click at [531, 72] on span at bounding box center [534, 72] width 6 height 6
click at [444, 106] on span at bounding box center [447, 105] width 6 height 6
click at [402, 139] on span at bounding box center [405, 137] width 6 height 6
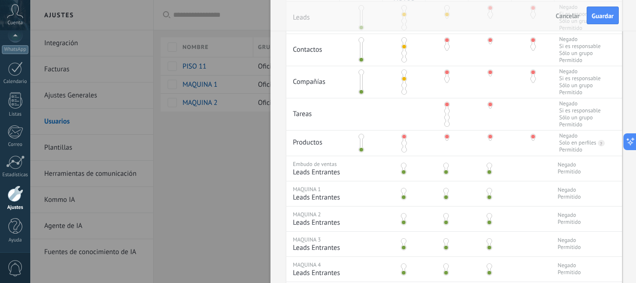
click at [445, 166] on span at bounding box center [447, 166] width 6 height 6
click at [445, 193] on span at bounding box center [447, 191] width 6 height 6
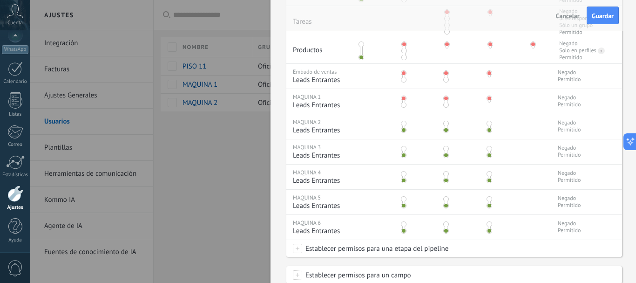
scroll to position [326, 0]
click at [445, 121] on span at bounding box center [447, 123] width 6 height 6
click at [490, 148] on span at bounding box center [490, 148] width 6 height 6
click at [445, 171] on span at bounding box center [447, 173] width 6 height 6
click at [445, 194] on div at bounding box center [445, 200] width 43 height 22
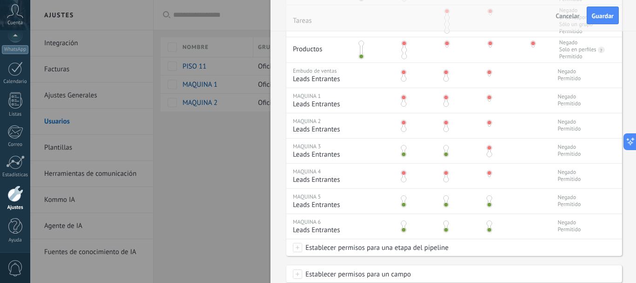
click at [445, 197] on span at bounding box center [447, 198] width 6 height 6
click at [447, 222] on span at bounding box center [447, 223] width 6 height 6
click at [593, 14] on span "Guardar" at bounding box center [603, 16] width 22 height 7
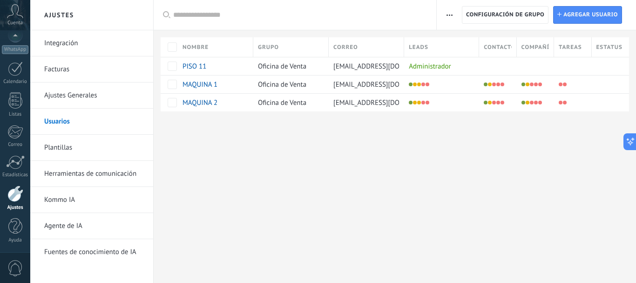
scroll to position [0, 0]
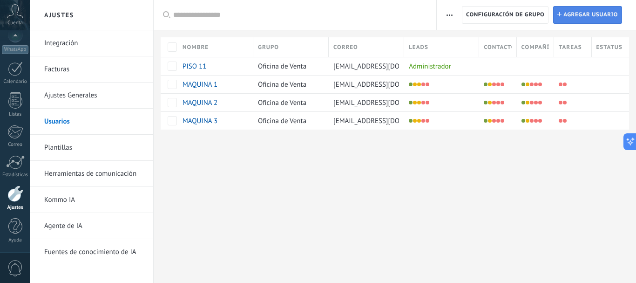
click at [587, 14] on span "Agregar usuario" at bounding box center [591, 15] width 55 height 17
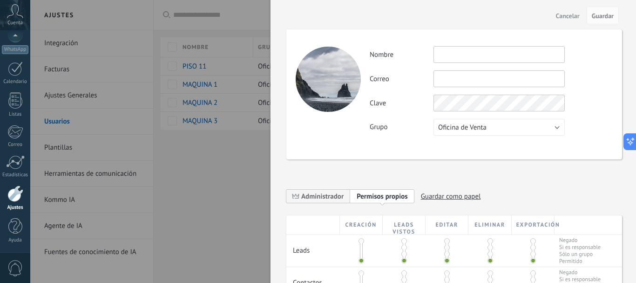
click at [446, 56] on input "text" at bounding box center [499, 54] width 131 height 17
type input "*********"
click at [449, 81] on input "text" at bounding box center [499, 78] width 131 height 17
type input "**********"
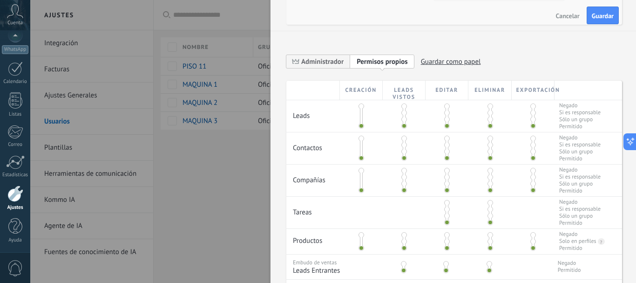
scroll to position [140, 0]
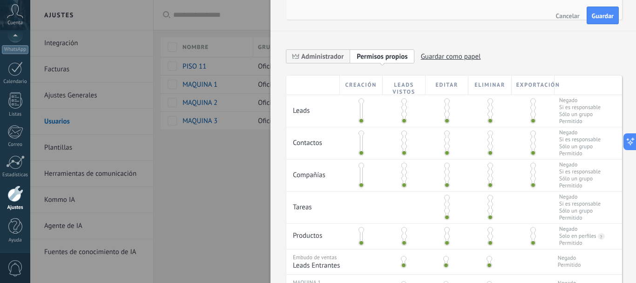
click at [404, 109] on span at bounding box center [405, 108] width 6 height 6
click at [491, 102] on div at bounding box center [490, 105] width 43 height 21
drag, startPoint x: 481, startPoint y: 103, endPoint x: 488, endPoint y: 103, distance: 6.5
click at [482, 103] on div at bounding box center [490, 105] width 43 height 21
click at [488, 102] on span at bounding box center [491, 101] width 6 height 6
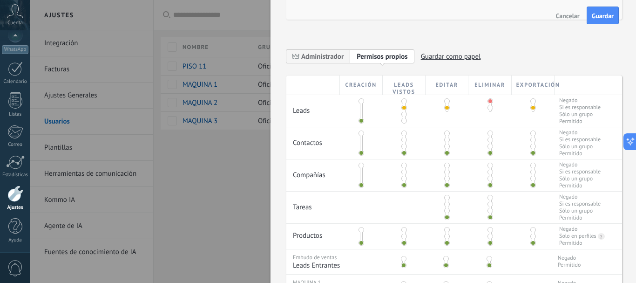
click at [531, 100] on span at bounding box center [534, 101] width 6 height 6
click at [407, 139] on div at bounding box center [404, 143] width 43 height 32
click at [403, 140] on span at bounding box center [405, 140] width 6 height 6
click at [448, 135] on span at bounding box center [447, 133] width 6 height 6
click at [533, 134] on span at bounding box center [534, 133] width 6 height 6
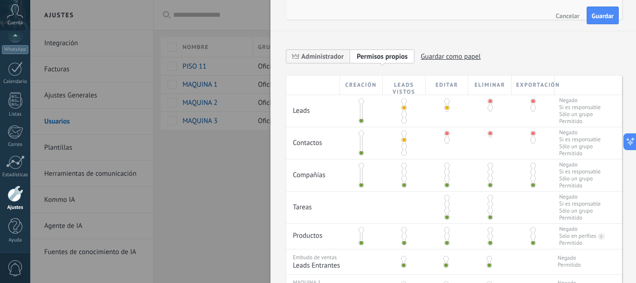
click at [403, 171] on span at bounding box center [405, 172] width 6 height 6
click at [448, 165] on span at bounding box center [447, 166] width 6 height 6
click at [531, 166] on span at bounding box center [534, 166] width 6 height 6
click at [447, 199] on span at bounding box center [447, 198] width 6 height 6
click at [403, 228] on span at bounding box center [405, 230] width 6 height 6
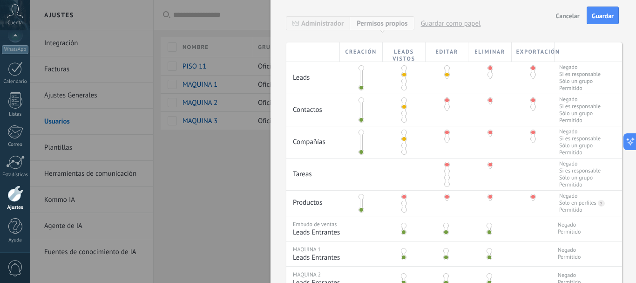
scroll to position [233, 0]
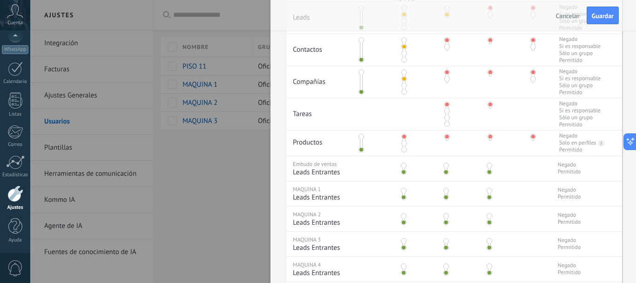
click at [445, 167] on span at bounding box center [447, 166] width 6 height 6
click at [445, 194] on span at bounding box center [447, 197] width 6 height 6
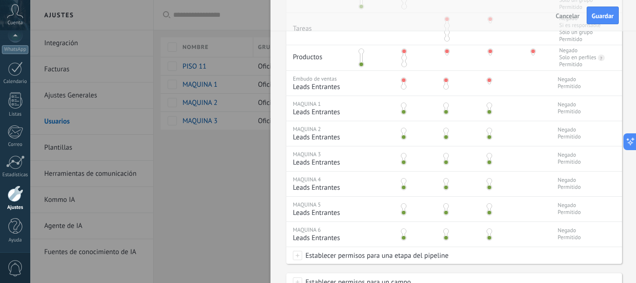
scroll to position [326, 0]
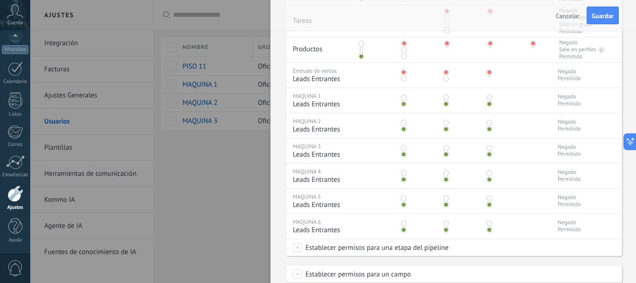
click at [446, 97] on span at bounding box center [447, 98] width 6 height 6
click at [446, 124] on span at bounding box center [447, 123] width 6 height 6
click at [447, 146] on span at bounding box center [447, 148] width 6 height 6
click at [489, 175] on span at bounding box center [490, 173] width 6 height 6
click at [447, 198] on span at bounding box center [447, 198] width 6 height 6
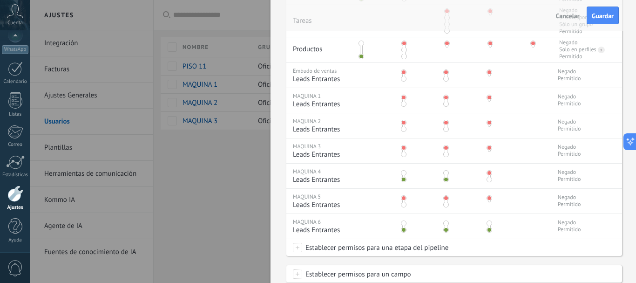
click at [447, 222] on span at bounding box center [447, 223] width 6 height 6
click at [594, 16] on span "Guardar" at bounding box center [603, 16] width 22 height 7
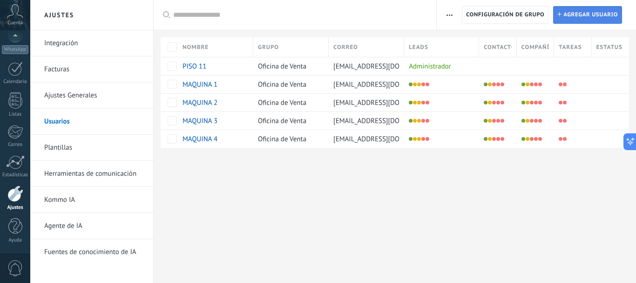
click at [580, 23] on span "Agregar usuario" at bounding box center [591, 15] width 55 height 17
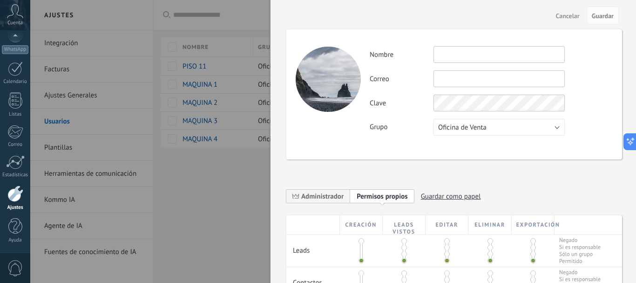
click at [471, 52] on input "text" at bounding box center [499, 54] width 131 height 17
type input "*********"
click at [465, 82] on input "text" at bounding box center [499, 78] width 131 height 17
type input "**********"
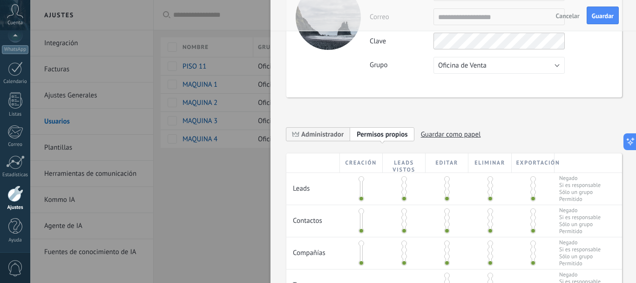
scroll to position [186, 0]
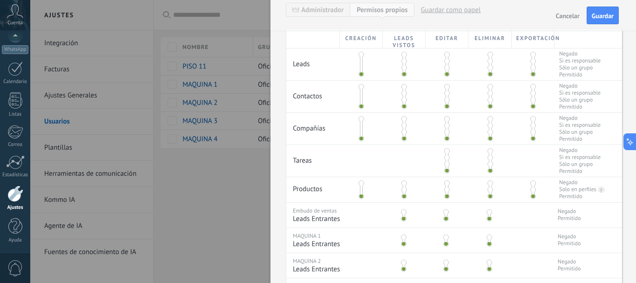
click at [405, 61] on span at bounding box center [405, 61] width 6 height 6
click at [489, 55] on span at bounding box center [491, 55] width 6 height 6
click at [533, 55] on span at bounding box center [534, 55] width 6 height 6
click at [405, 94] on span at bounding box center [405, 93] width 6 height 6
click at [444, 86] on span at bounding box center [447, 87] width 6 height 6
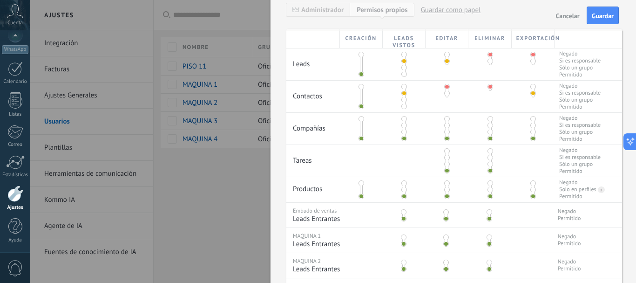
click at [532, 86] on span at bounding box center [534, 87] width 6 height 6
click at [406, 123] on span at bounding box center [405, 126] width 6 height 6
click at [444, 120] on span at bounding box center [447, 119] width 6 height 6
click at [533, 121] on div at bounding box center [533, 123] width 43 height 21
click at [533, 121] on span at bounding box center [534, 119] width 6 height 6
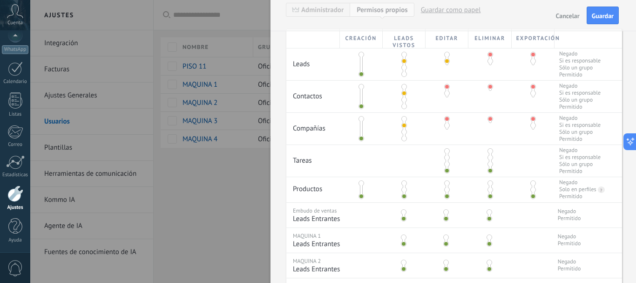
click at [446, 154] on span at bounding box center [447, 151] width 6 height 6
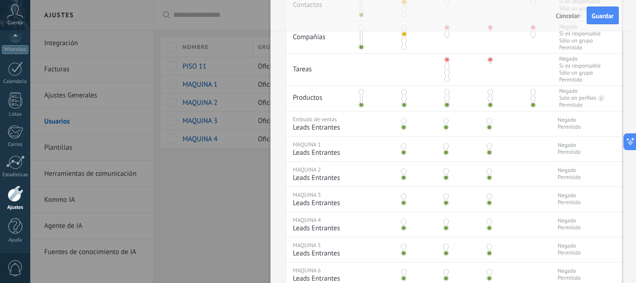
scroll to position [280, 0]
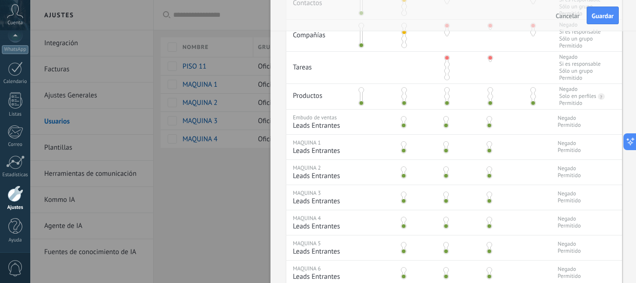
click at [403, 91] on span at bounding box center [405, 90] width 6 height 6
click at [449, 120] on div at bounding box center [445, 120] width 43 height 22
click at [447, 120] on span at bounding box center [447, 119] width 6 height 6
click at [447, 143] on span at bounding box center [447, 144] width 6 height 6
click at [446, 166] on span at bounding box center [447, 169] width 6 height 6
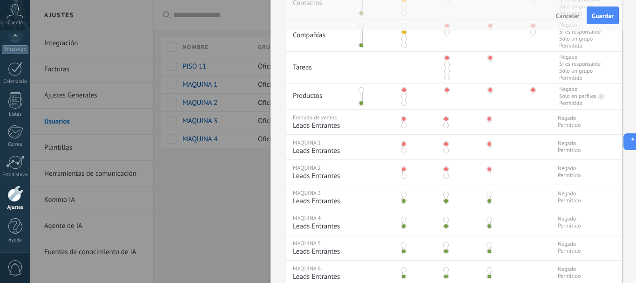
click at [445, 193] on span at bounding box center [447, 194] width 6 height 6
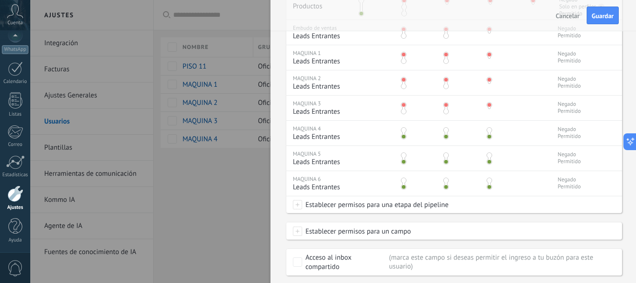
scroll to position [373, 0]
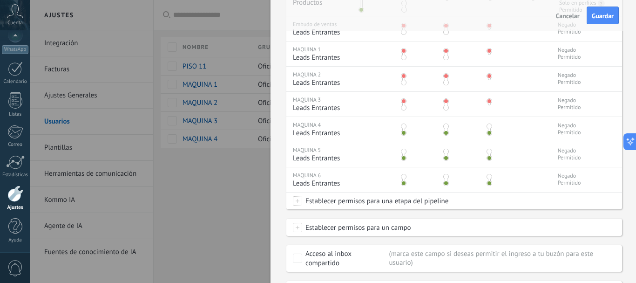
click at [444, 125] on span at bounding box center [447, 126] width 6 height 6
click at [447, 175] on span at bounding box center [447, 177] width 6 height 6
click at [489, 150] on span at bounding box center [490, 152] width 6 height 6
click at [591, 20] on button "Guardar" at bounding box center [603, 16] width 32 height 18
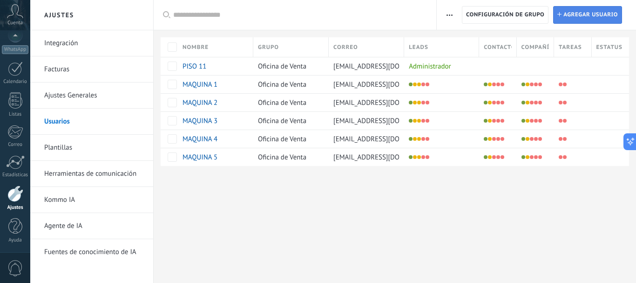
click at [584, 7] on span "Agregar usuario" at bounding box center [591, 15] width 55 height 17
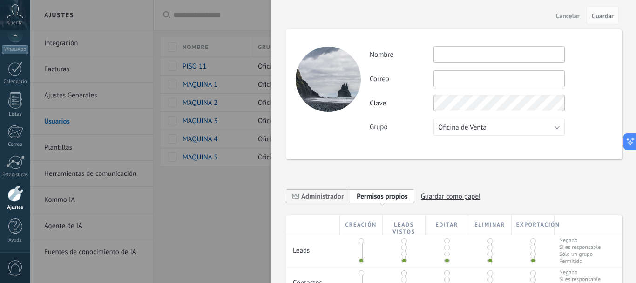
click at [445, 56] on input "text" at bounding box center [499, 54] width 131 height 17
type input "*"
type input "*********"
click at [450, 82] on input "text" at bounding box center [499, 78] width 131 height 17
type input "**********"
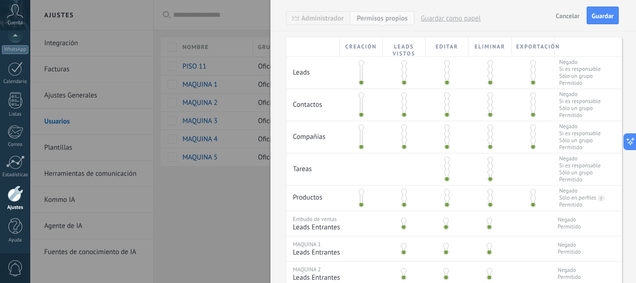
scroll to position [186, 0]
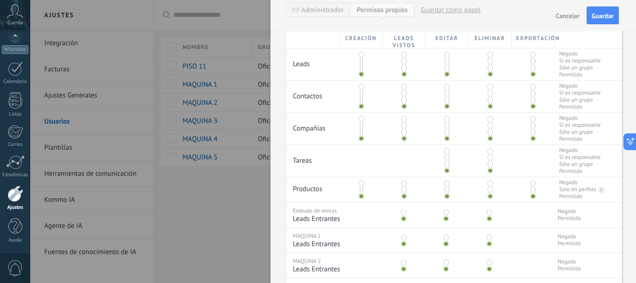
click at [404, 61] on span at bounding box center [405, 61] width 6 height 6
click at [444, 56] on span at bounding box center [447, 55] width 6 height 6
click at [446, 61] on span at bounding box center [447, 61] width 6 height 6
click at [531, 53] on span at bounding box center [534, 55] width 6 height 6
click at [403, 94] on span at bounding box center [405, 93] width 6 height 6
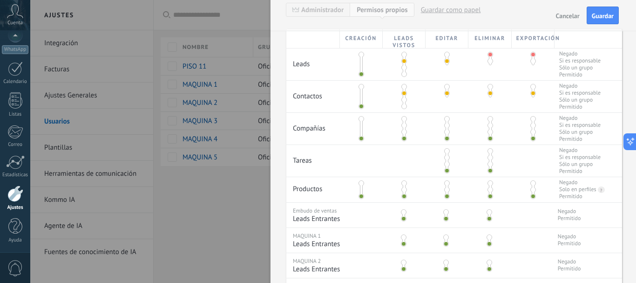
click at [449, 89] on div at bounding box center [447, 91] width 43 height 21
click at [490, 89] on div at bounding box center [490, 91] width 3 height 13
click at [488, 87] on span at bounding box center [491, 87] width 6 height 6
click at [533, 88] on span at bounding box center [534, 87] width 6 height 6
click at [444, 89] on span at bounding box center [447, 87] width 6 height 6
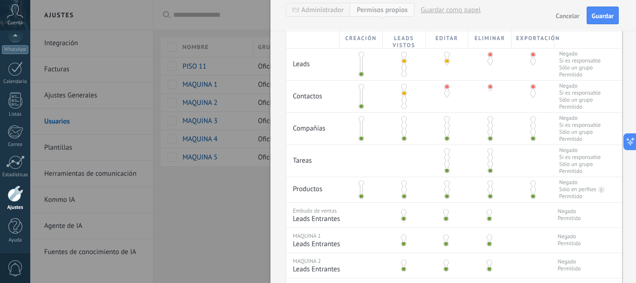
click at [403, 125] on span at bounding box center [405, 126] width 6 height 6
click at [445, 119] on span at bounding box center [447, 119] width 6 height 6
click at [532, 119] on span at bounding box center [534, 119] width 6 height 6
click at [445, 151] on span at bounding box center [447, 151] width 6 height 6
click at [402, 184] on span at bounding box center [405, 183] width 6 height 6
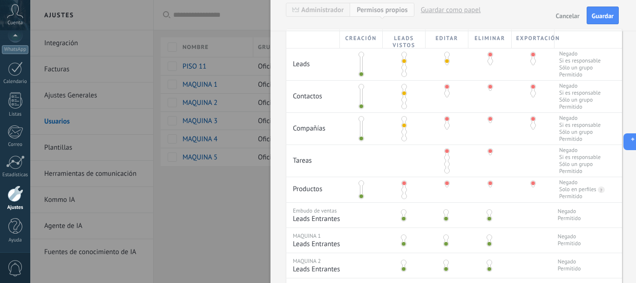
scroll to position [233, 0]
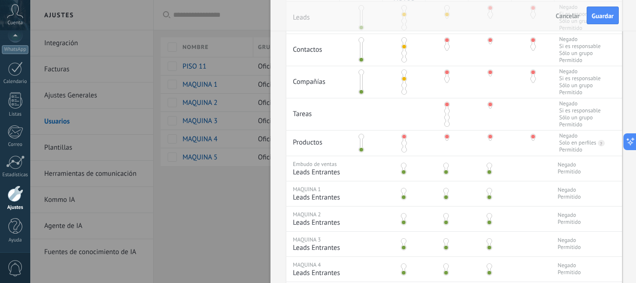
click at [445, 166] on span at bounding box center [447, 166] width 6 height 6
click at [446, 188] on span at bounding box center [447, 191] width 6 height 6
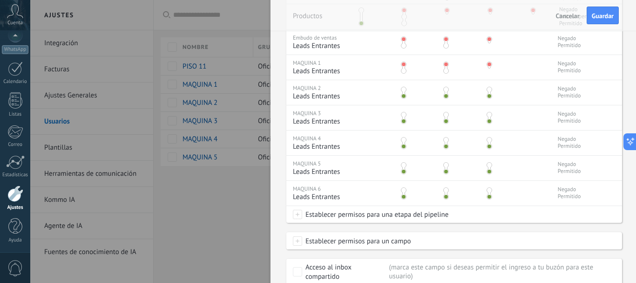
scroll to position [373, 0]
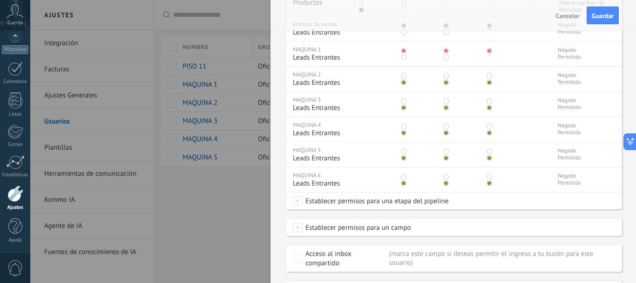
click at [446, 75] on span at bounding box center [447, 76] width 6 height 6
click at [446, 96] on div at bounding box center [445, 103] width 43 height 22
click at [446, 97] on div at bounding box center [445, 103] width 43 height 22
click at [446, 106] on span at bounding box center [447, 108] width 6 height 6
click at [445, 100] on span at bounding box center [447, 101] width 6 height 6
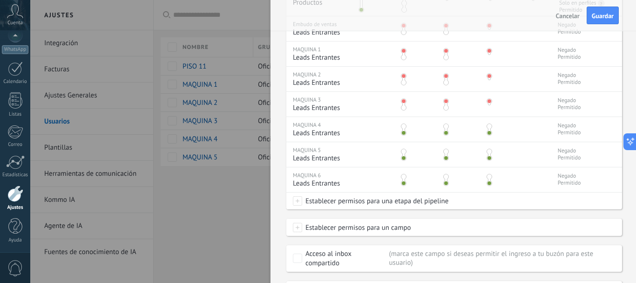
click at [445, 126] on span at bounding box center [447, 126] width 6 height 6
click at [446, 148] on div at bounding box center [445, 153] width 43 height 22
click at [444, 155] on span at bounding box center [447, 158] width 6 height 6
click at [446, 153] on span at bounding box center [447, 152] width 6 height 6
click at [491, 177] on span at bounding box center [490, 177] width 6 height 6
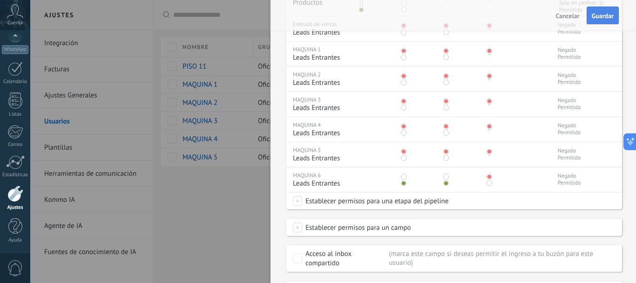
click at [600, 22] on button "Guardar" at bounding box center [603, 16] width 32 height 18
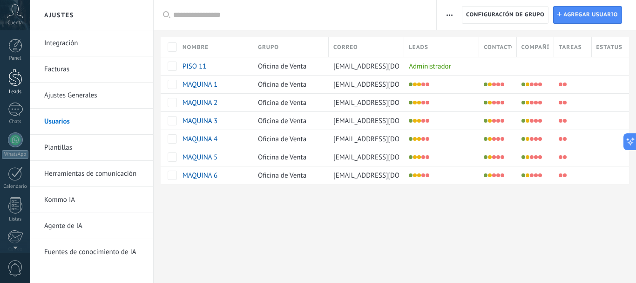
click at [14, 73] on div at bounding box center [15, 77] width 14 height 17
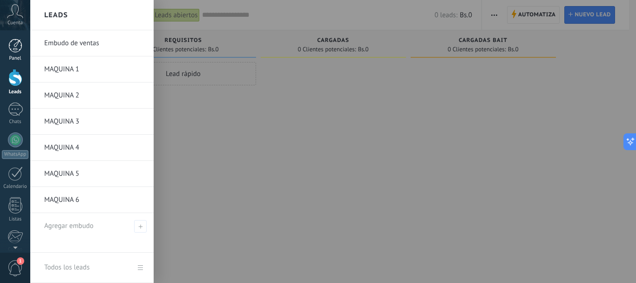
click at [20, 57] on div "Panel" at bounding box center [15, 58] width 27 height 6
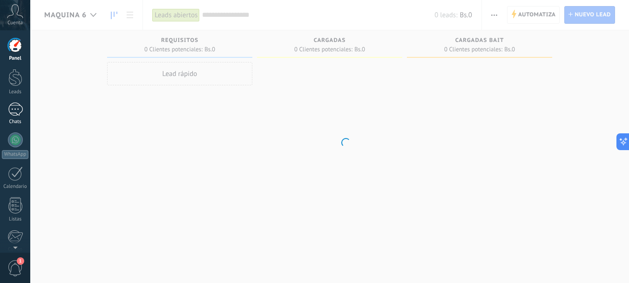
click at [15, 106] on div at bounding box center [15, 109] width 15 height 14
